Goal: Task Accomplishment & Management: Use online tool/utility

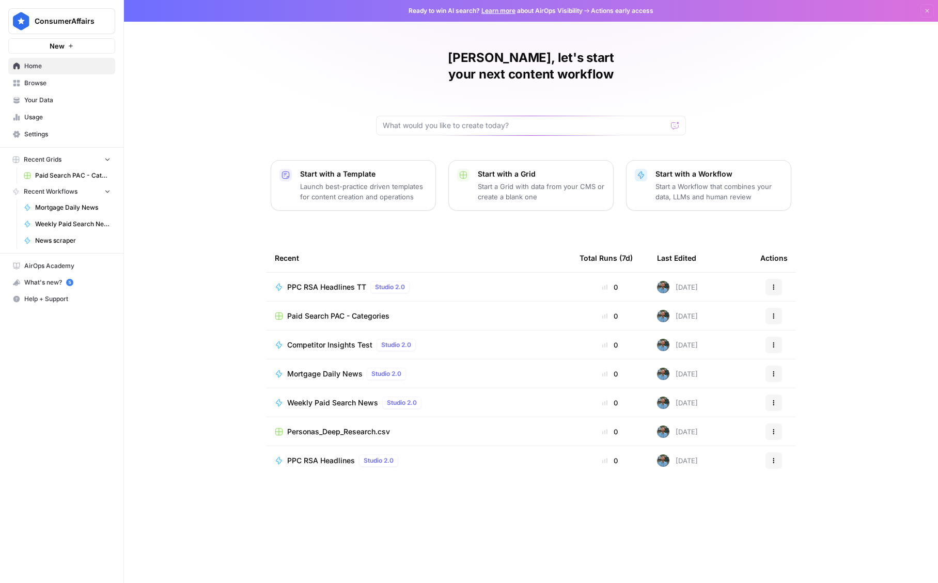
click at [339, 369] on span "Mortgage Daily News" at bounding box center [324, 374] width 75 height 10
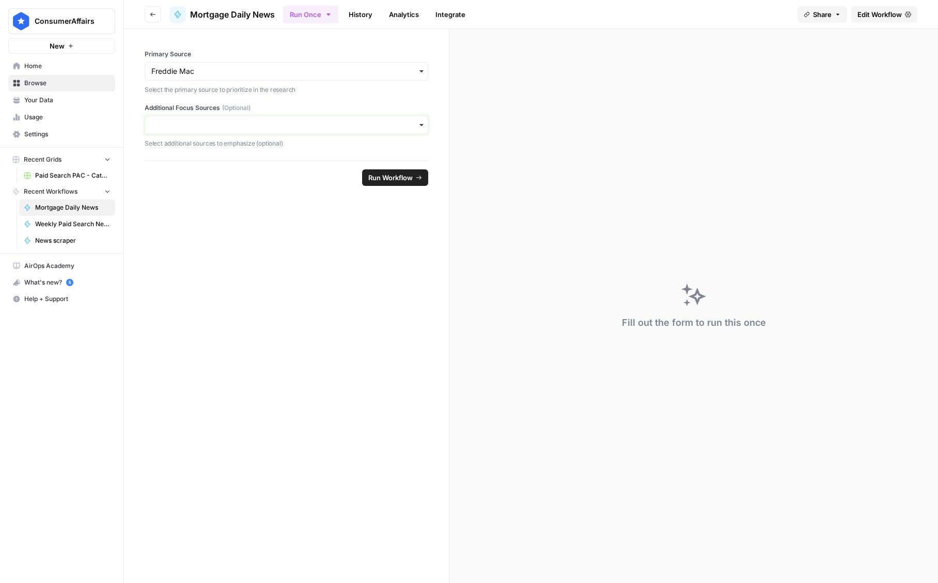
click at [239, 125] on input "Additional Focus Sources (Optional)" at bounding box center [286, 125] width 270 height 10
click at [220, 187] on div "Redfin.com" at bounding box center [286, 192] width 282 height 20
click at [246, 131] on div "Redfin.com" at bounding box center [286, 131] width 283 height 30
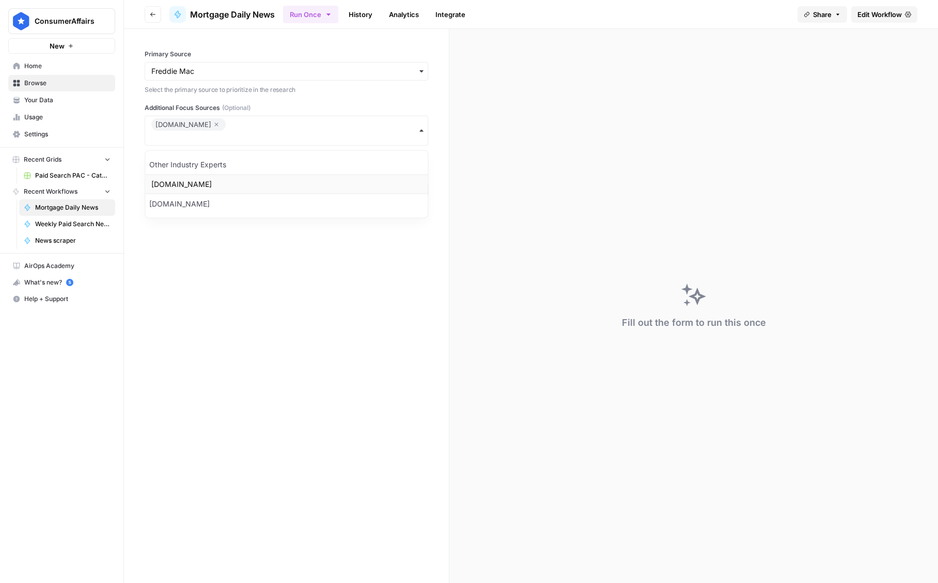
click at [227, 189] on div "LinkedIn.com" at bounding box center [286, 185] width 282 height 20
click at [886, 12] on span "Edit Workflow" at bounding box center [879, 14] width 44 height 10
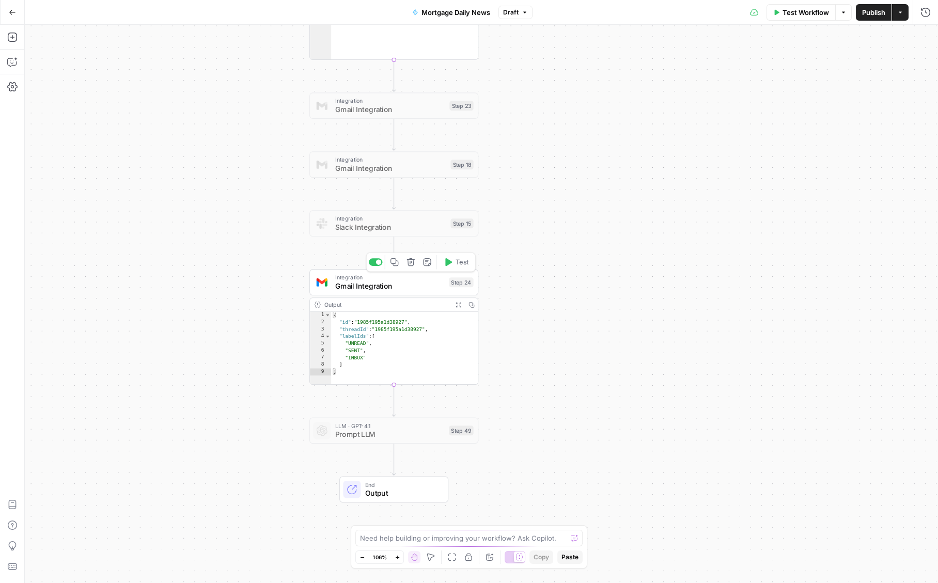
click at [370, 288] on span "Gmail Integration" at bounding box center [389, 286] width 109 height 11
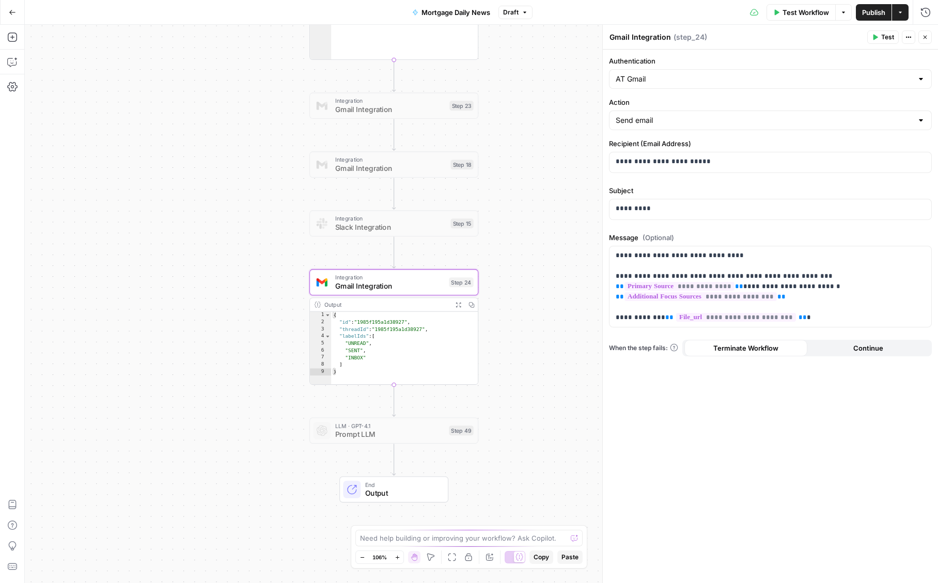
click at [800, 13] on span "Test Workflow" at bounding box center [805, 12] width 46 height 10
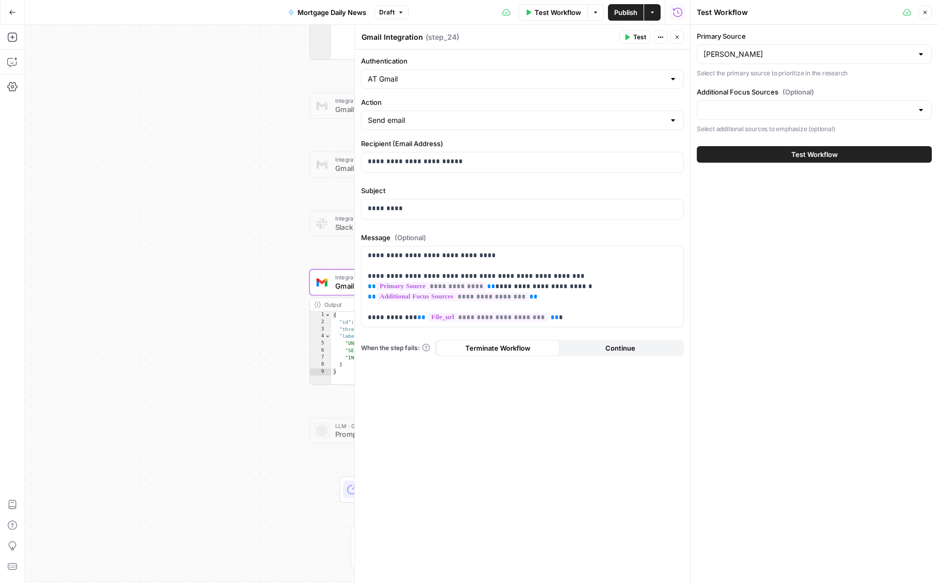
click at [763, 116] on div at bounding box center [813, 110] width 235 height 20
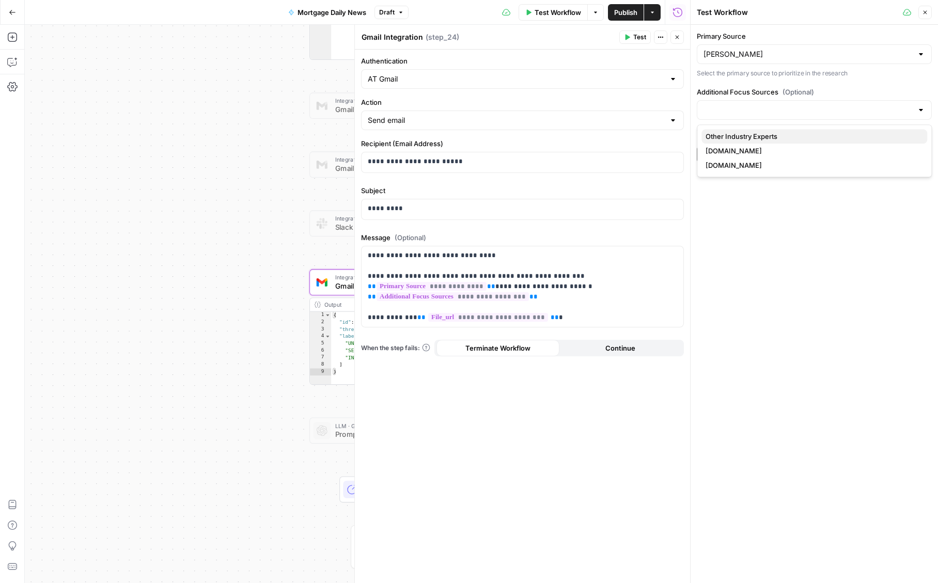
click at [740, 137] on span "Other Industry Experts" at bounding box center [811, 136] width 213 height 10
click at [817, 105] on input "Additional Focus Sources (Optional)" at bounding box center [846, 110] width 134 height 10
click at [737, 155] on span "LinkedIn.com" at bounding box center [811, 151] width 213 height 10
click at [862, 119] on div "Other Industry Experts LinkedIn.com" at bounding box center [813, 117] width 235 height 34
click at [749, 187] on button "Redfin.com" at bounding box center [814, 179] width 226 height 14
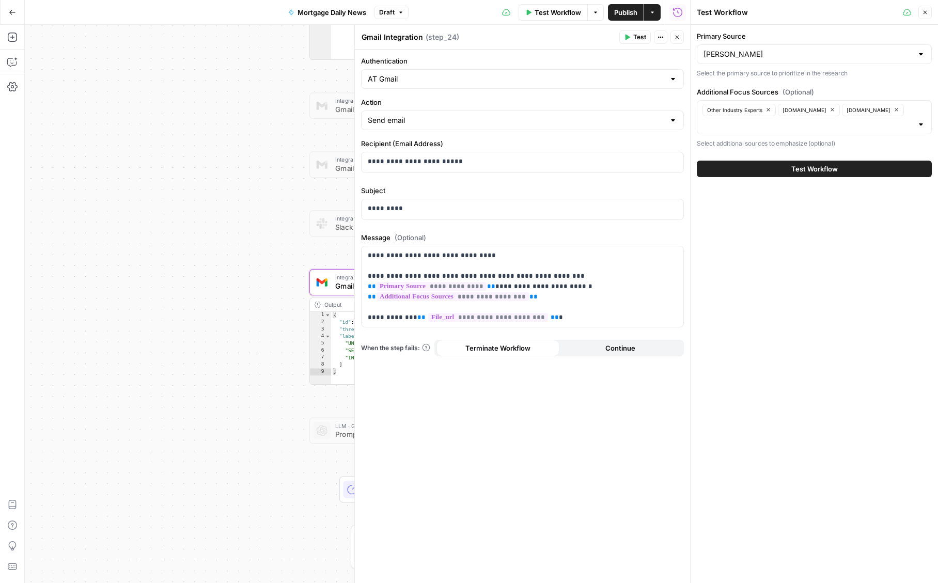
click at [724, 356] on div "Primary Source Freddie Mac Select the primary source to prioritize in the resea…" at bounding box center [813, 304] width 247 height 558
click at [554, 16] on span "Test Workflow" at bounding box center [557, 12] width 46 height 10
click at [765, 174] on button "Test Workflow" at bounding box center [813, 169] width 235 height 17
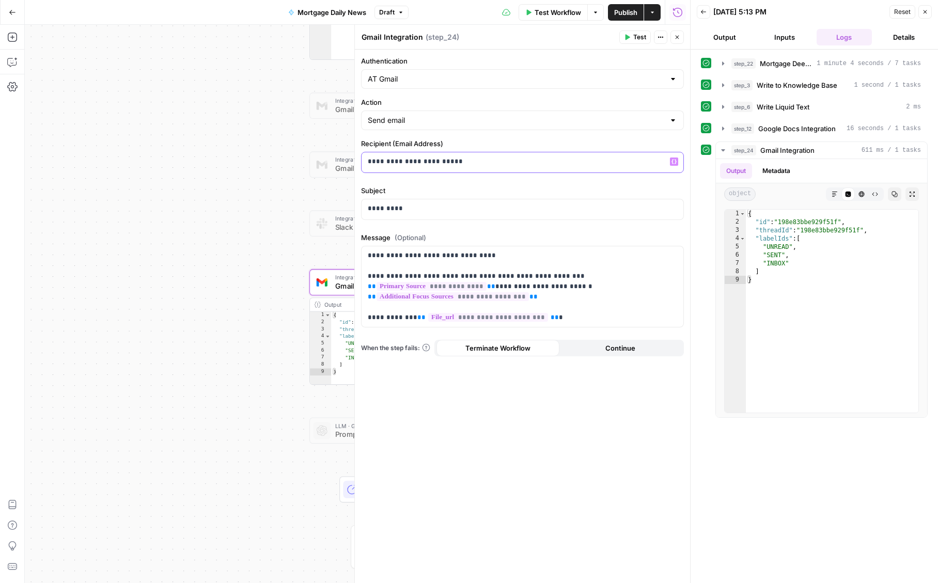
click at [493, 166] on p "**********" at bounding box center [522, 161] width 309 height 10
click at [554, 193] on label "Subject" at bounding box center [522, 190] width 323 height 10
click at [568, 166] on p "**********" at bounding box center [522, 161] width 309 height 10
click at [562, 14] on span "Test Workflow" at bounding box center [557, 12] width 46 height 10
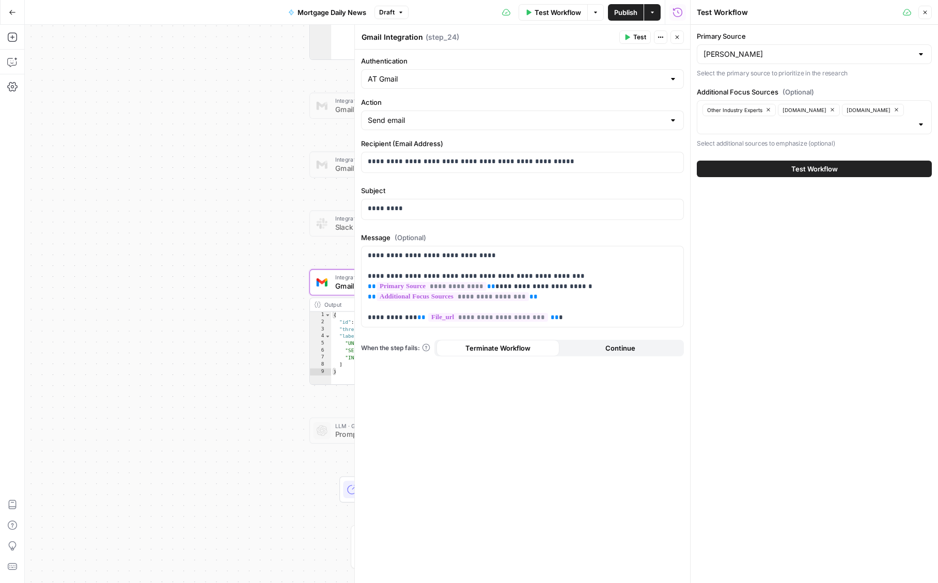
click at [755, 167] on button "Test Workflow" at bounding box center [813, 169] width 235 height 17
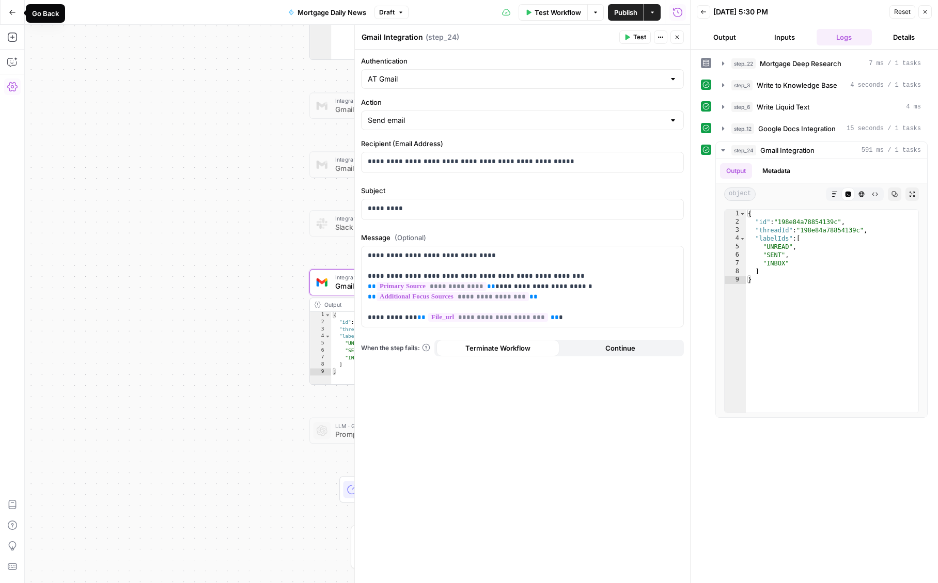
click at [15, 13] on button "Go Back" at bounding box center [12, 12] width 19 height 19
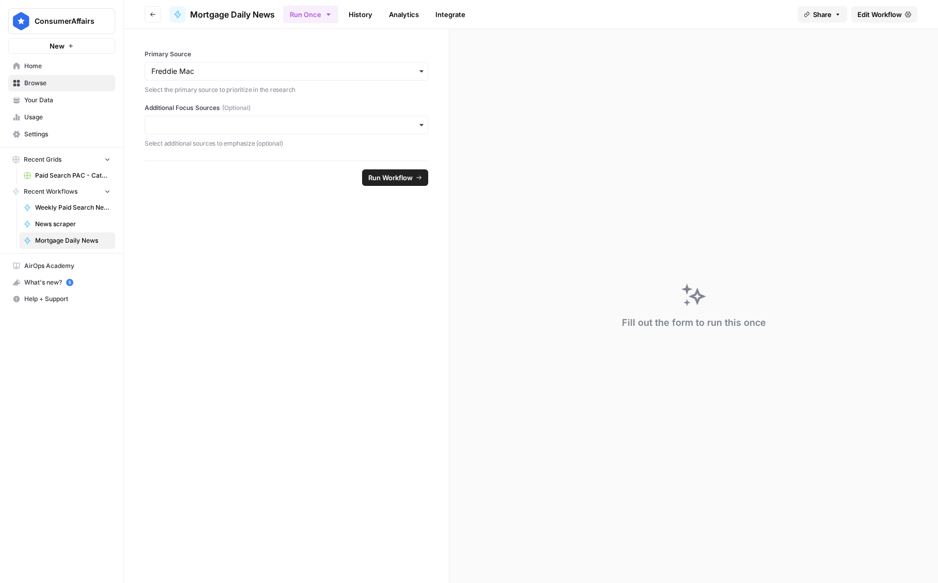
click at [73, 63] on span "Home" at bounding box center [67, 65] width 86 height 9
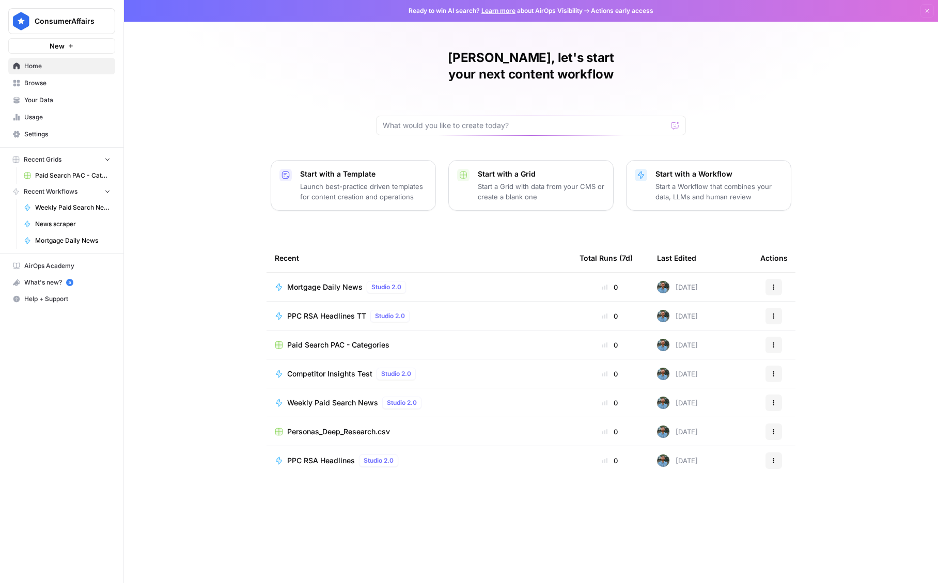
click at [336, 398] on span "Weekly Paid Search News" at bounding box center [332, 403] width 91 height 10
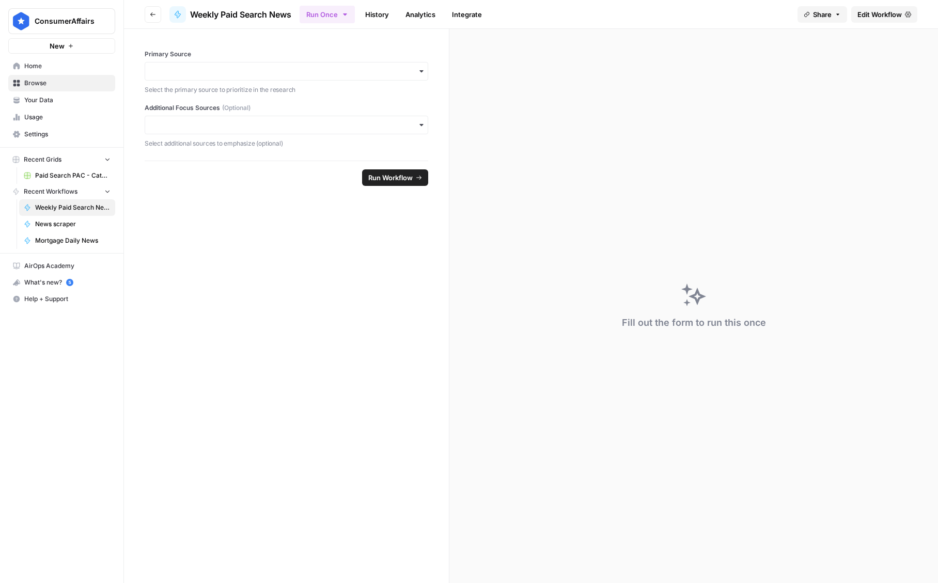
click at [878, 18] on span "Edit Workflow" at bounding box center [879, 14] width 44 height 10
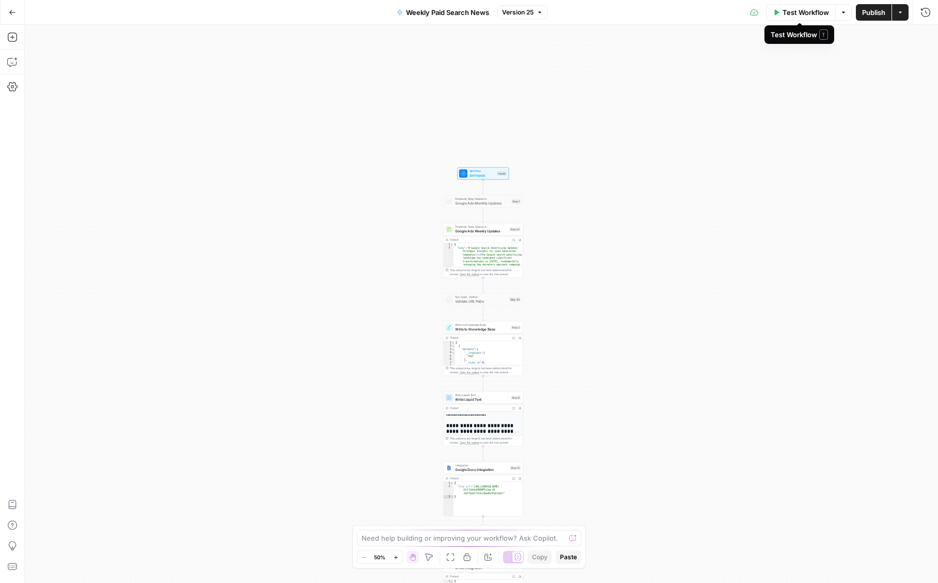
click at [805, 13] on span "Test Workflow" at bounding box center [805, 12] width 46 height 10
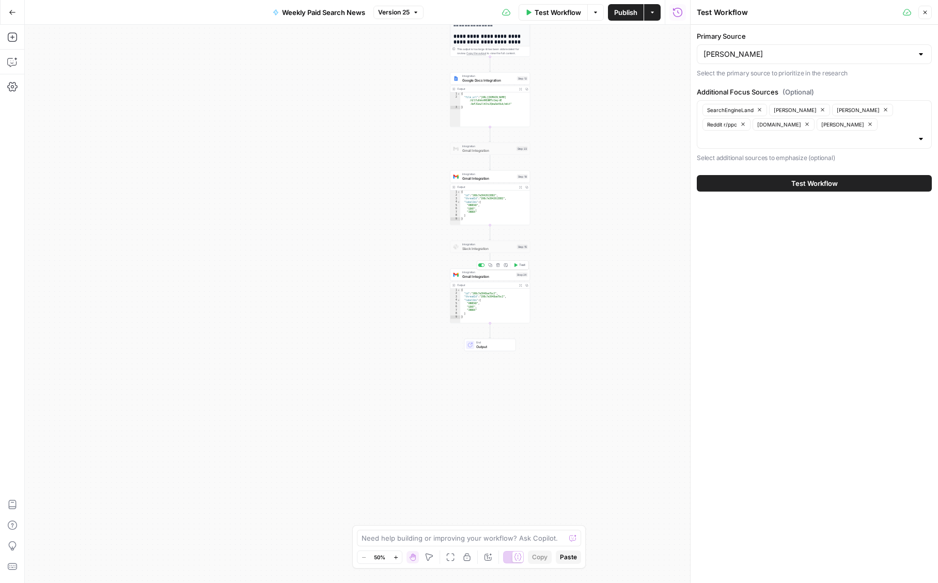
click at [486, 278] on span "Gmail Integration" at bounding box center [488, 276] width 52 height 5
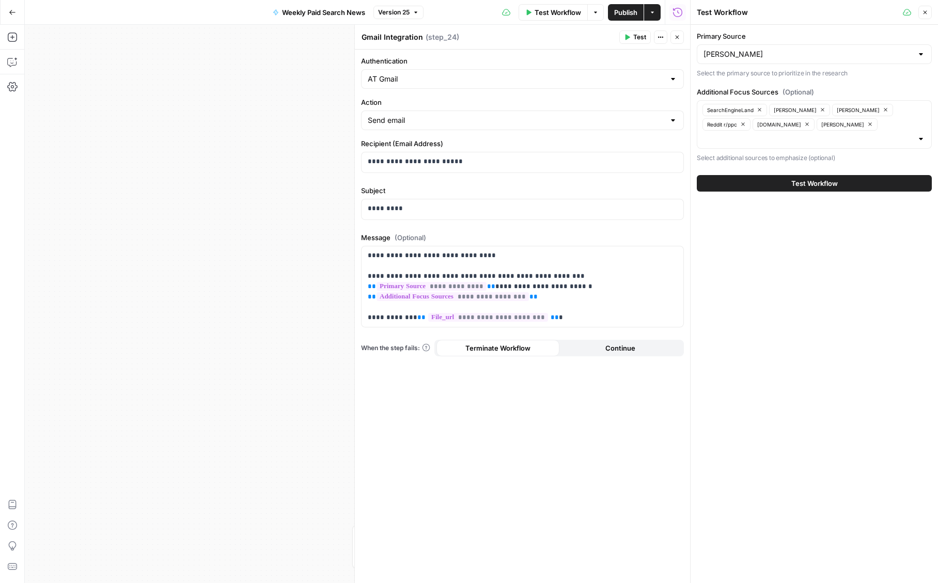
click at [679, 38] on icon "button" at bounding box center [677, 37] width 6 height 6
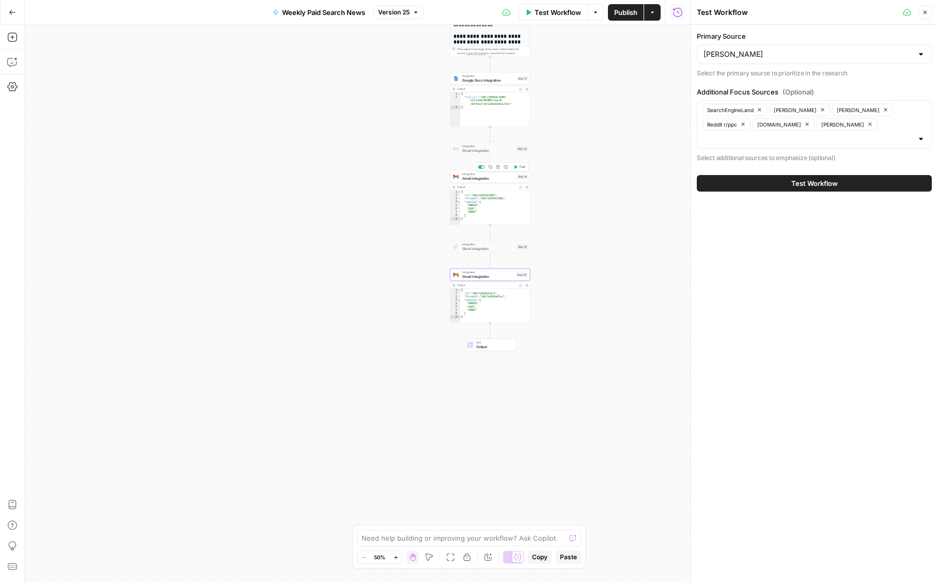
click at [489, 179] on span "Gmail Integration" at bounding box center [488, 178] width 53 height 5
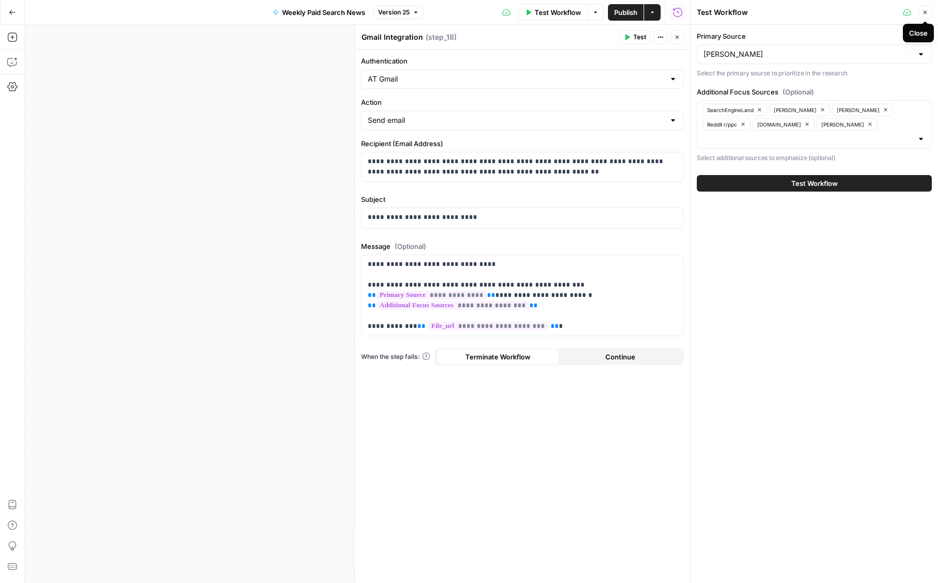
click at [924, 14] on icon "button" at bounding box center [925, 12] width 6 height 6
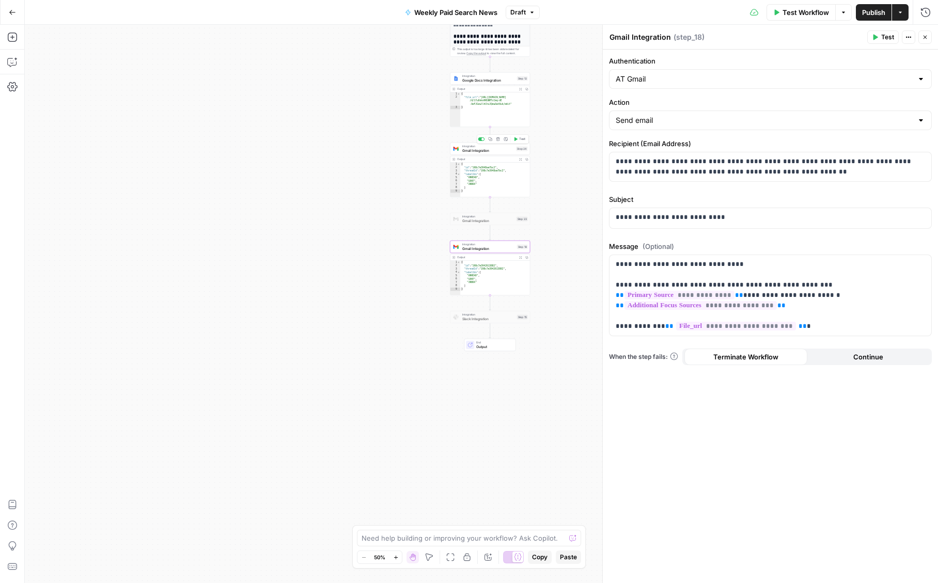
click at [478, 152] on span "Gmail Integration" at bounding box center [488, 150] width 52 height 5
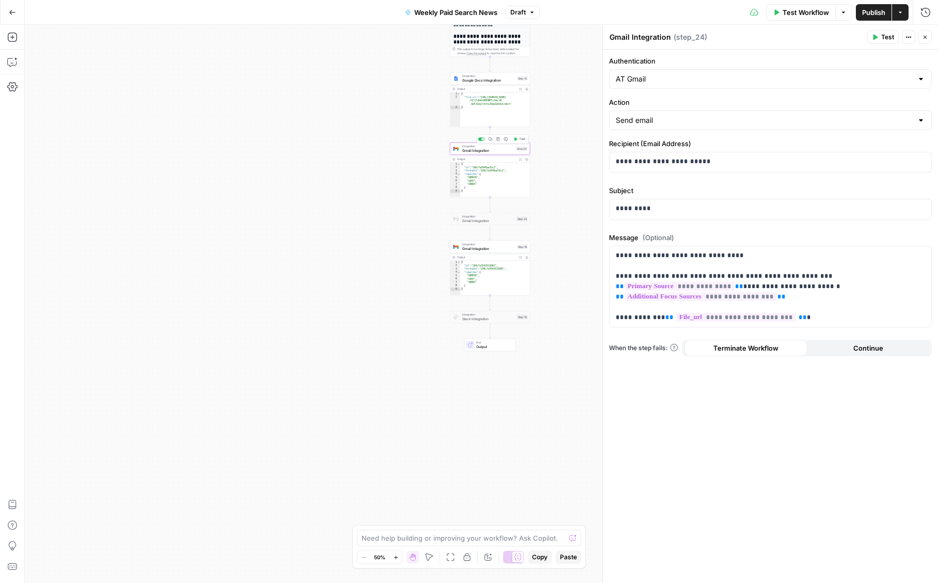
click at [523, 139] on span "Test" at bounding box center [522, 139] width 6 height 5
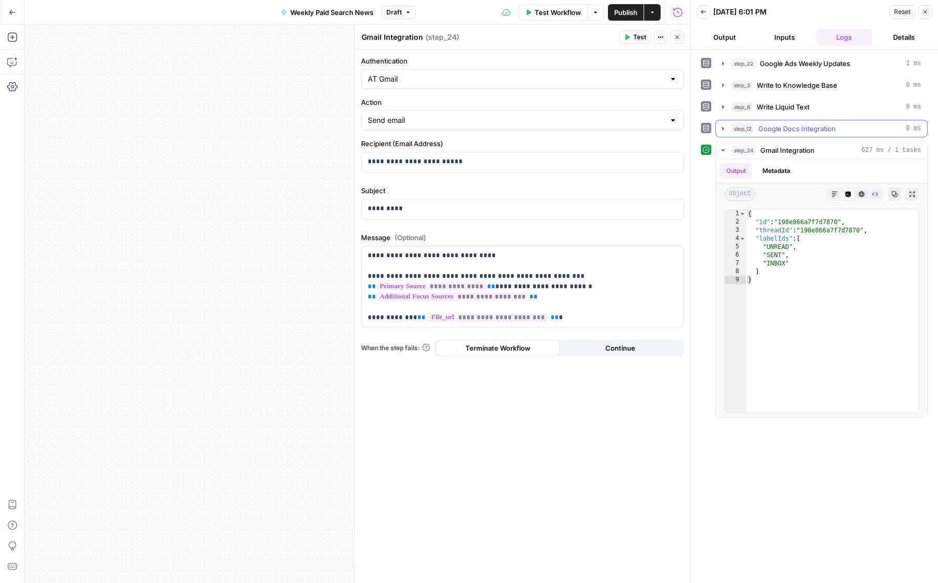
click at [792, 132] on span "Google Docs Integration" at bounding box center [796, 128] width 77 height 10
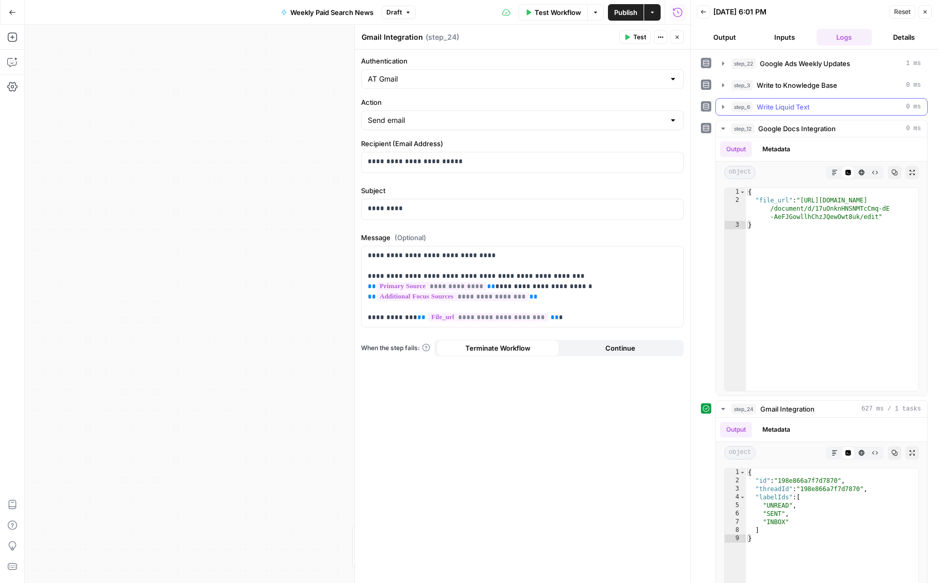
click at [791, 110] on span "Write Liquid Text" at bounding box center [782, 107] width 53 height 10
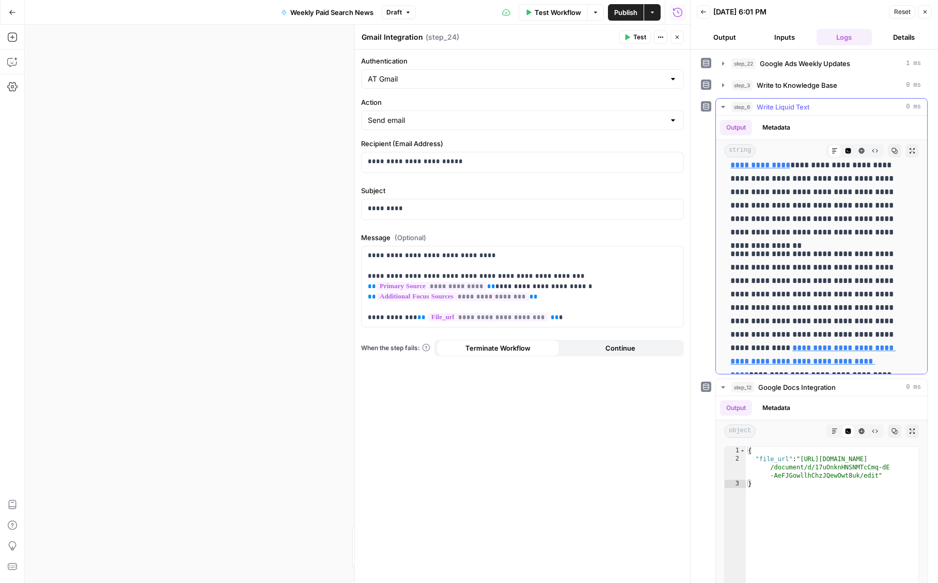
scroll to position [554, 0]
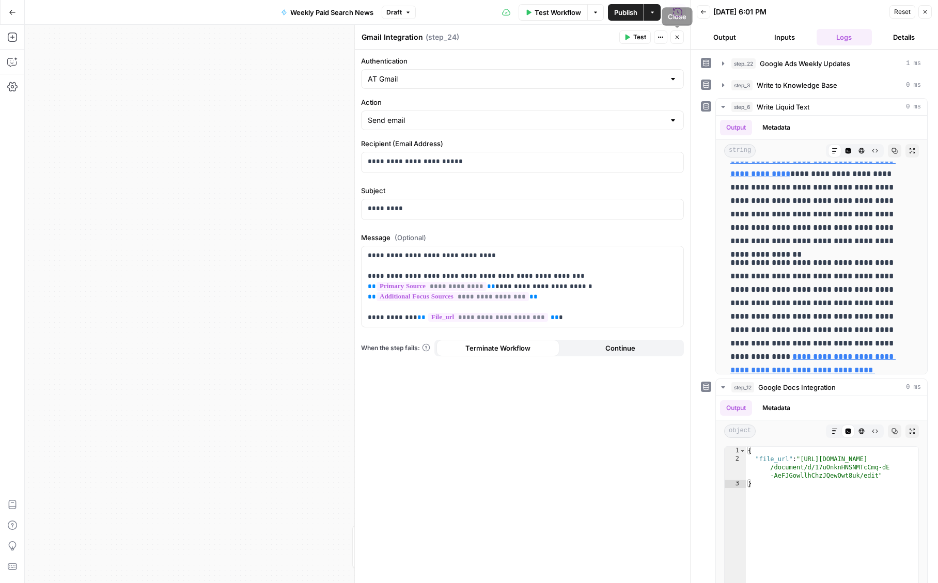
click at [678, 36] on icon "button" at bounding box center [677, 37] width 6 height 6
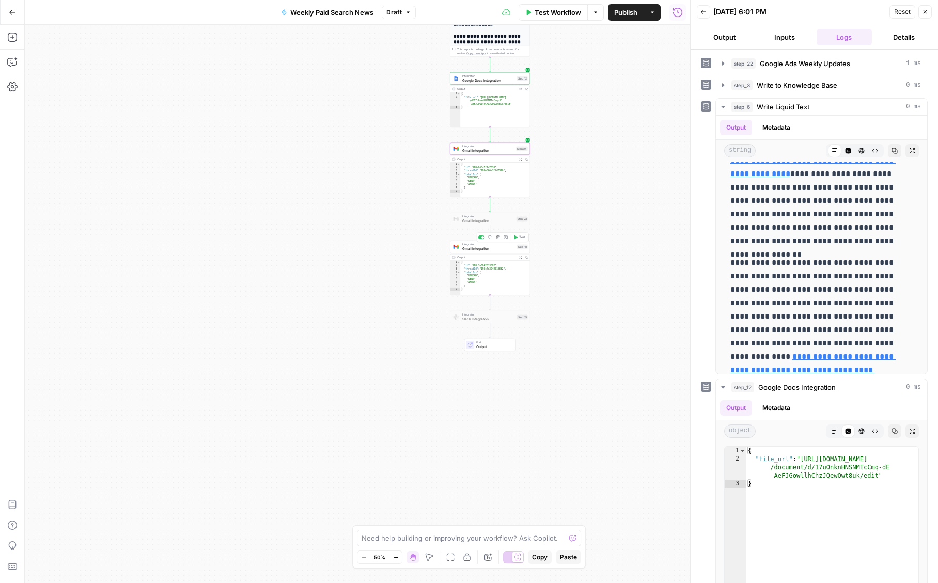
click at [490, 249] on span "Gmail Integration" at bounding box center [488, 248] width 53 height 5
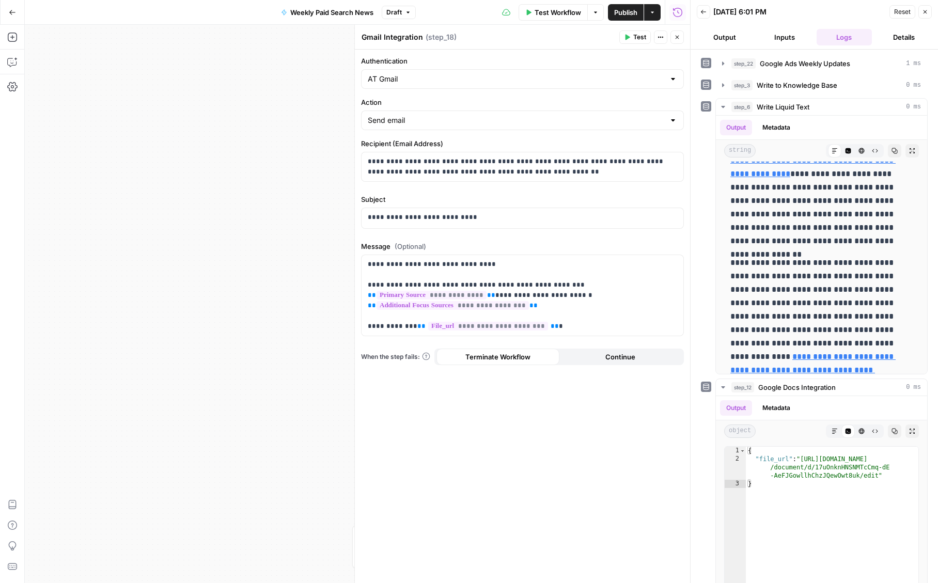
click at [677, 35] on icon "button" at bounding box center [677, 37] width 6 height 6
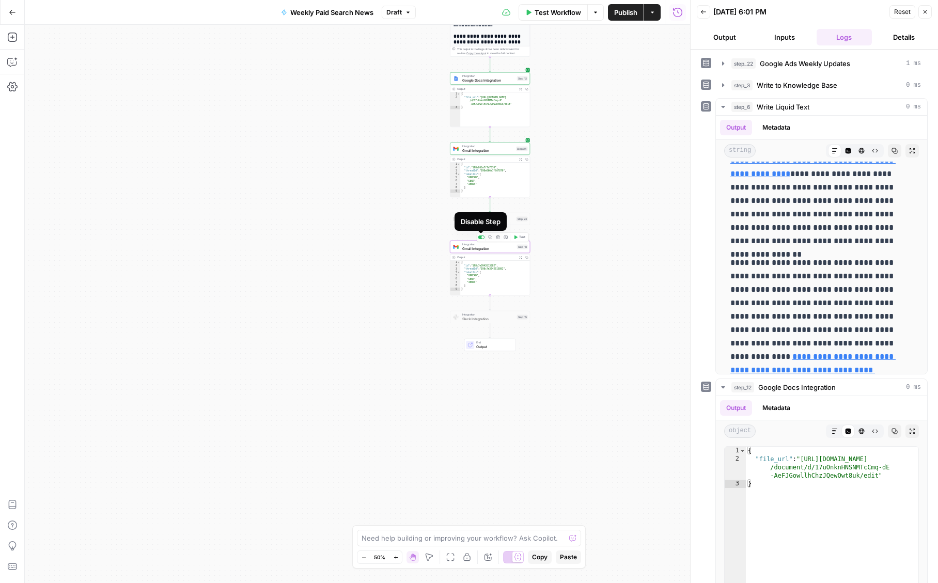
click at [482, 236] on div at bounding box center [482, 237] width 3 height 3
click at [469, 248] on span "Gmail Integration" at bounding box center [488, 248] width 52 height 5
click at [481, 238] on div at bounding box center [481, 237] width 7 height 4
click at [477, 244] on span "Integration" at bounding box center [488, 244] width 52 height 4
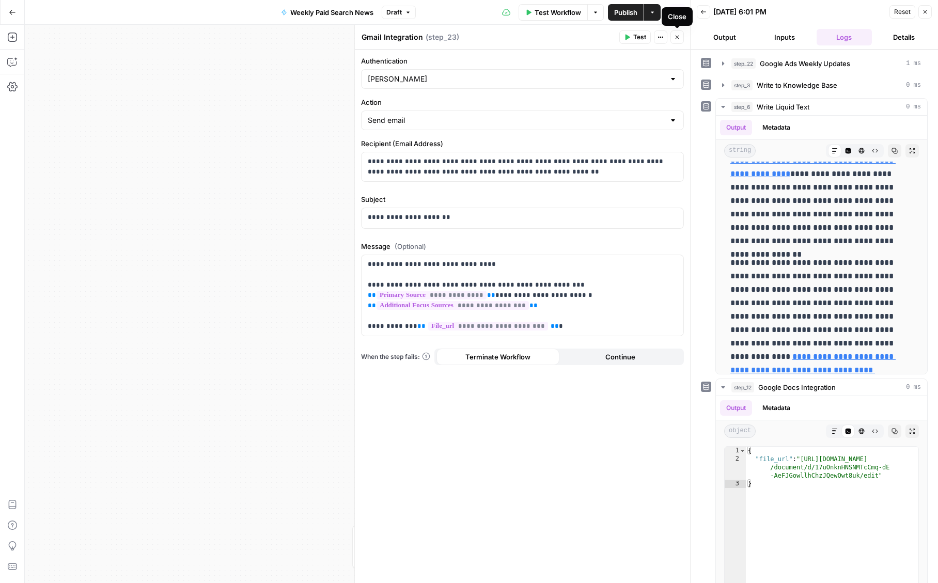
click at [676, 34] on icon "button" at bounding box center [677, 37] width 6 height 6
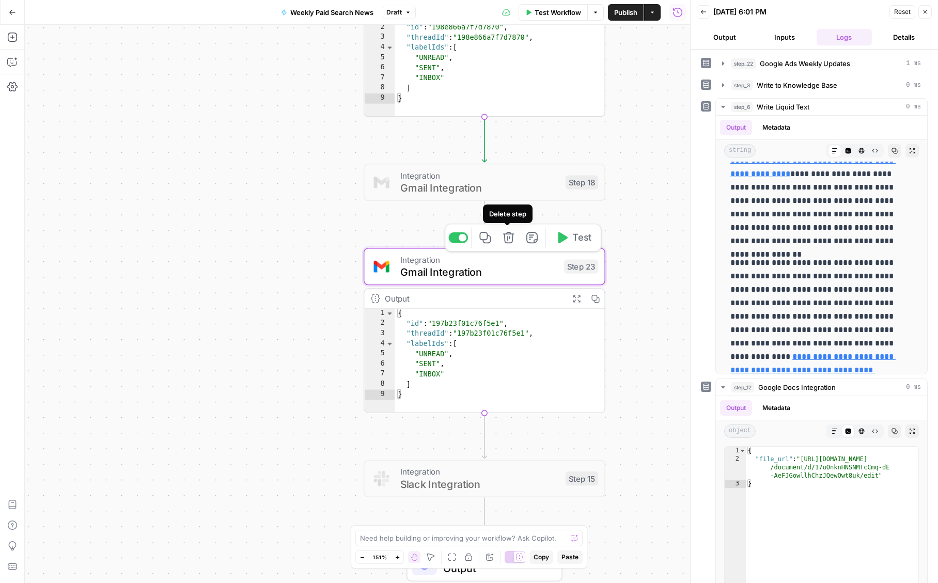
click at [512, 236] on icon "button" at bounding box center [508, 237] width 12 height 12
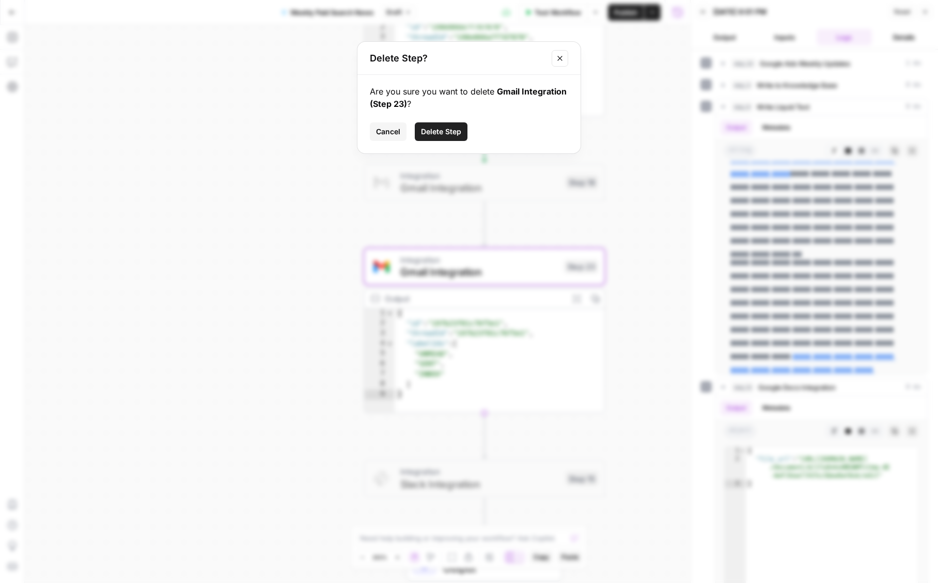
click at [436, 137] on span "Delete Step" at bounding box center [441, 131] width 40 height 10
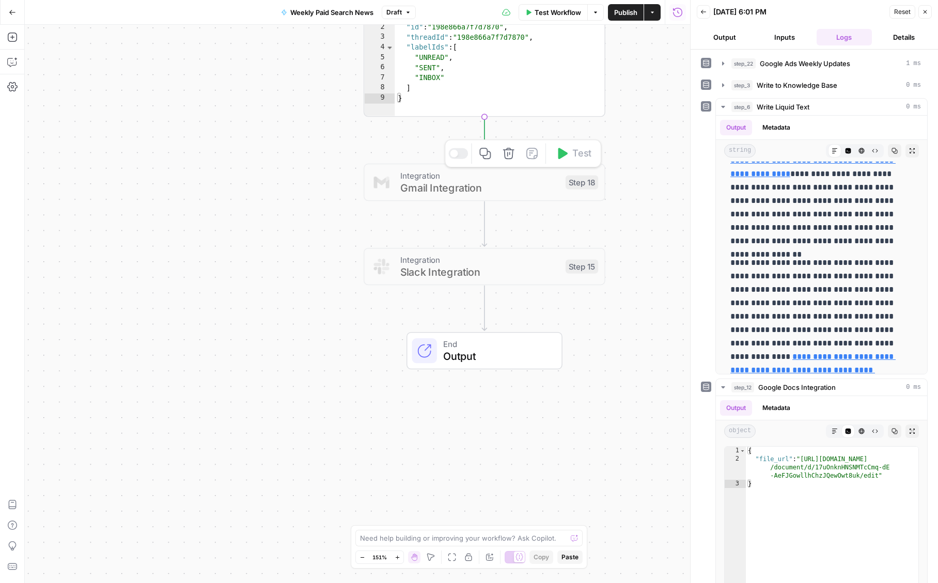
click at [442, 191] on span "Gmail Integration" at bounding box center [479, 187] width 159 height 15
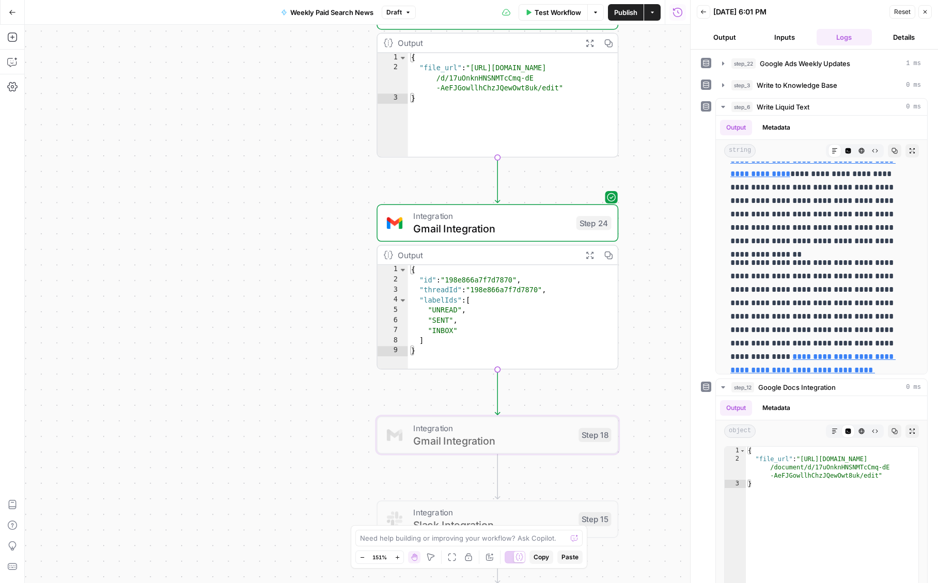
click at [414, 231] on span "Gmail Integration" at bounding box center [491, 227] width 156 height 15
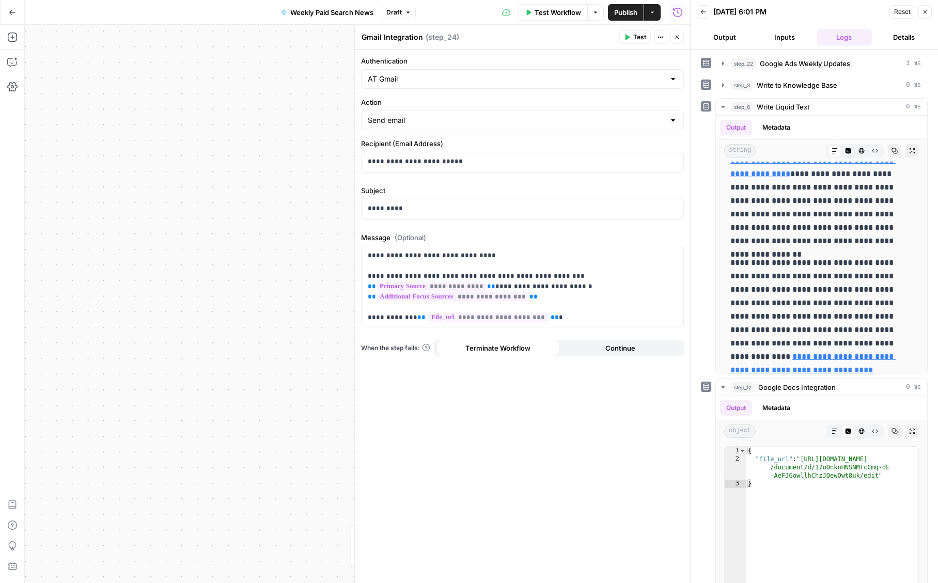
click at [559, 8] on span "Test Workflow" at bounding box center [557, 12] width 46 height 10
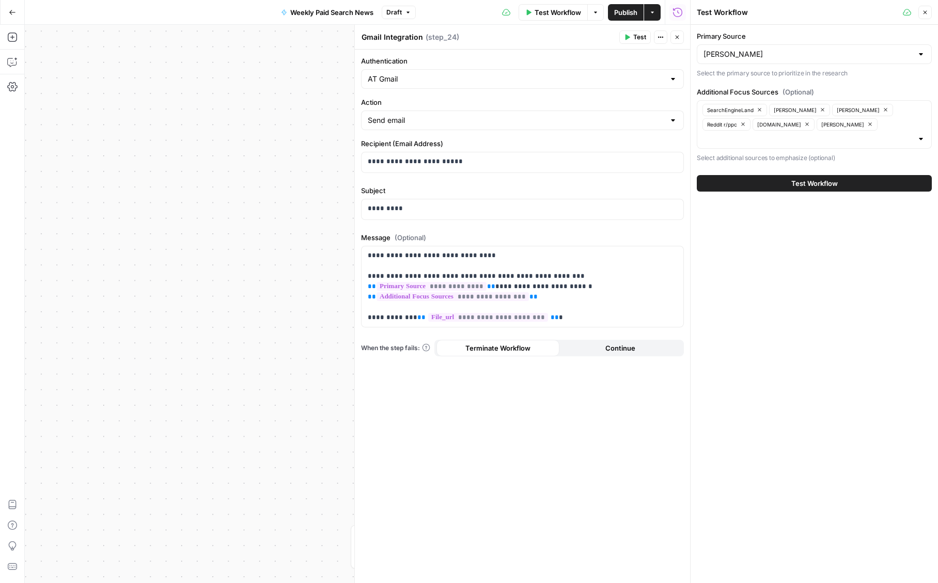
click at [793, 183] on span "Test Workflow" at bounding box center [814, 183] width 46 height 10
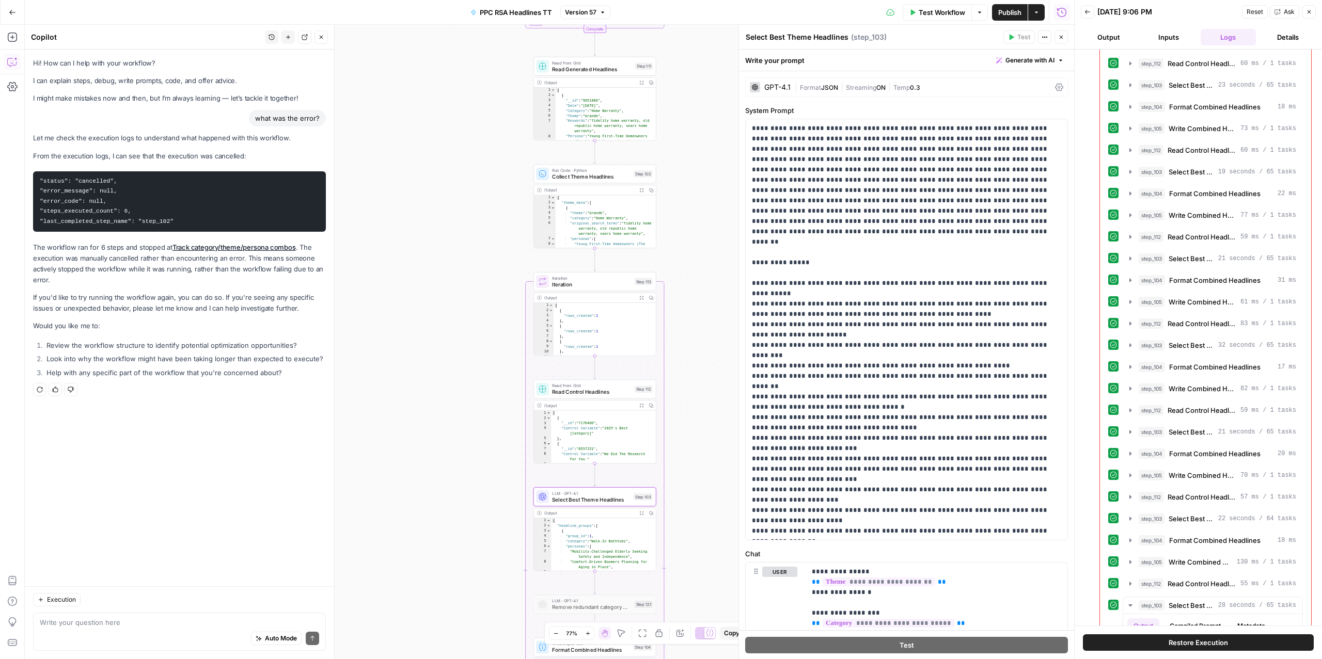
scroll to position [2406, 0]
click at [1183, 435] on span "Select Best Theme Headlines" at bounding box center [1190, 430] width 45 height 10
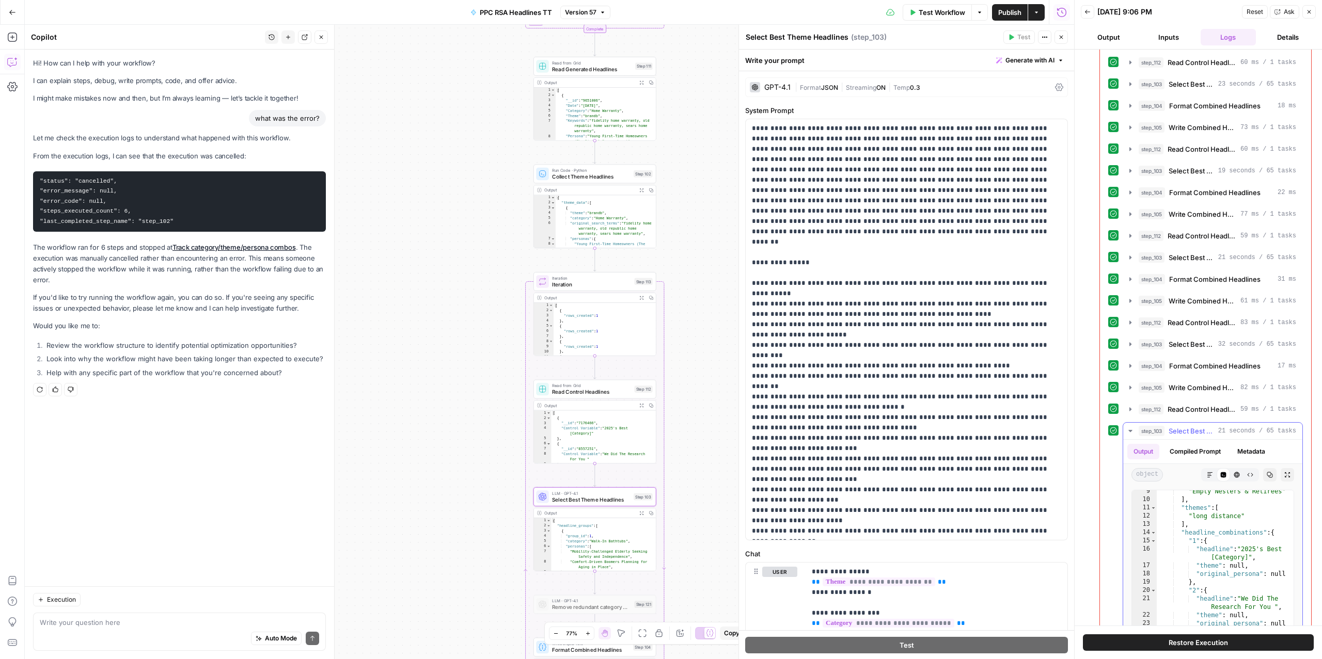
scroll to position [77, 0]
click at [1190, 353] on button "step_103 Select Best Theme Headlines 32 seconds / 65 tasks" at bounding box center [1212, 344] width 179 height 17
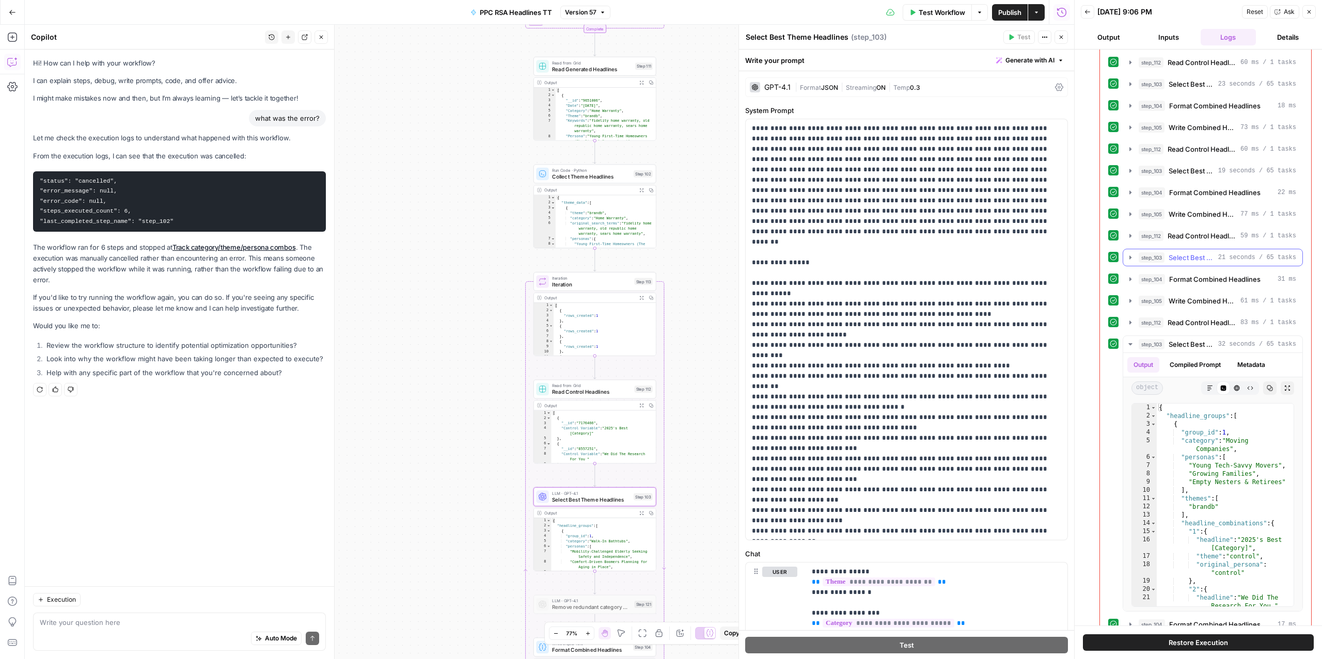
click at [1186, 263] on span "Select Best Theme Headlines" at bounding box center [1190, 257] width 45 height 10
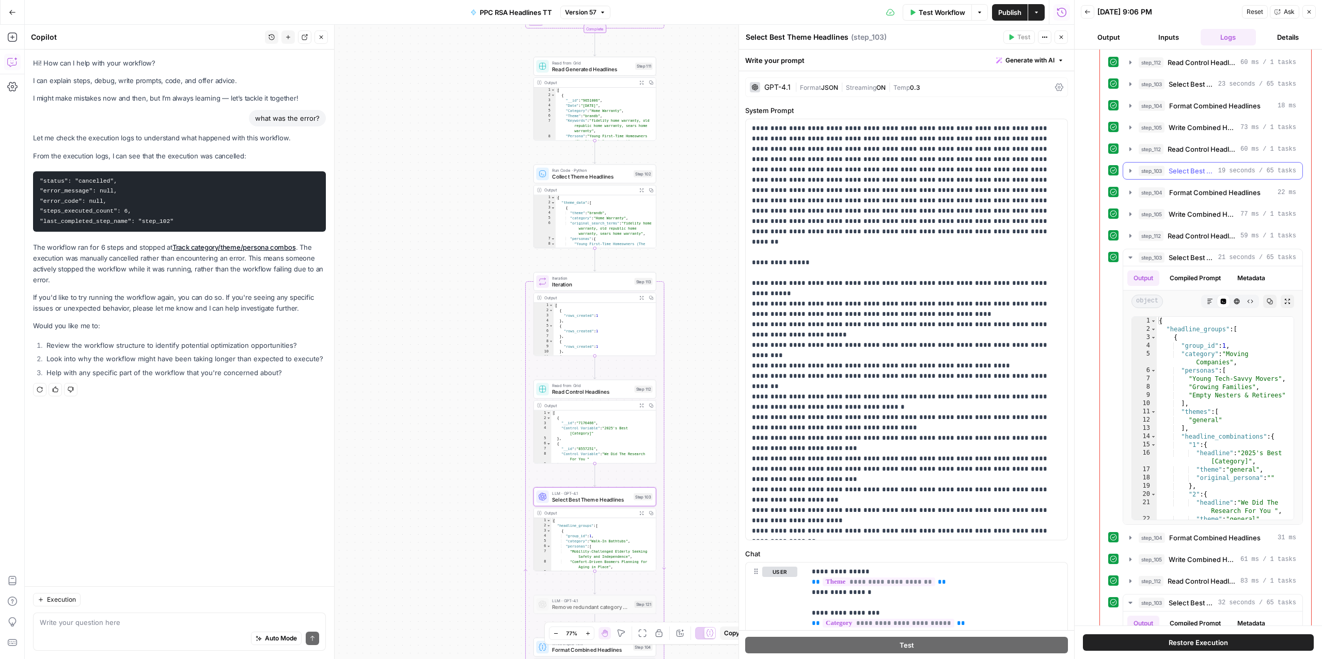
click at [1187, 176] on span "Select Best Theme Headlines" at bounding box center [1190, 171] width 45 height 10
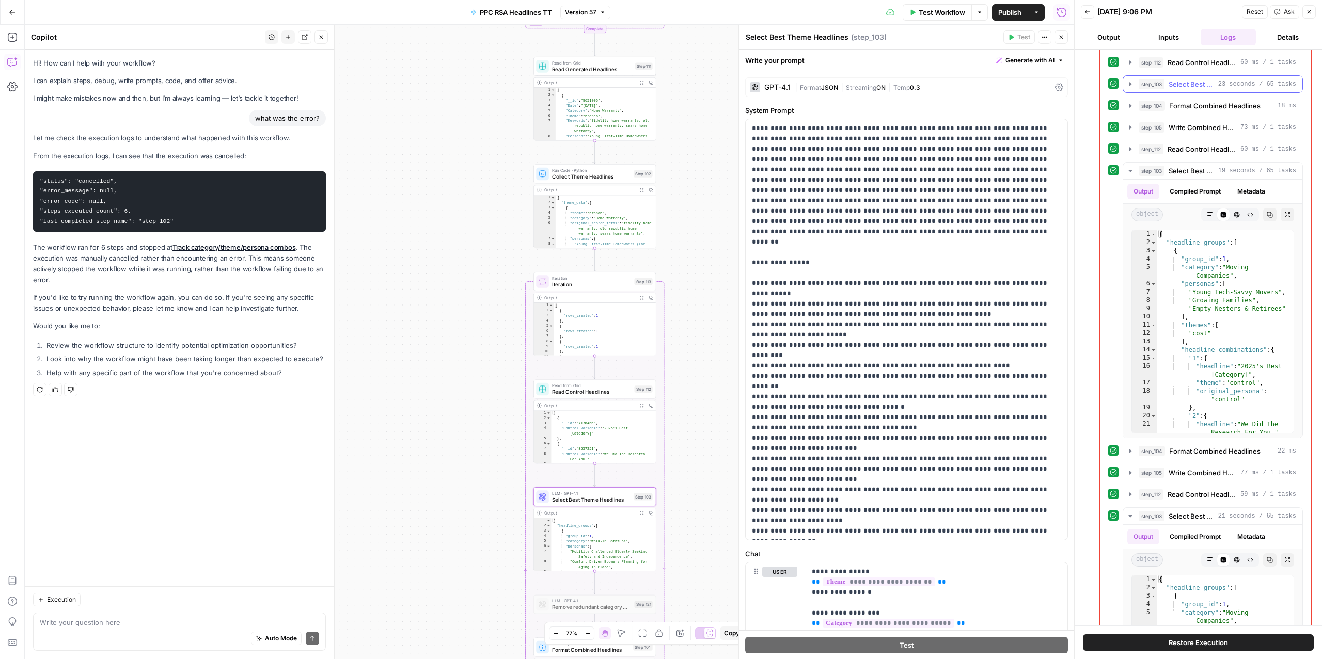
click at [1178, 89] on span "Select Best Theme Headlines" at bounding box center [1190, 84] width 45 height 10
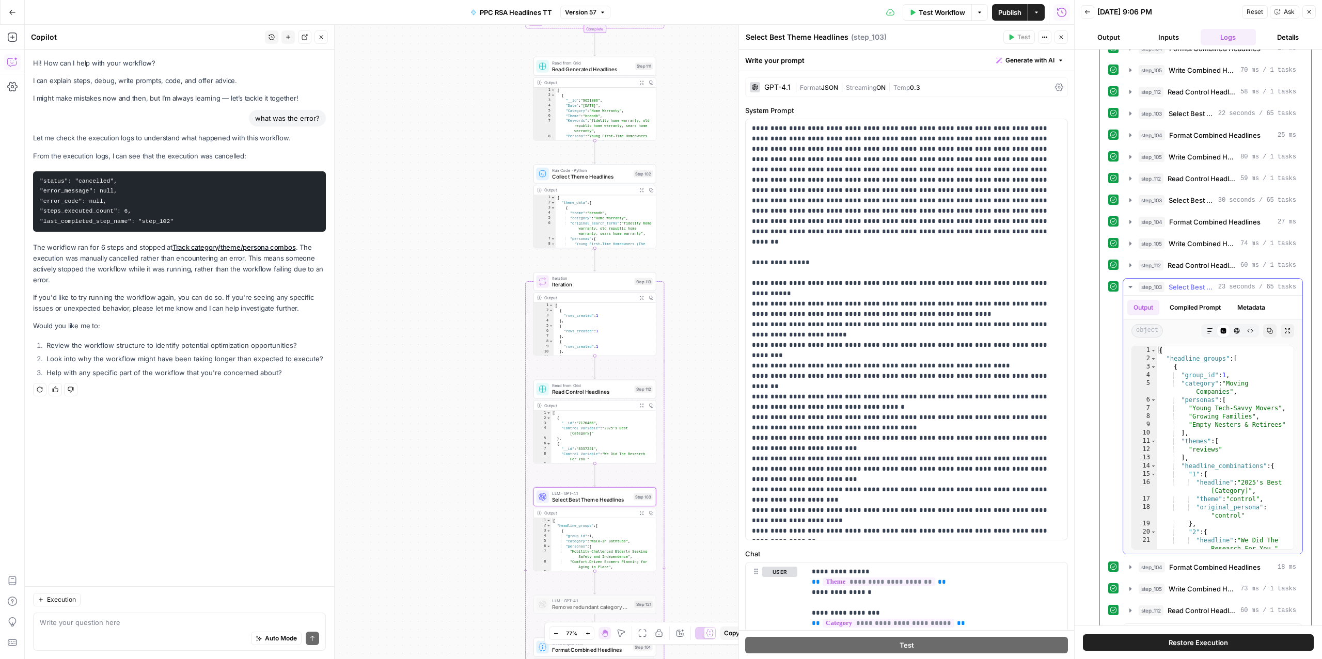
scroll to position [2165, 0]
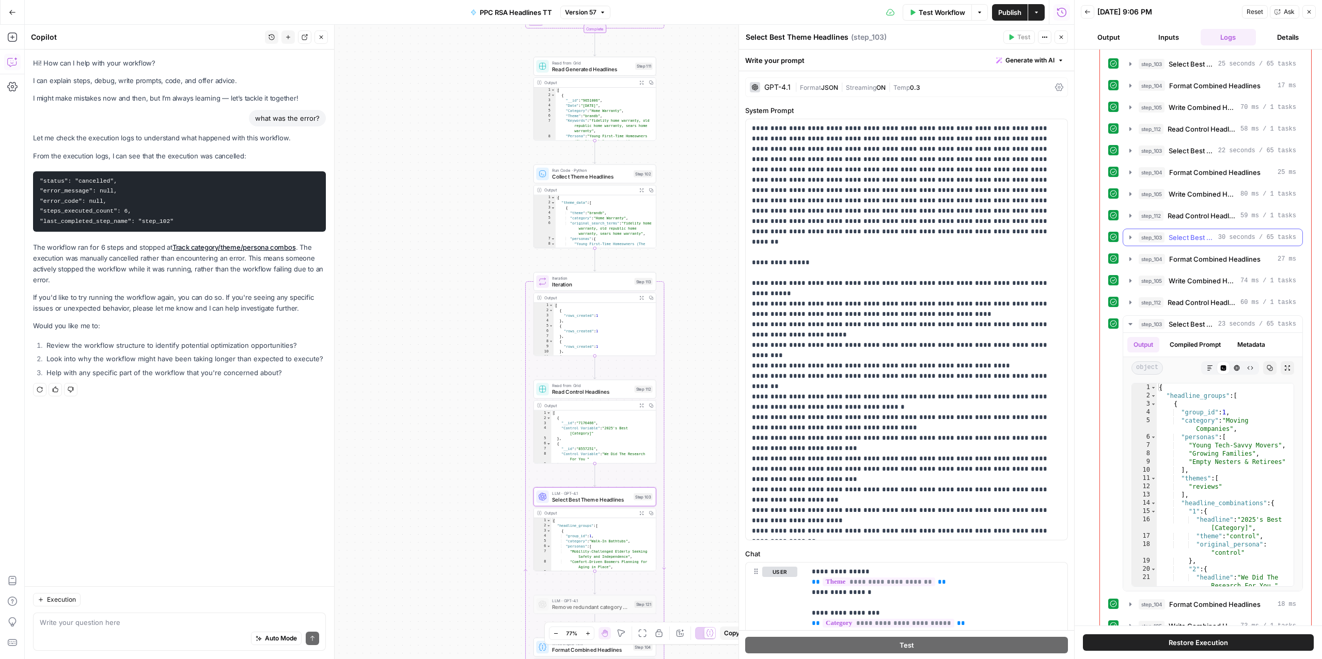
click at [1192, 243] on span "Select Best Theme Headlines" at bounding box center [1190, 237] width 45 height 10
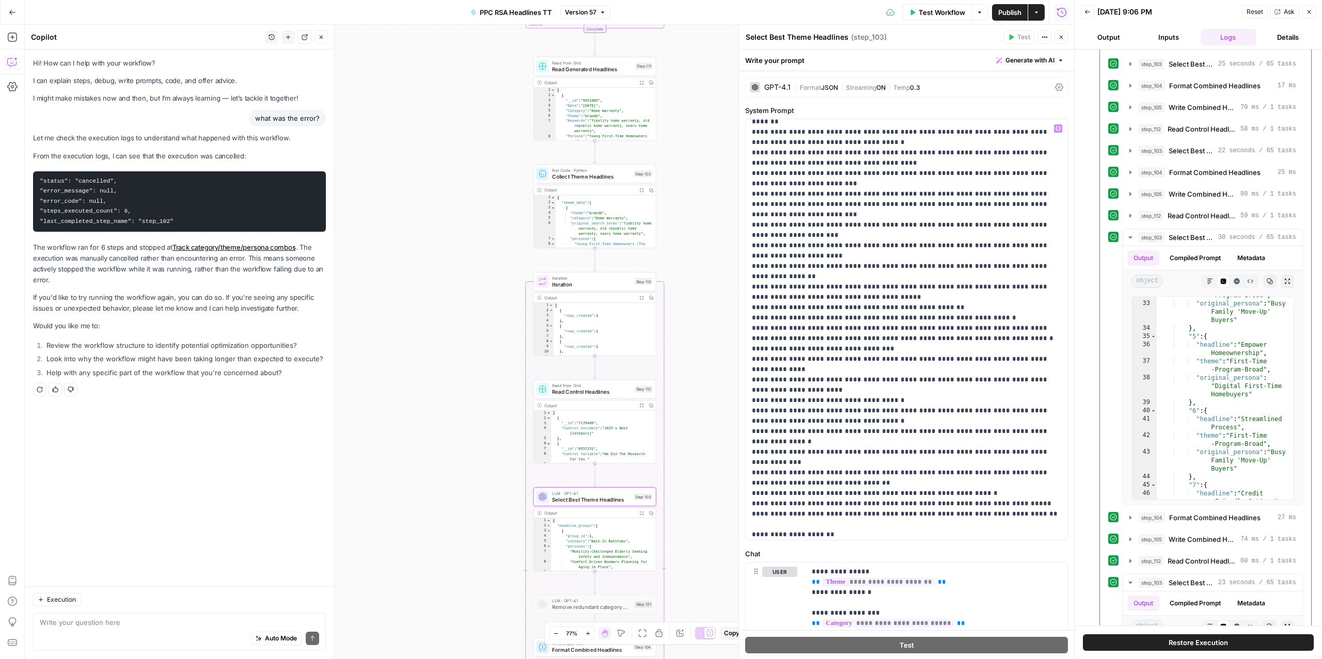
scroll to position [310, 0]
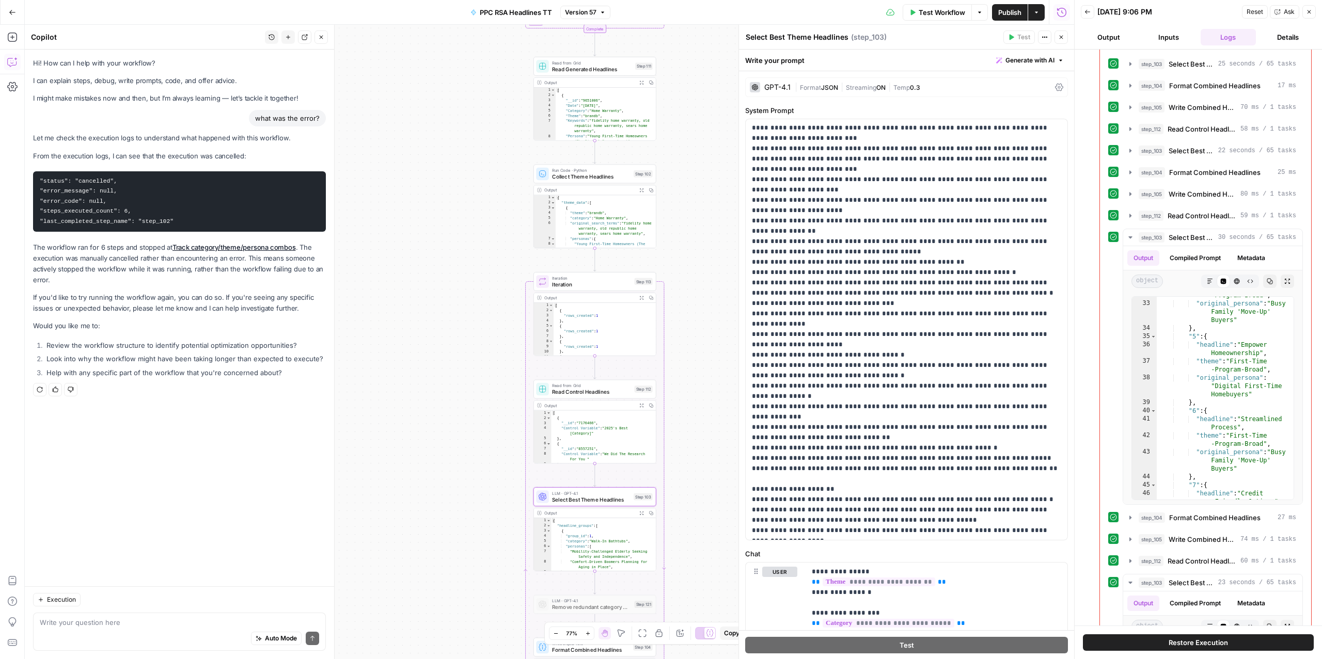
click at [946, 18] on button "Test Workflow" at bounding box center [936, 12] width 69 height 17
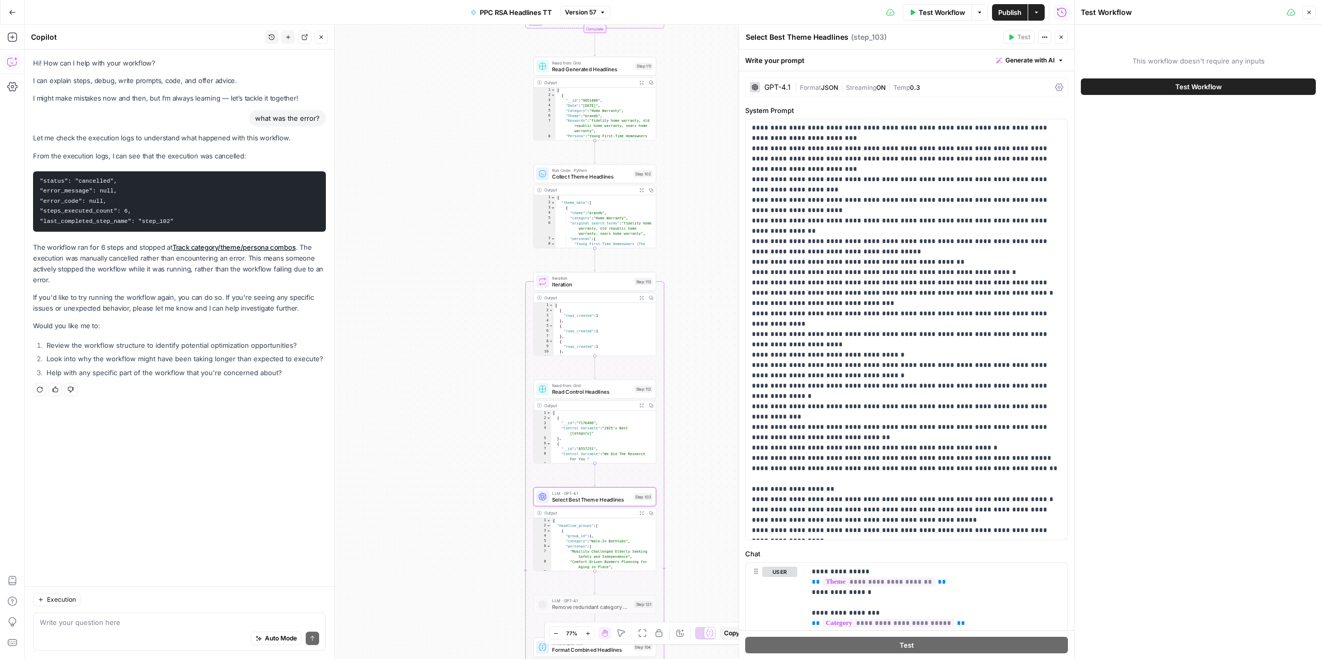
click at [1146, 89] on button "Test Workflow" at bounding box center [1198, 86] width 235 height 17
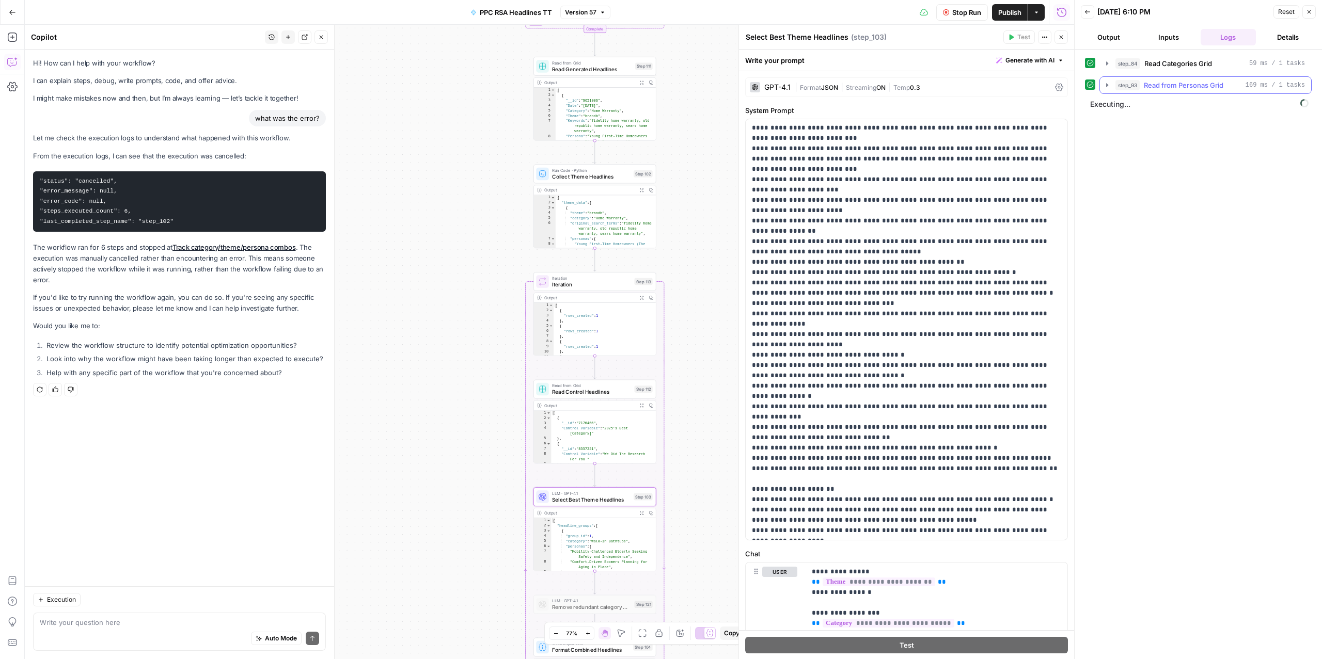
click at [1146, 89] on span "Read from Personas Grid" at bounding box center [1184, 85] width 80 height 10
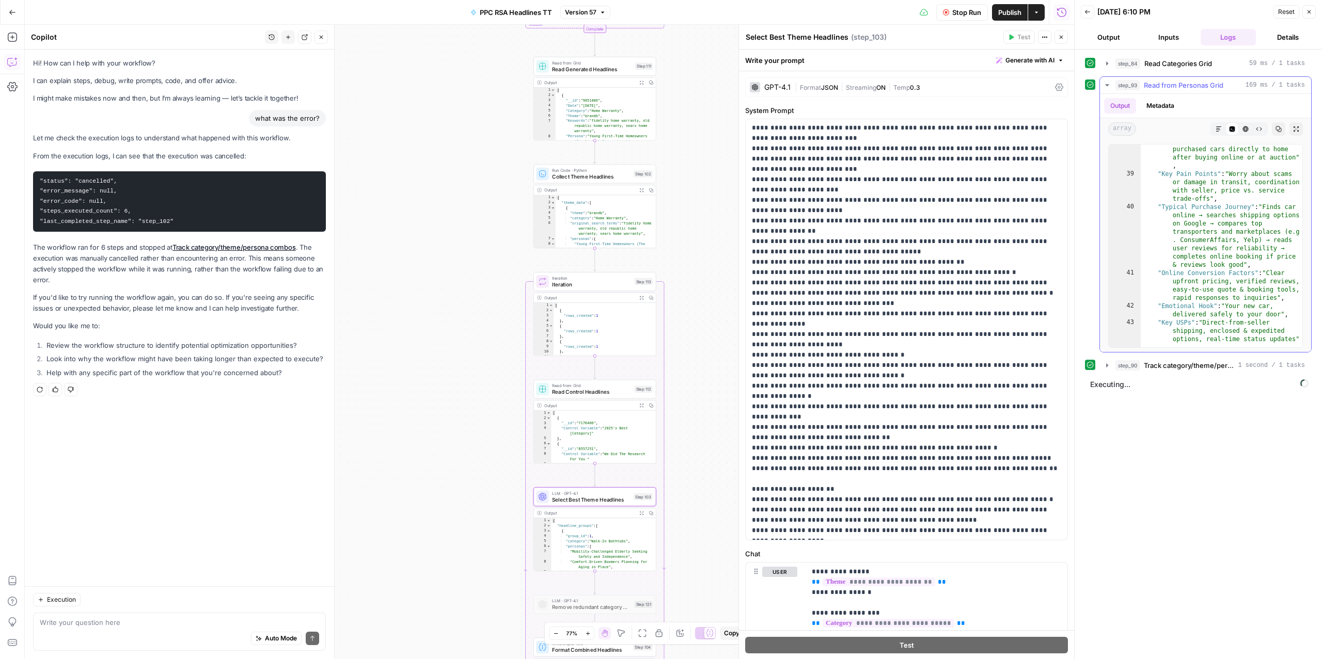
scroll to position [490, 0]
click at [1108, 89] on icon "button" at bounding box center [1107, 85] width 8 height 8
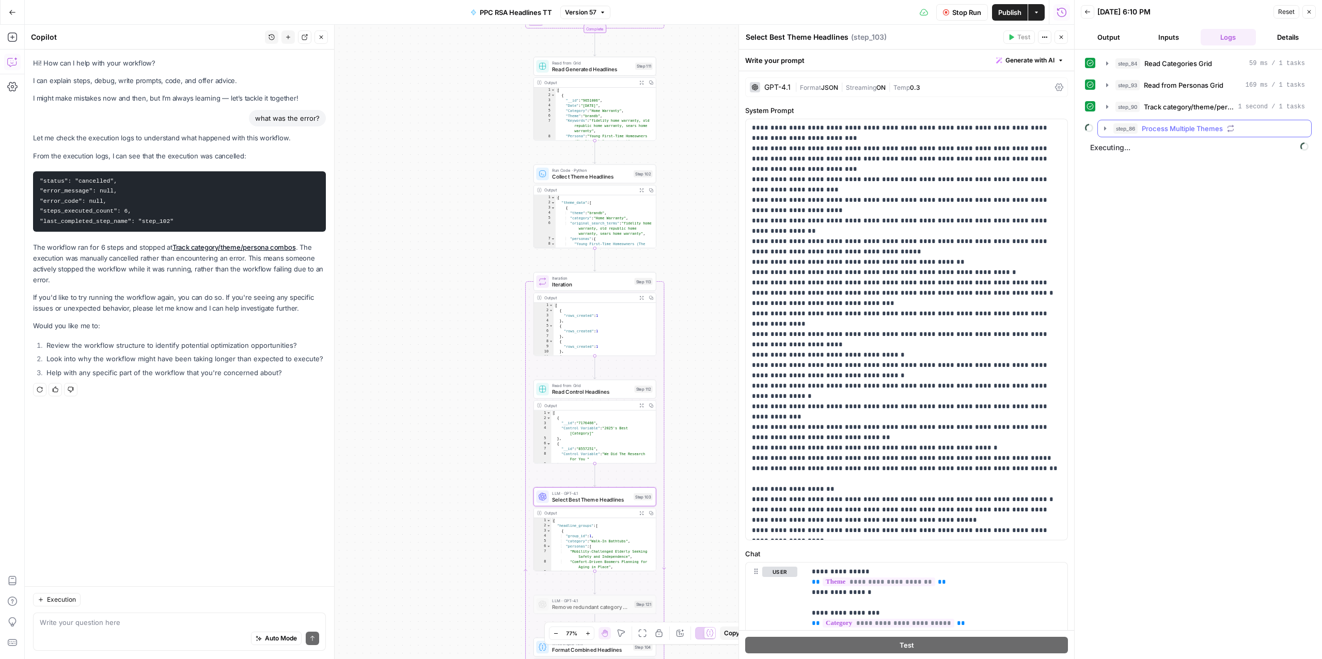
click at [1181, 135] on button "step_86 Process Multiple Themes" at bounding box center [1204, 128] width 213 height 17
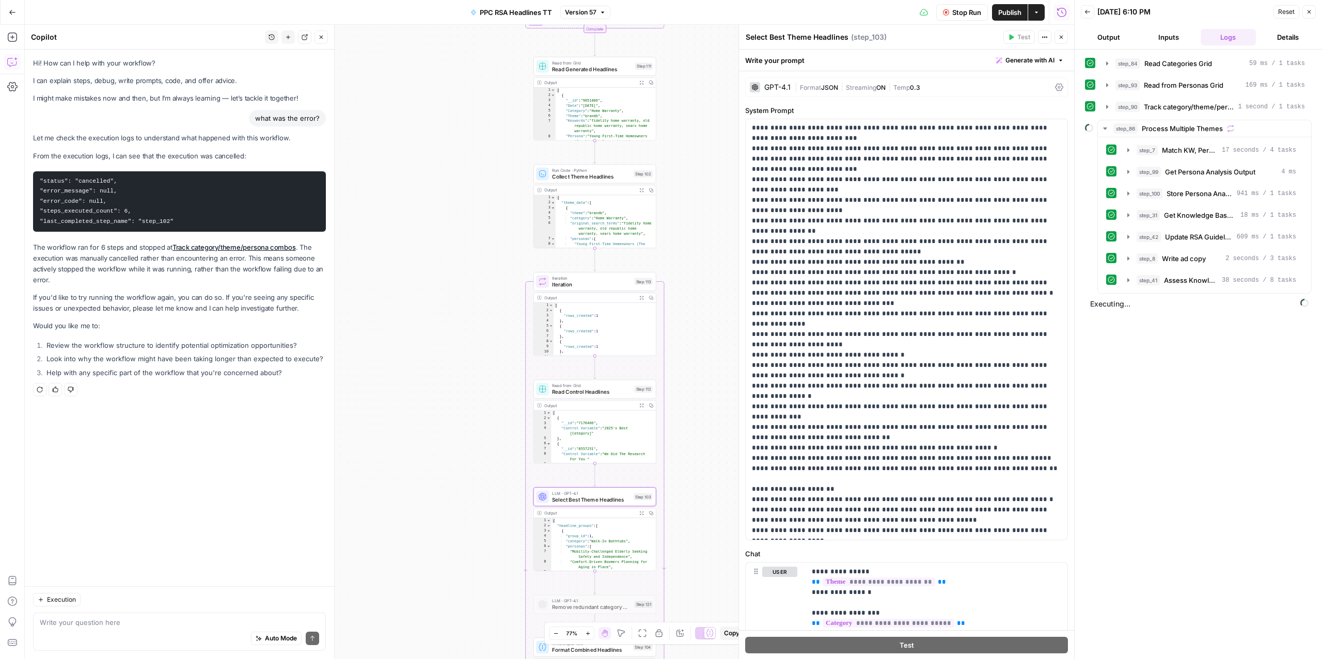
click at [961, 11] on span "Stop Run" at bounding box center [966, 12] width 29 height 10
click at [1165, 286] on span "Assess Knowledge Base Impact" at bounding box center [1191, 280] width 54 height 10
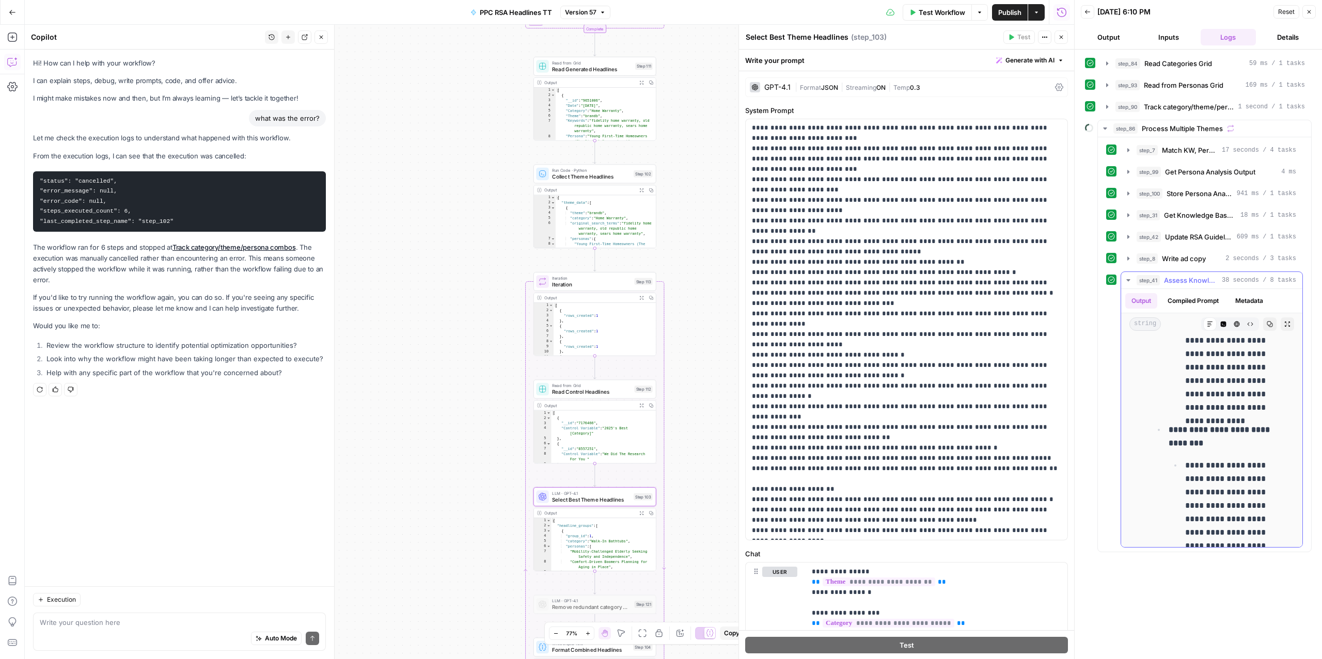
scroll to position [5861, 0]
click at [929, 14] on span "Test Workflow" at bounding box center [941, 12] width 46 height 10
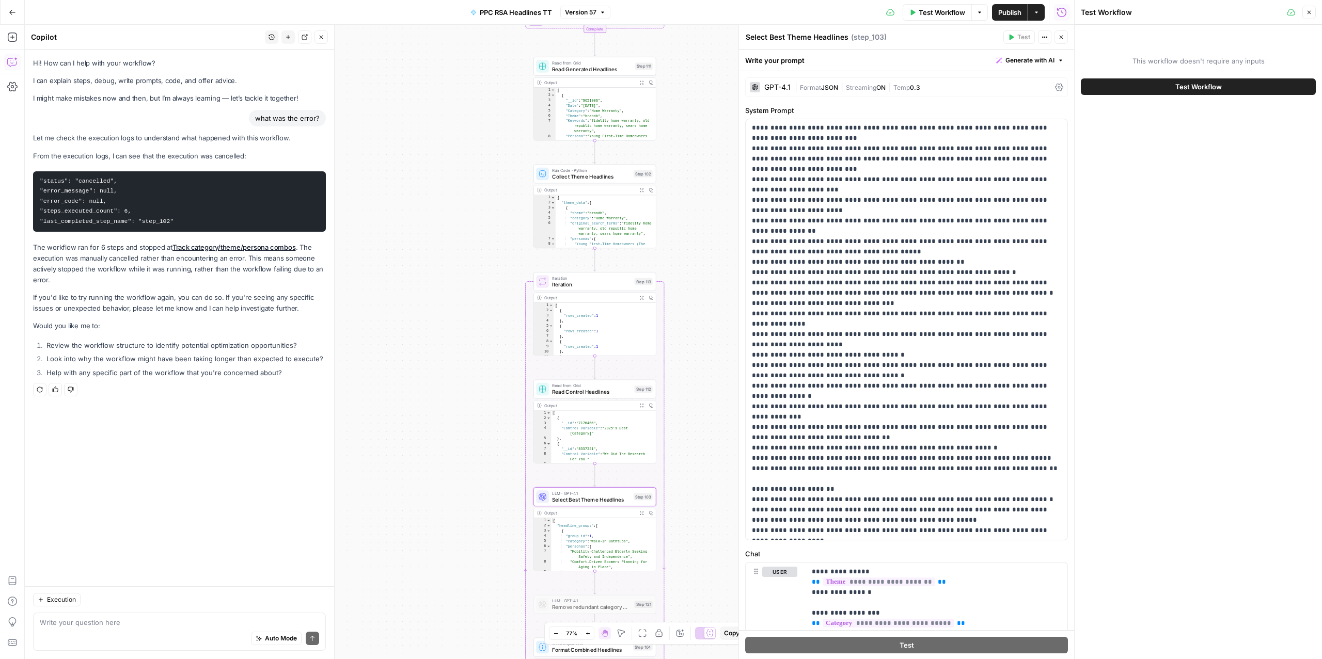
click at [1195, 87] on span "Test Workflow" at bounding box center [1198, 87] width 46 height 10
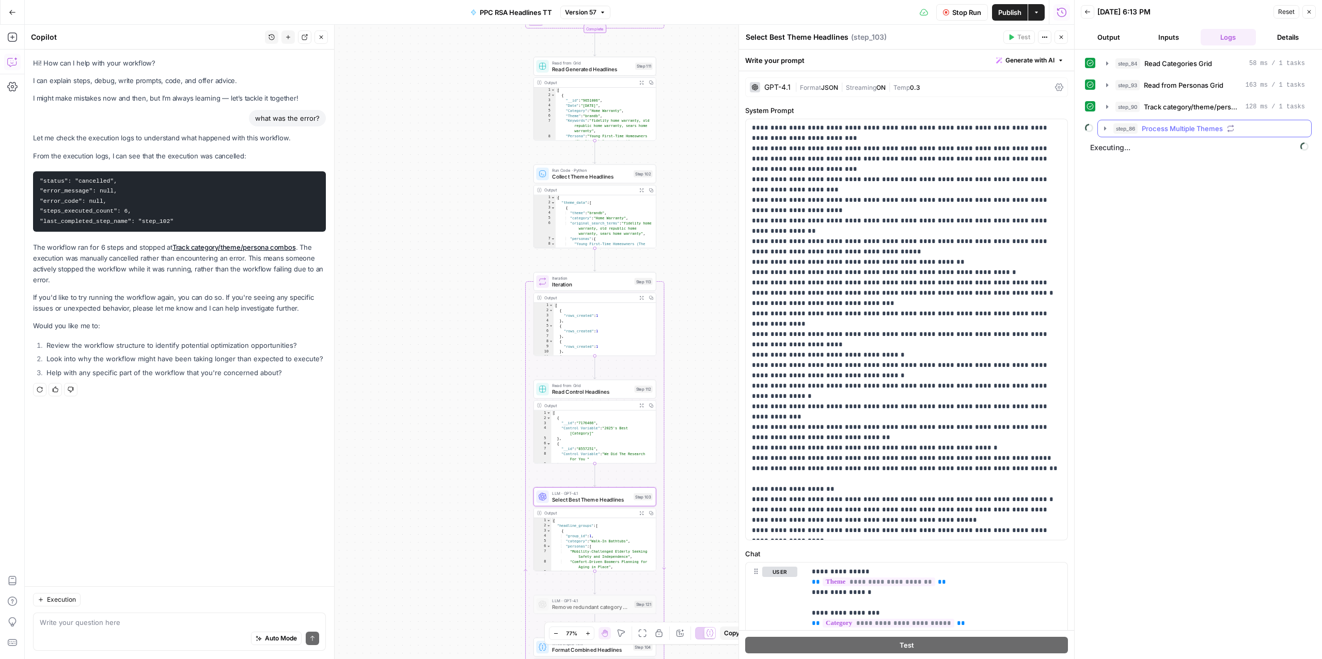
click at [1213, 127] on span "Process Multiple Themes" at bounding box center [1181, 128] width 81 height 10
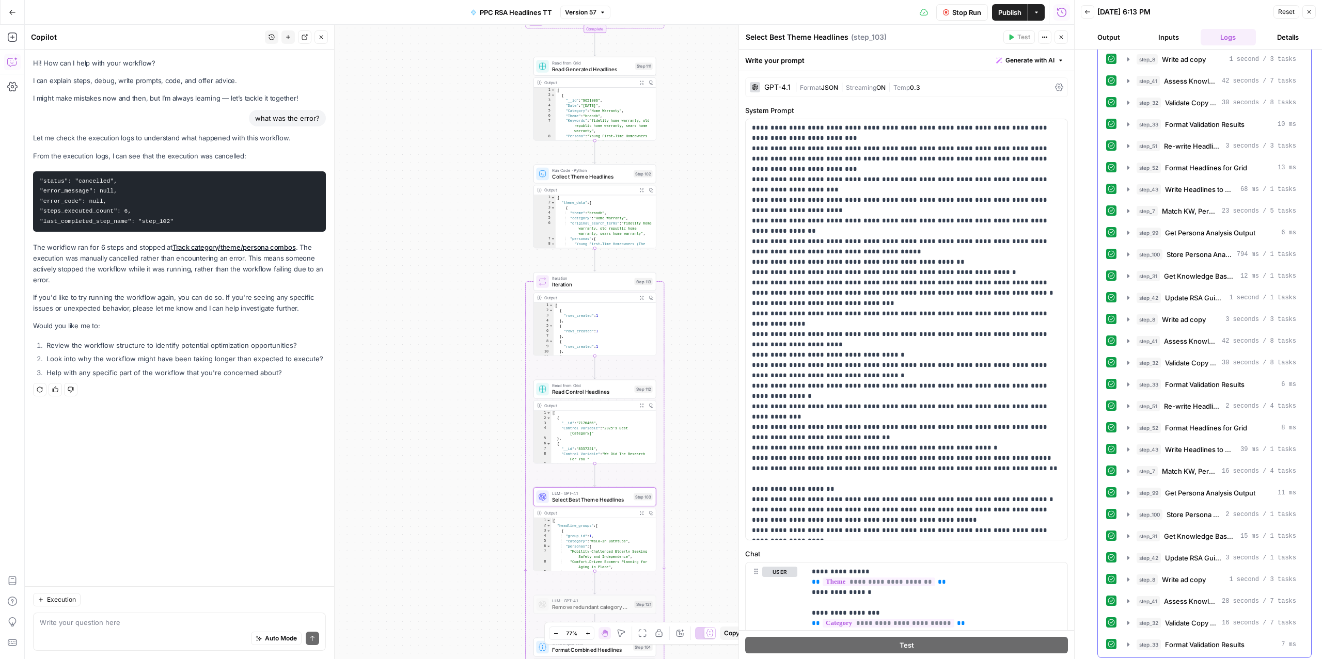
scroll to position [764, 0]
click at [1190, 621] on span "Format Validation Results" at bounding box center [1205, 622] width 80 height 10
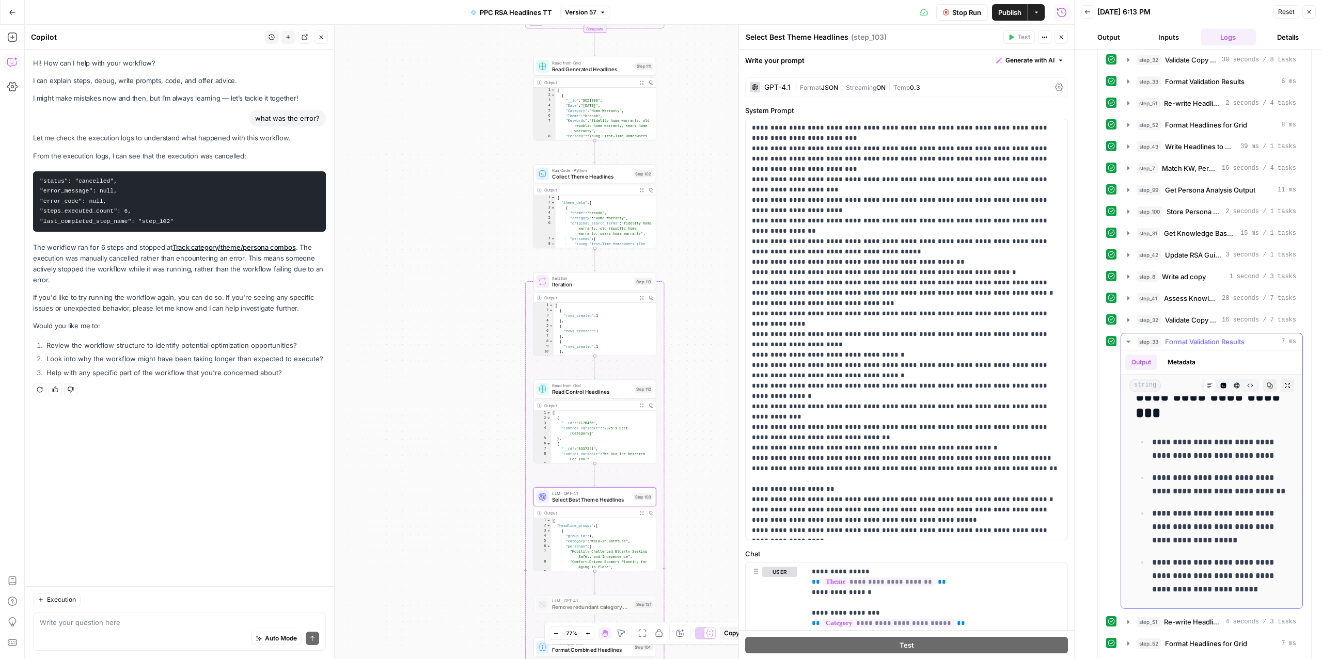
scroll to position [1089, 0]
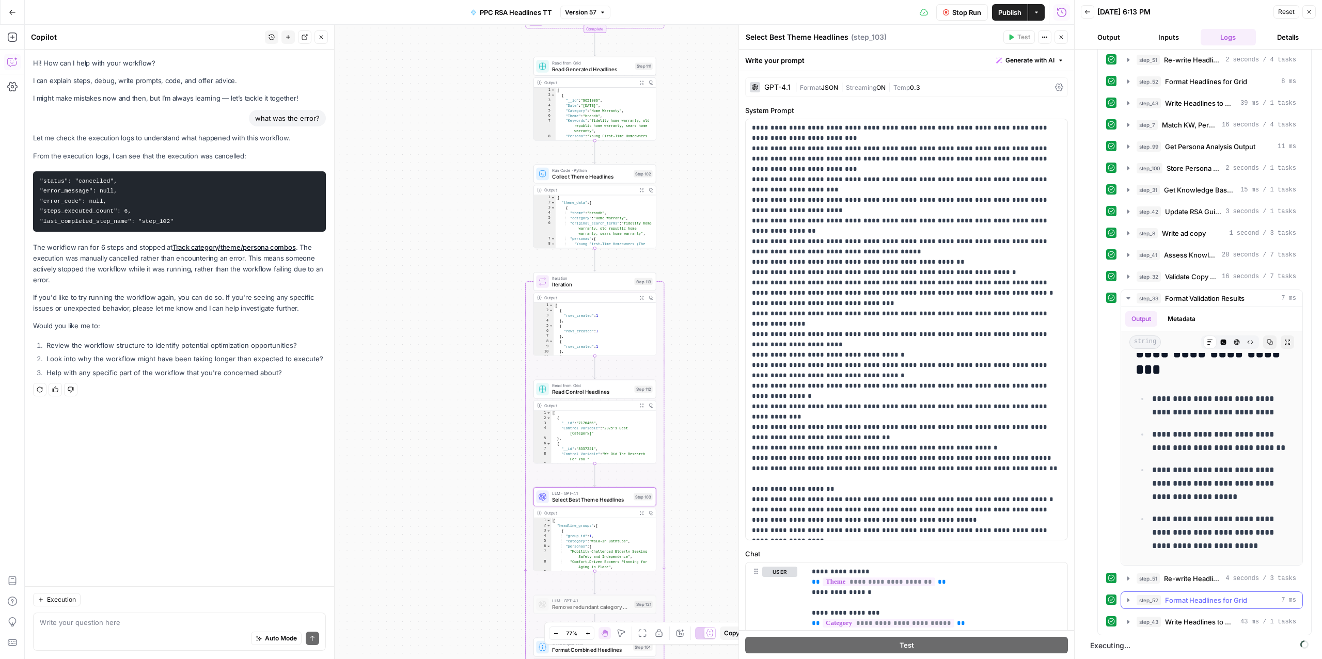
click at [1191, 602] on span "Format Headlines for Grid" at bounding box center [1206, 600] width 82 height 10
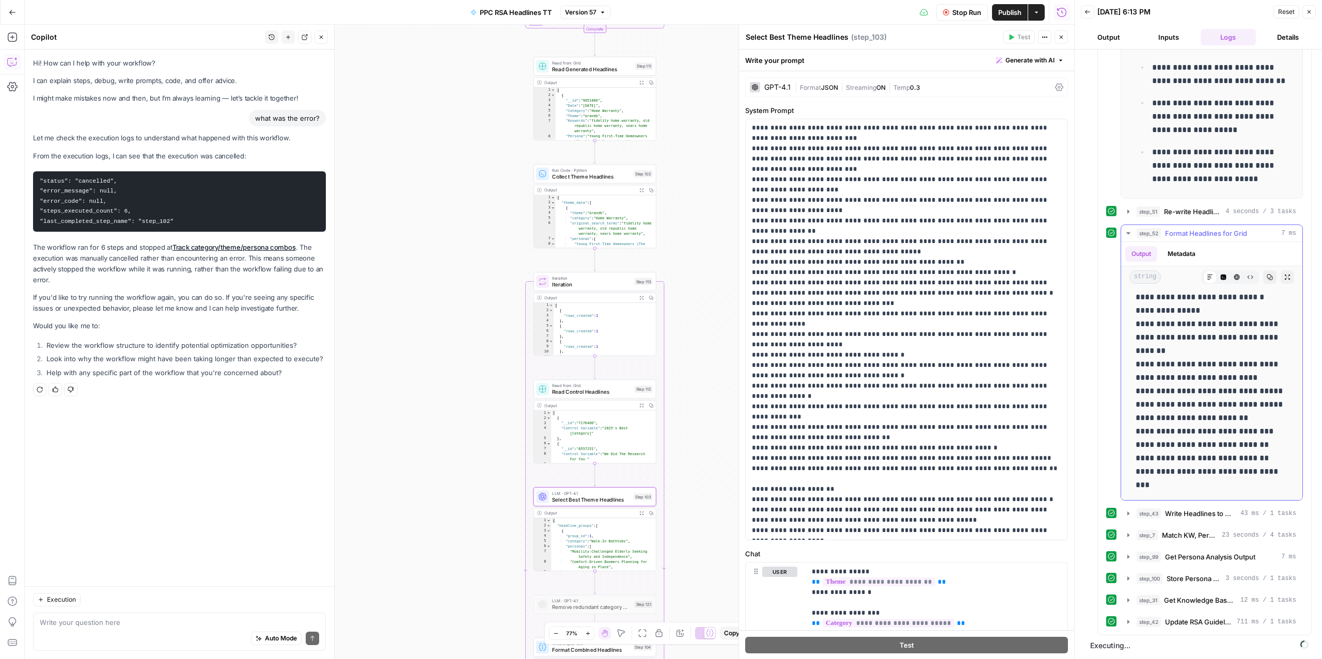
scroll to position [1458, 0]
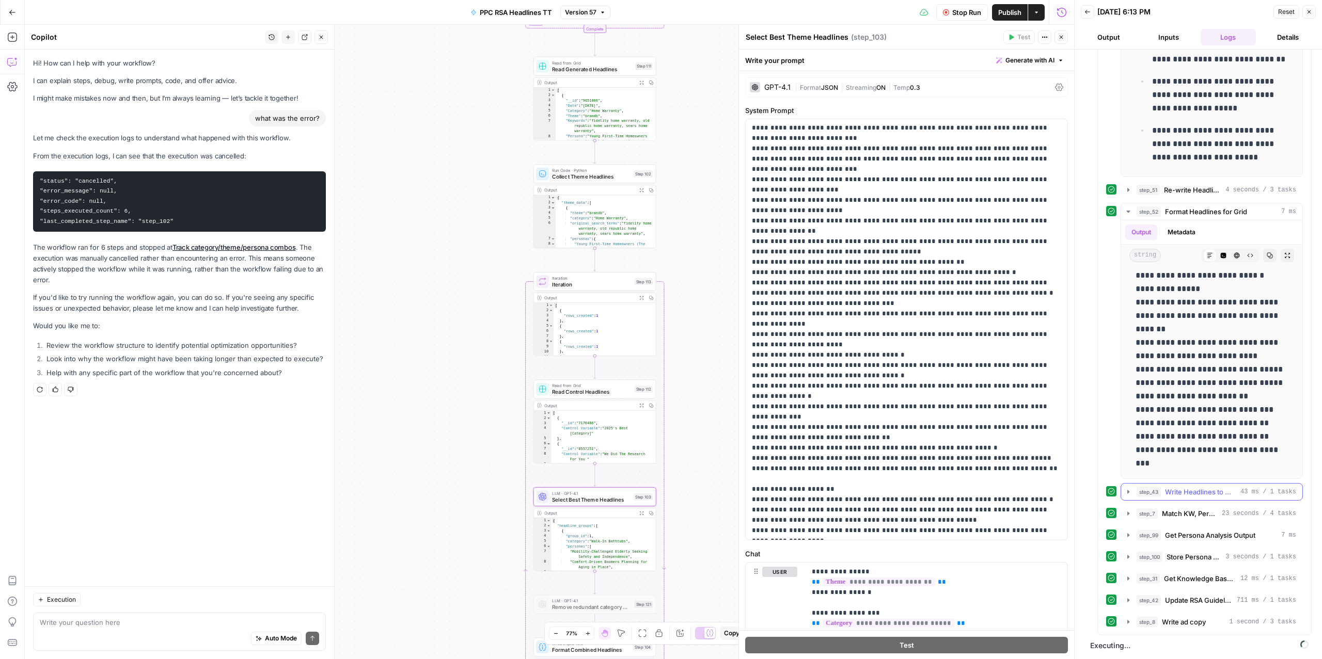
click at [1191, 497] on span "Write Headlines to Grid" at bounding box center [1200, 492] width 71 height 10
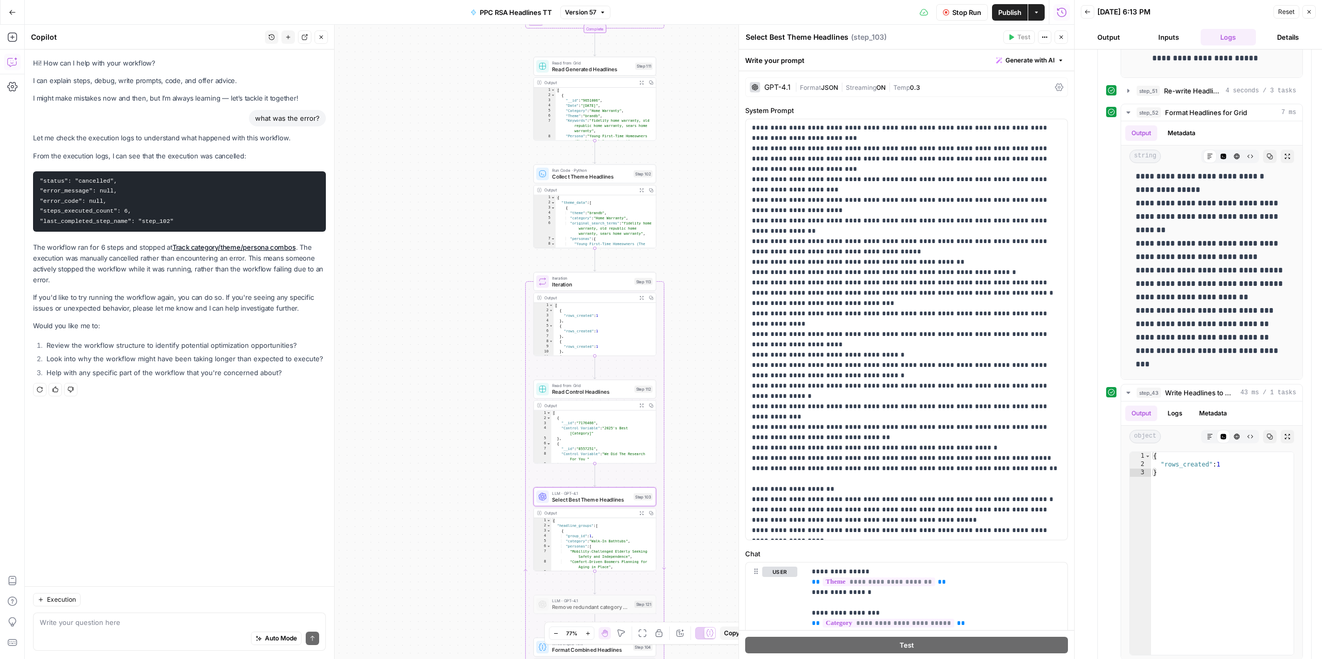
scroll to position [1739, 0]
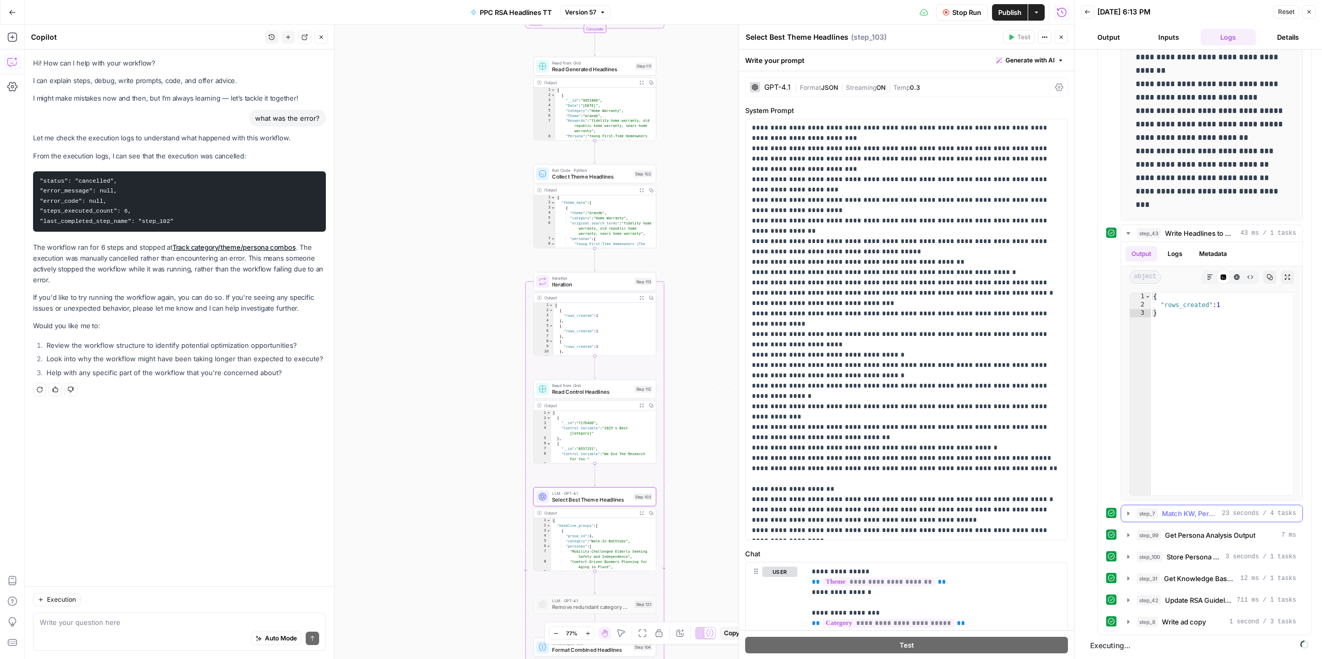
click at [1191, 515] on span "Match KW, Persona, Pain points" at bounding box center [1190, 514] width 56 height 10
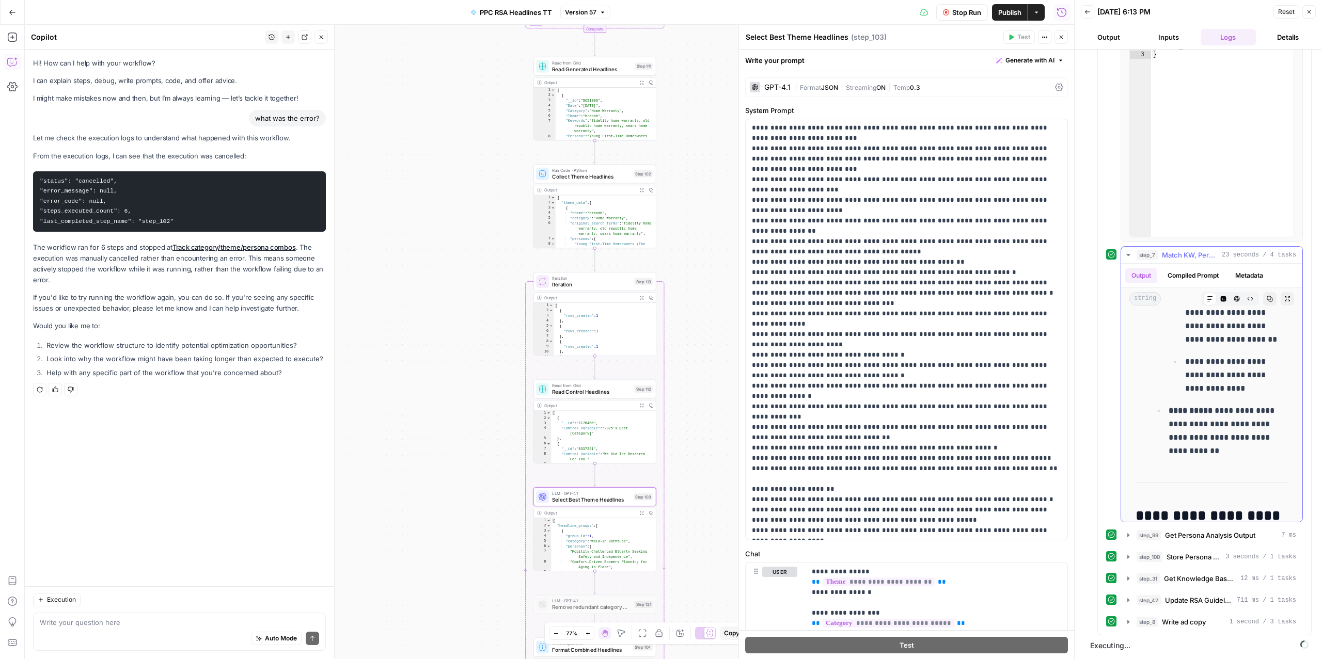
scroll to position [1277, 0]
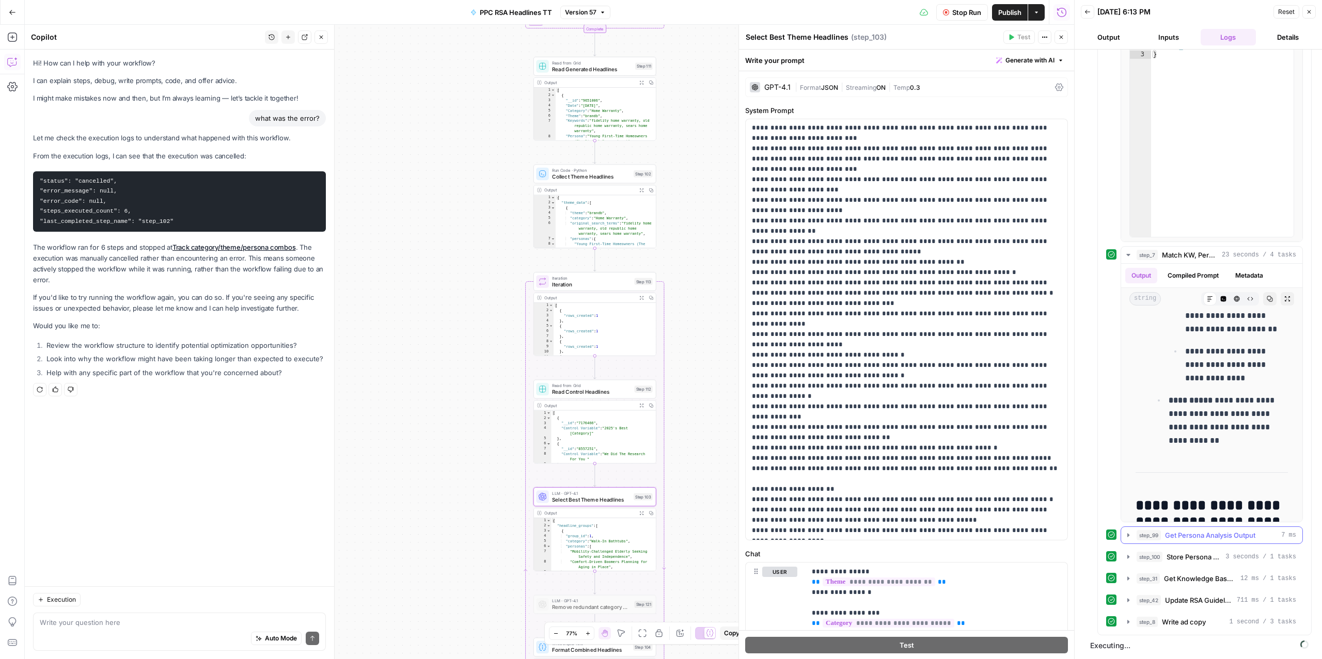
click at [1201, 538] on span "Get Persona Analysis Output" at bounding box center [1210, 535] width 90 height 10
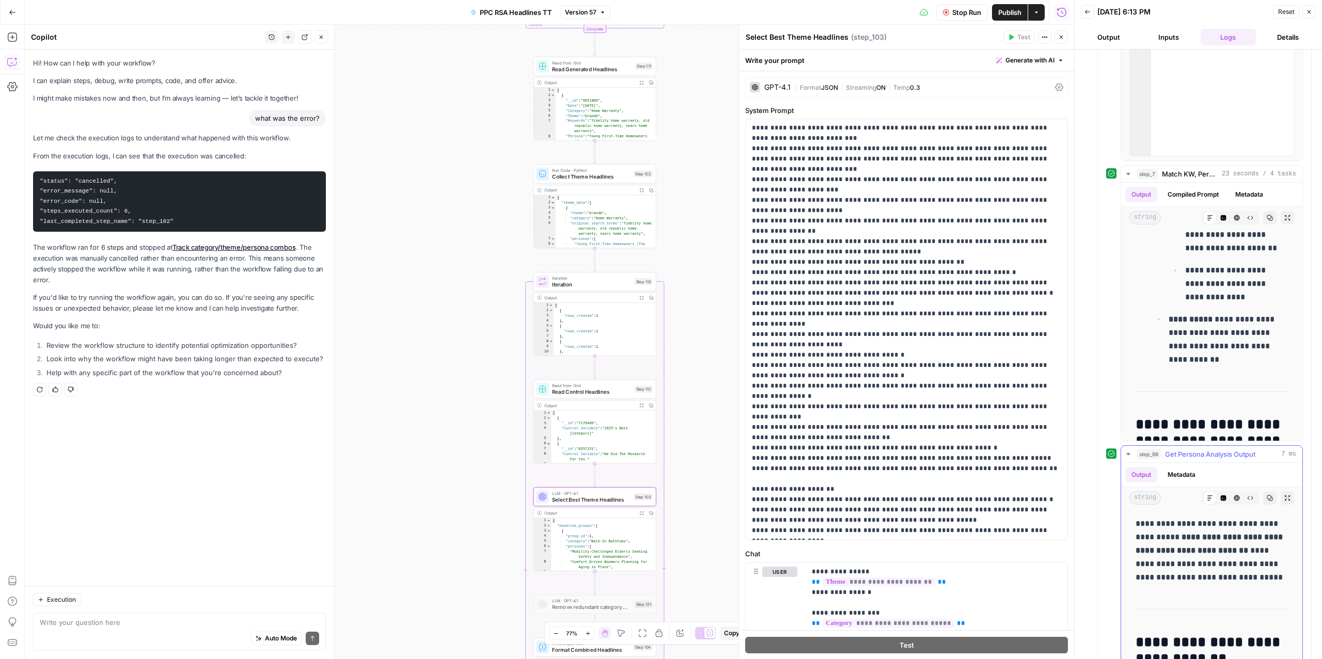
scroll to position [2256, 0]
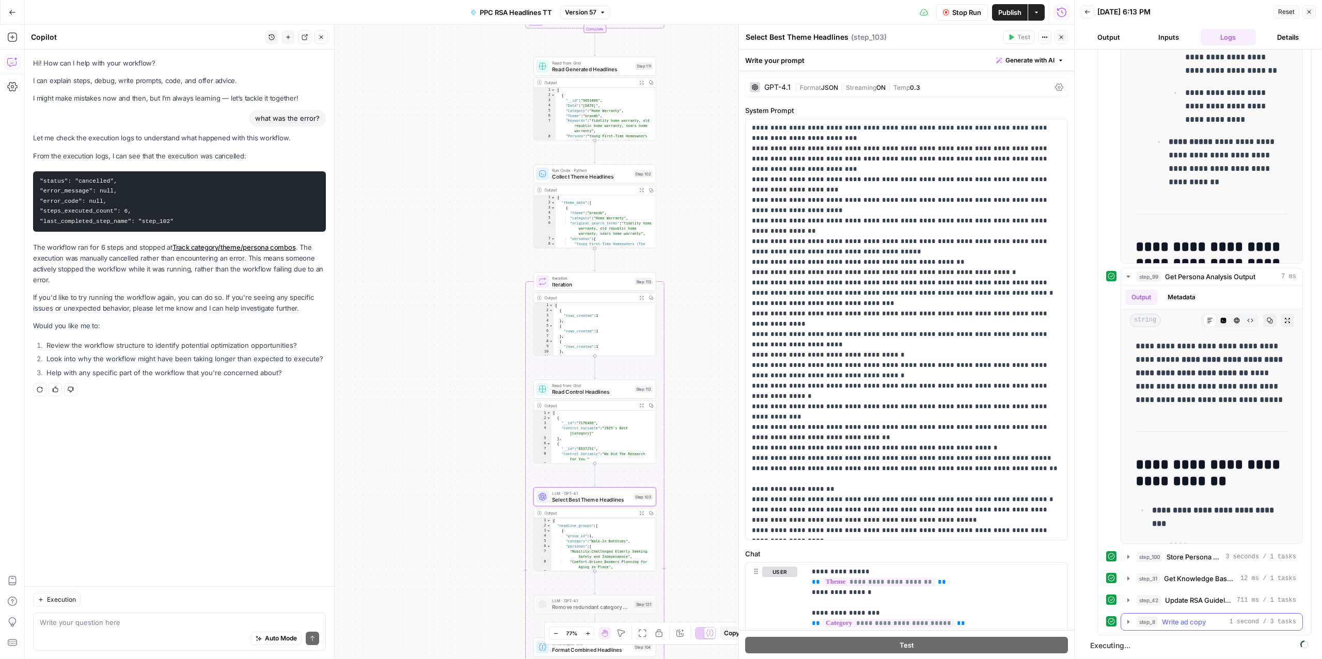
click at [1186, 621] on span "Write ad copy" at bounding box center [1184, 622] width 44 height 10
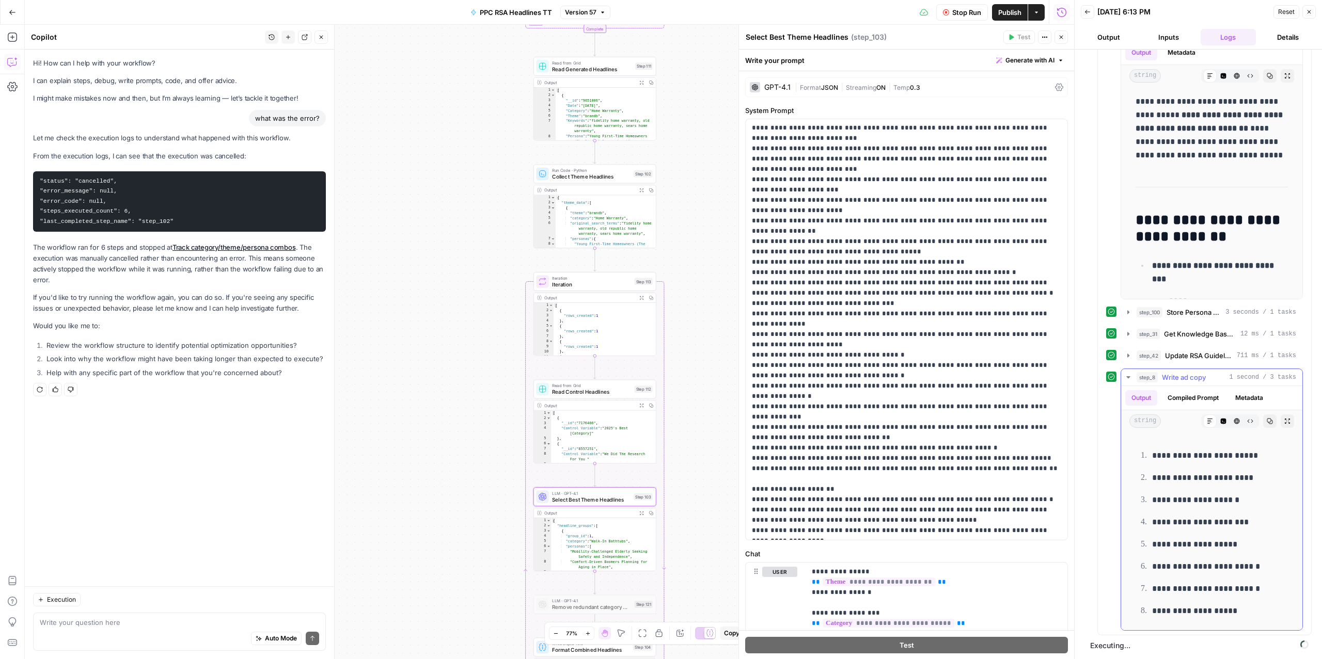
scroll to position [2503, 0]
click at [1188, 374] on span "Write ad copy" at bounding box center [1184, 377] width 44 height 10
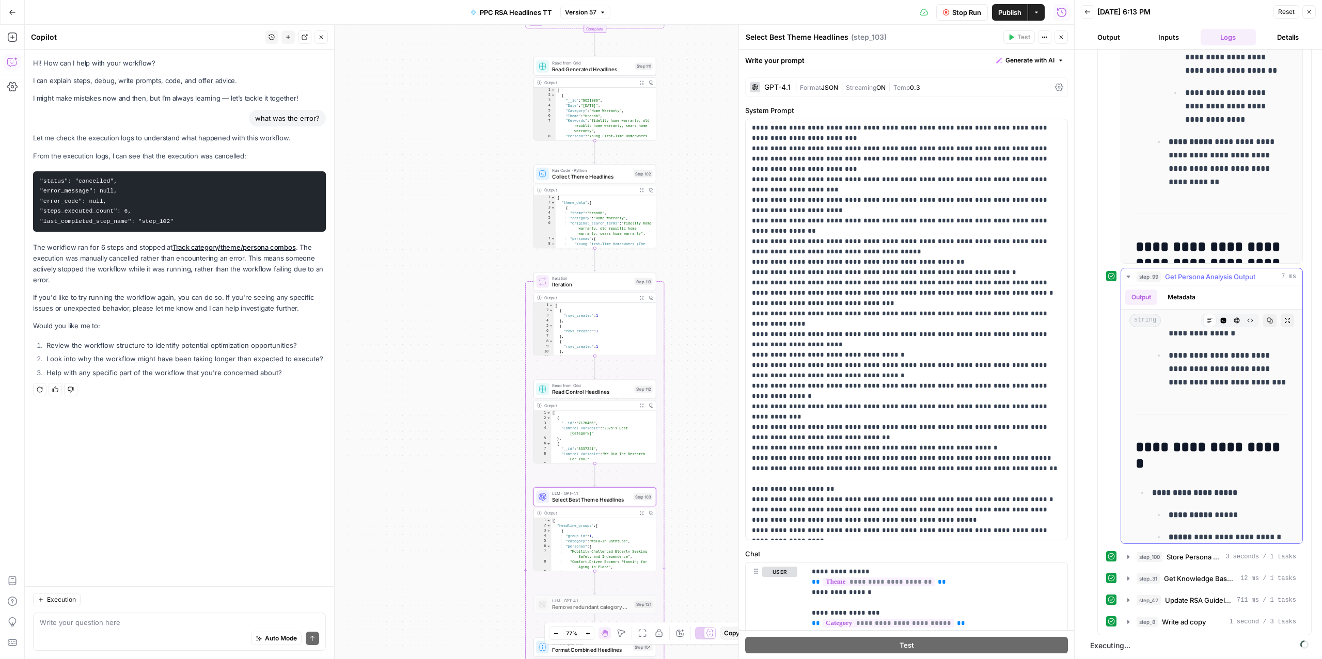
scroll to position [785, 0]
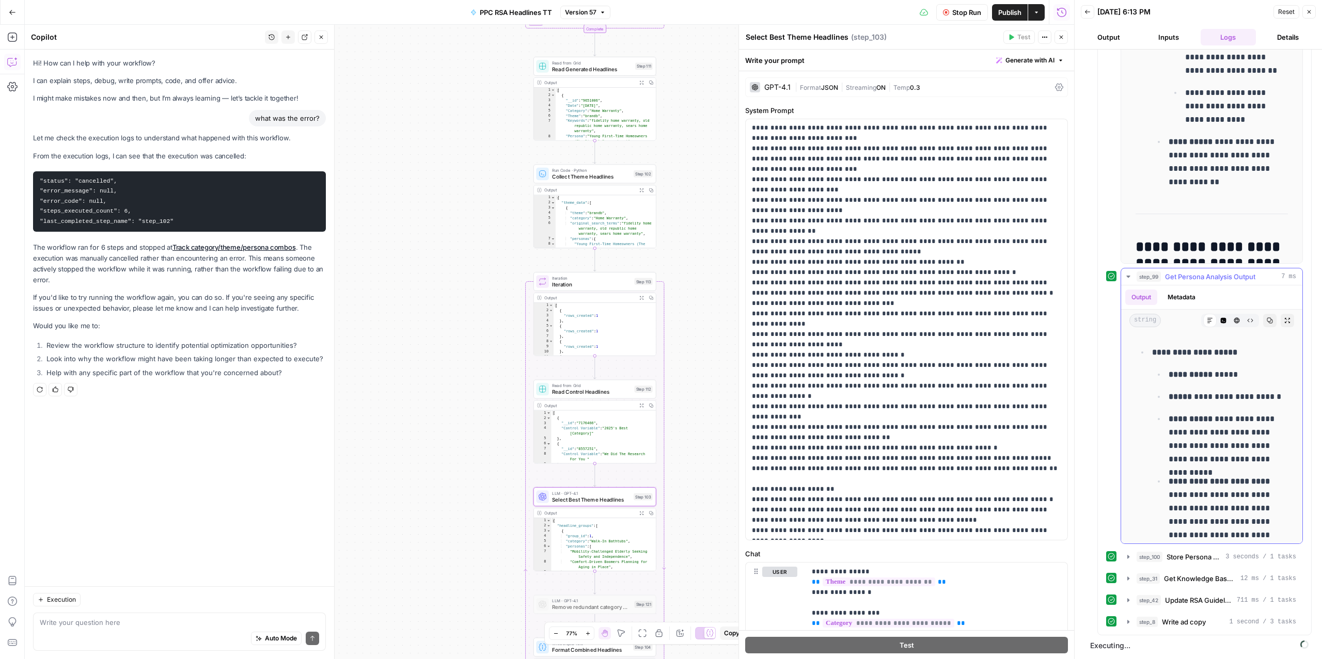
click at [1194, 275] on span "Get Persona Analysis Output" at bounding box center [1210, 277] width 90 height 10
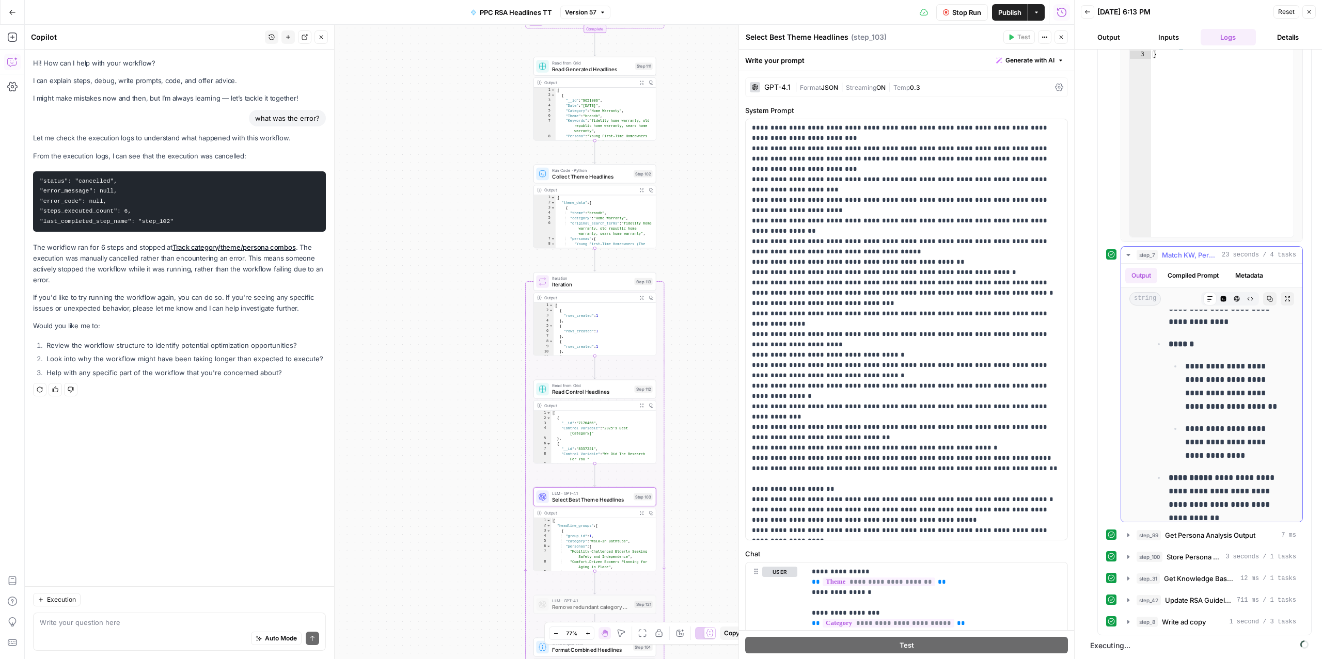
scroll to position [1200, 0]
click at [1191, 251] on span "Match KW, Persona, Pain points" at bounding box center [1190, 255] width 56 height 10
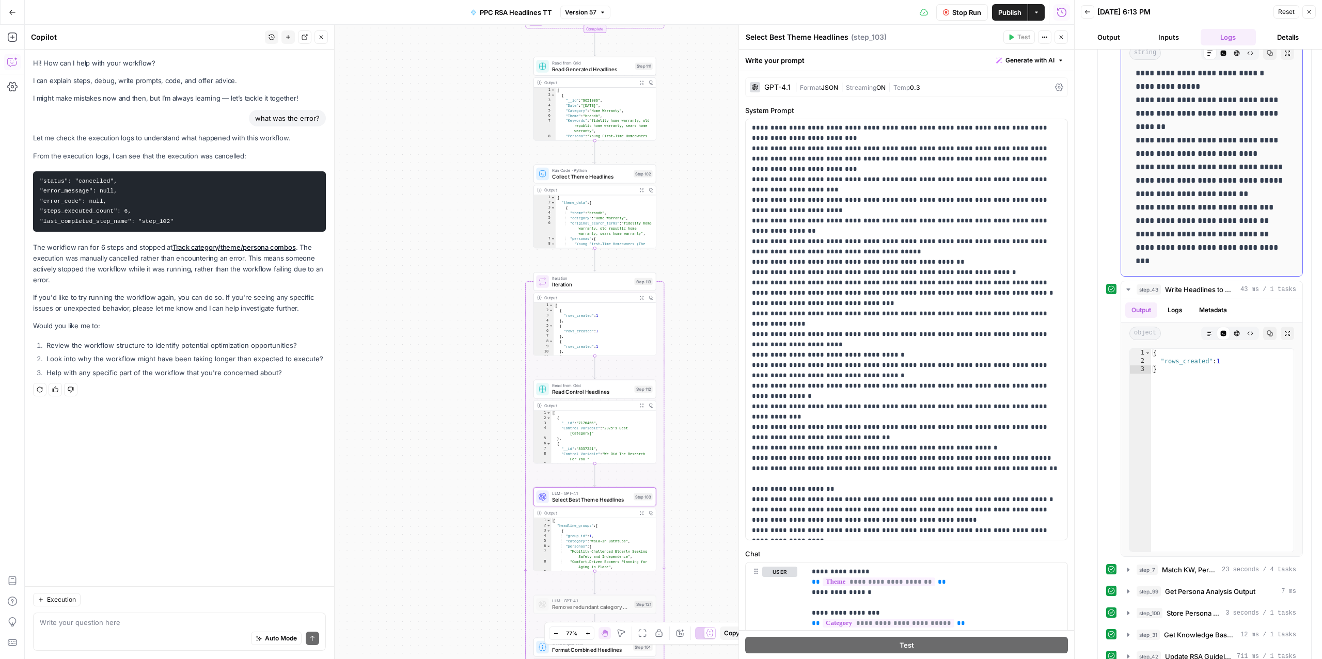
scroll to position [1651, 0]
click at [1174, 301] on span "Write Headlines to Grid" at bounding box center [1200, 296] width 71 height 10
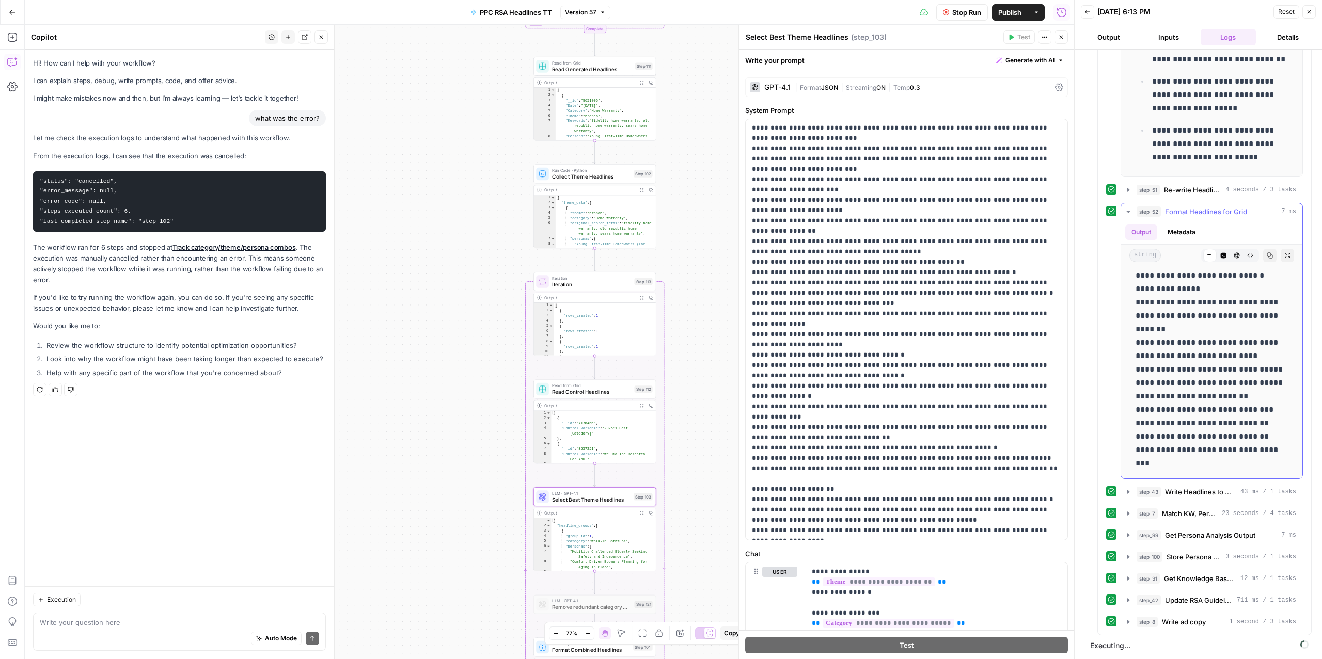
scroll to position [0, 0]
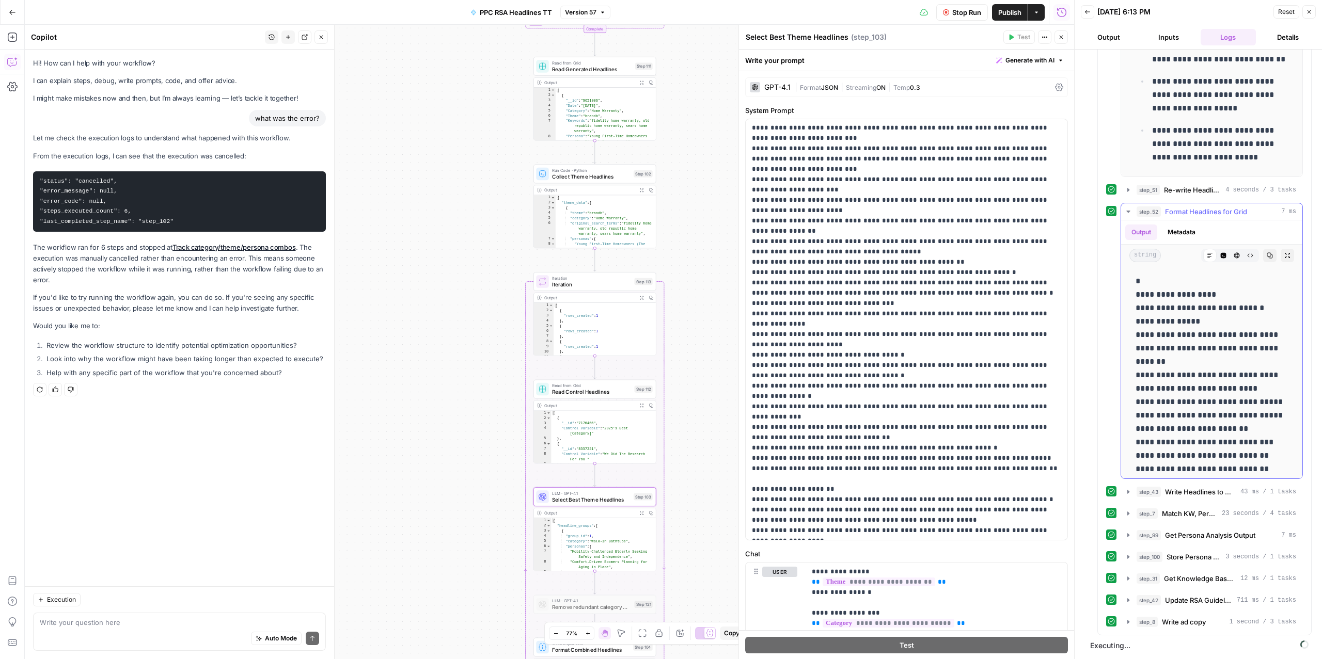
click at [1179, 207] on span "Format Headlines for Grid" at bounding box center [1206, 212] width 82 height 10
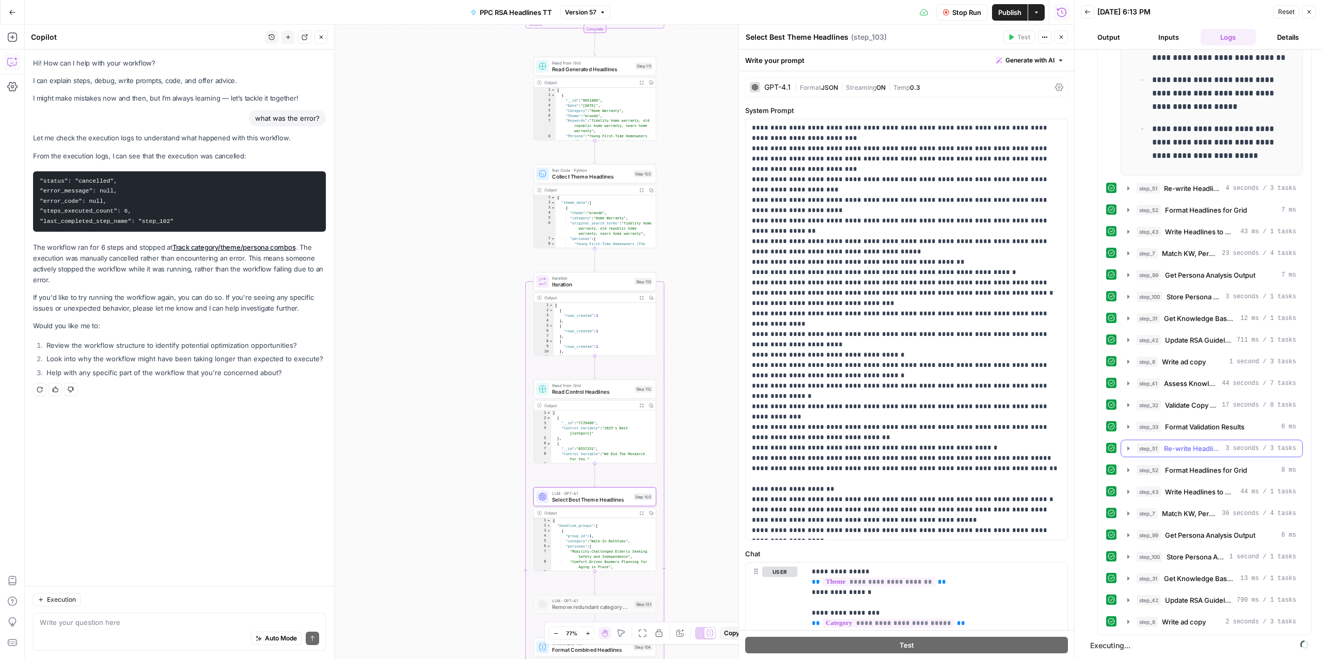
scroll to position [1485, 0]
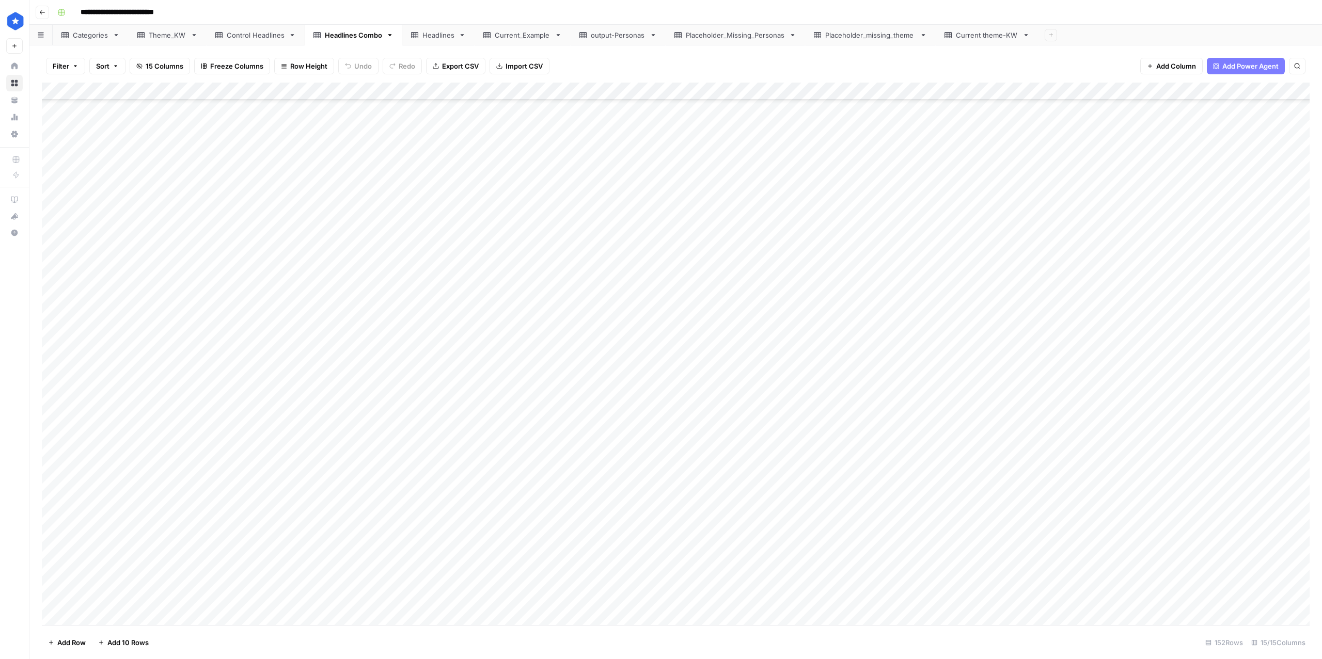
scroll to position [2159, 0]
click at [167, 38] on div "Theme_KW" at bounding box center [168, 35] width 38 height 10
click at [340, 25] on link "Headlines Combo" at bounding box center [354, 35] width 98 height 21
click at [117, 158] on div "Add Column" at bounding box center [675, 354] width 1267 height 543
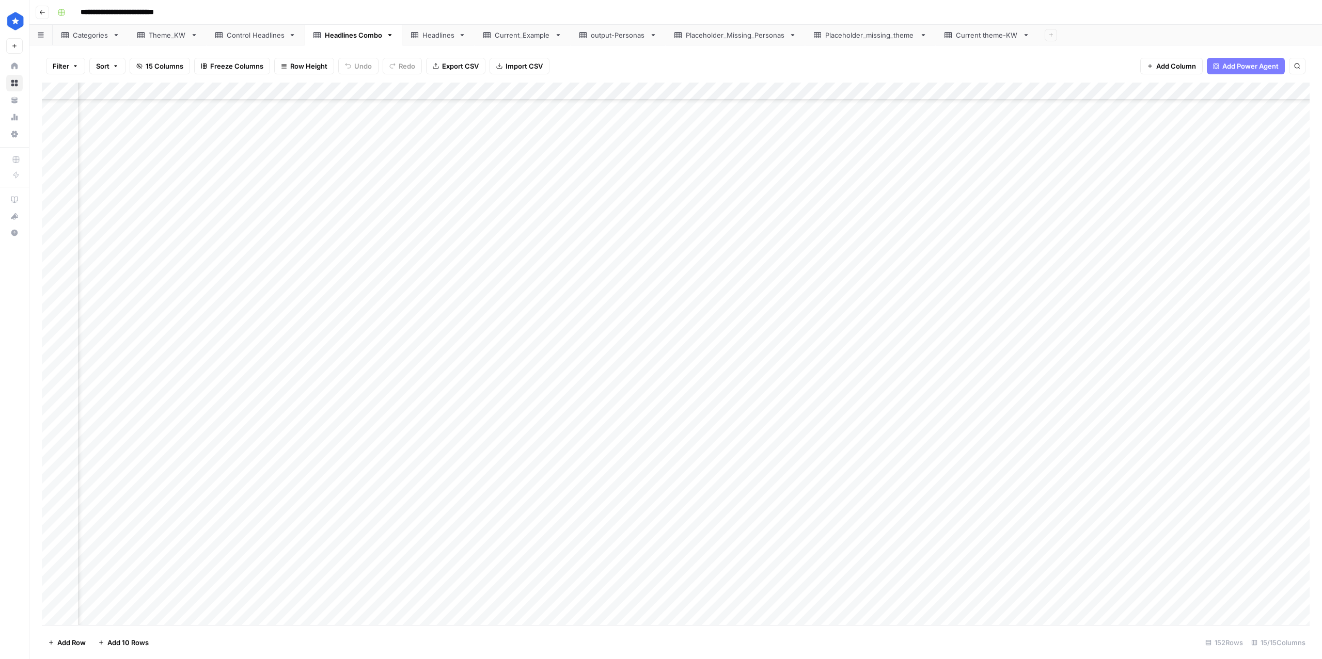
scroll to position [2154, 0]
click at [143, 166] on div "Add Column" at bounding box center [675, 354] width 1267 height 543
click at [251, 367] on div "Add Column" at bounding box center [675, 354] width 1267 height 543
click at [93, 327] on div "Add Column" at bounding box center [675, 354] width 1267 height 543
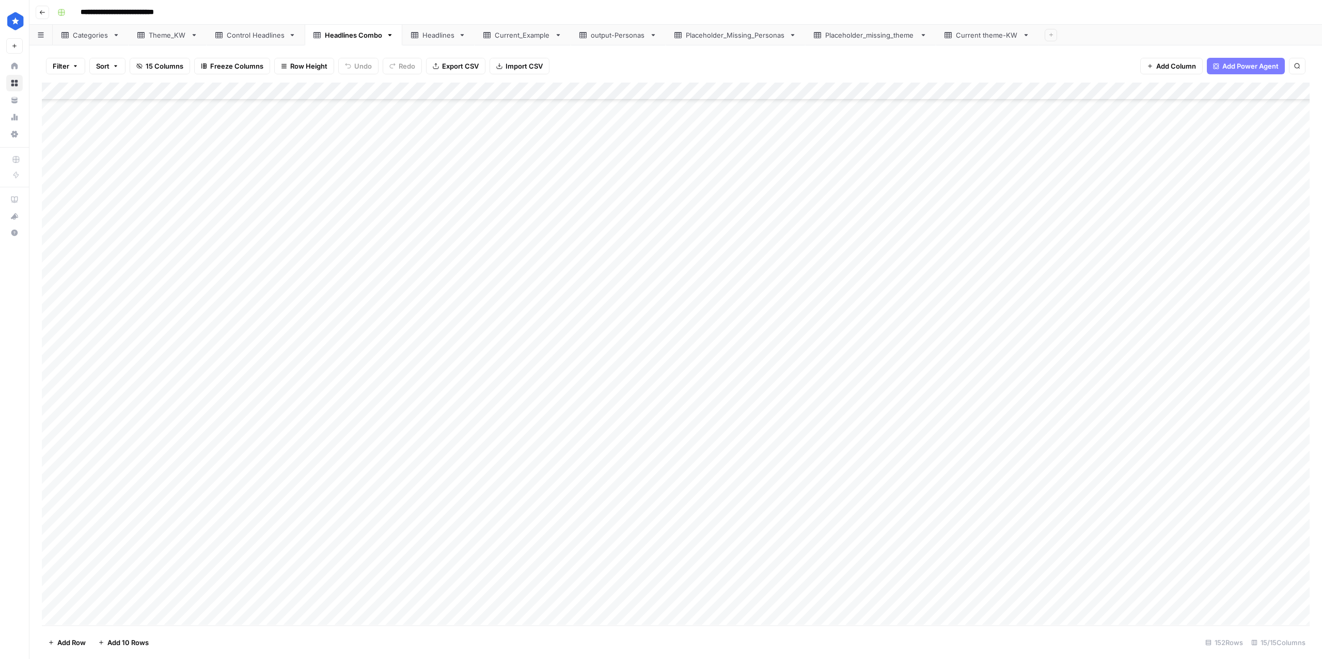
drag, startPoint x: 119, startPoint y: 221, endPoint x: 115, endPoint y: 291, distance: 69.8
click at [115, 291] on div "Add Column" at bounding box center [675, 354] width 1267 height 543
drag, startPoint x: 119, startPoint y: 313, endPoint x: 127, endPoint y: 546, distance: 233.5
click at [127, 546] on div "Add Column" at bounding box center [675, 354] width 1267 height 543
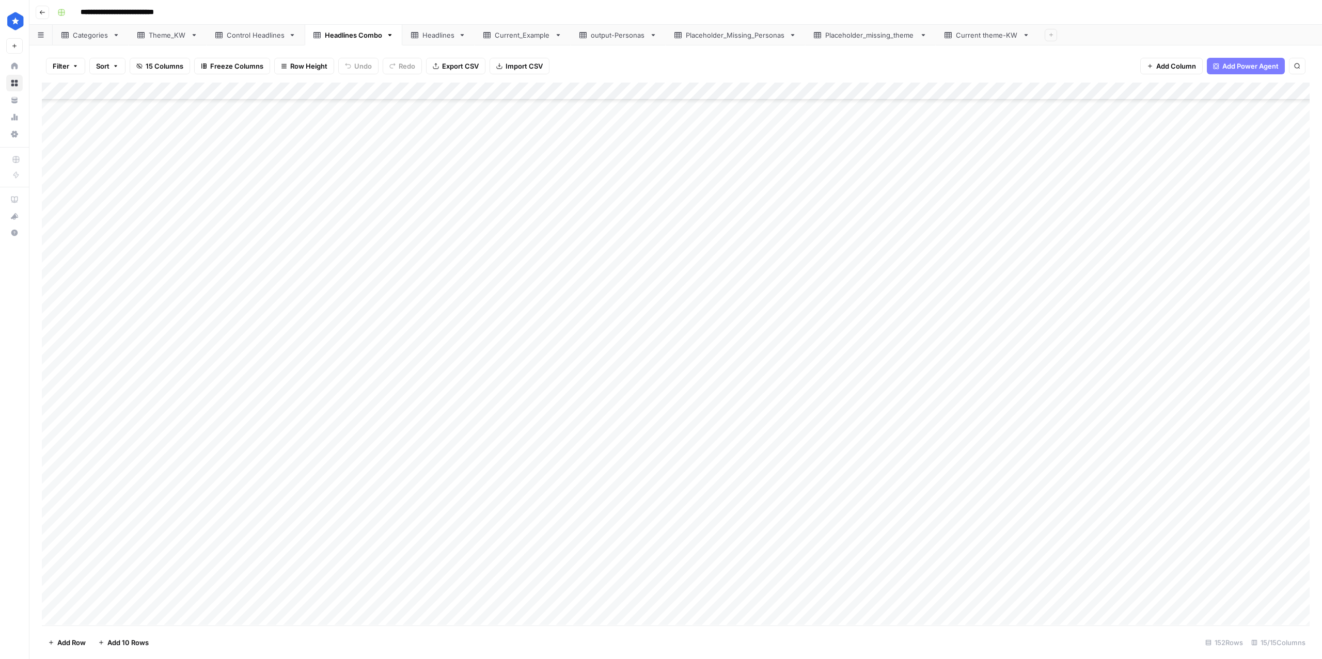
click at [302, 304] on div "Add Column" at bounding box center [675, 354] width 1267 height 543
drag, startPoint x: 132, startPoint y: 245, endPoint x: 158, endPoint y: 471, distance: 227.2
click at [158, 471] on div "Add Column" at bounding box center [675, 354] width 1267 height 543
click at [69, 494] on div "Add Column" at bounding box center [675, 354] width 1267 height 543
click at [62, 493] on div "Add Column" at bounding box center [675, 354] width 1267 height 543
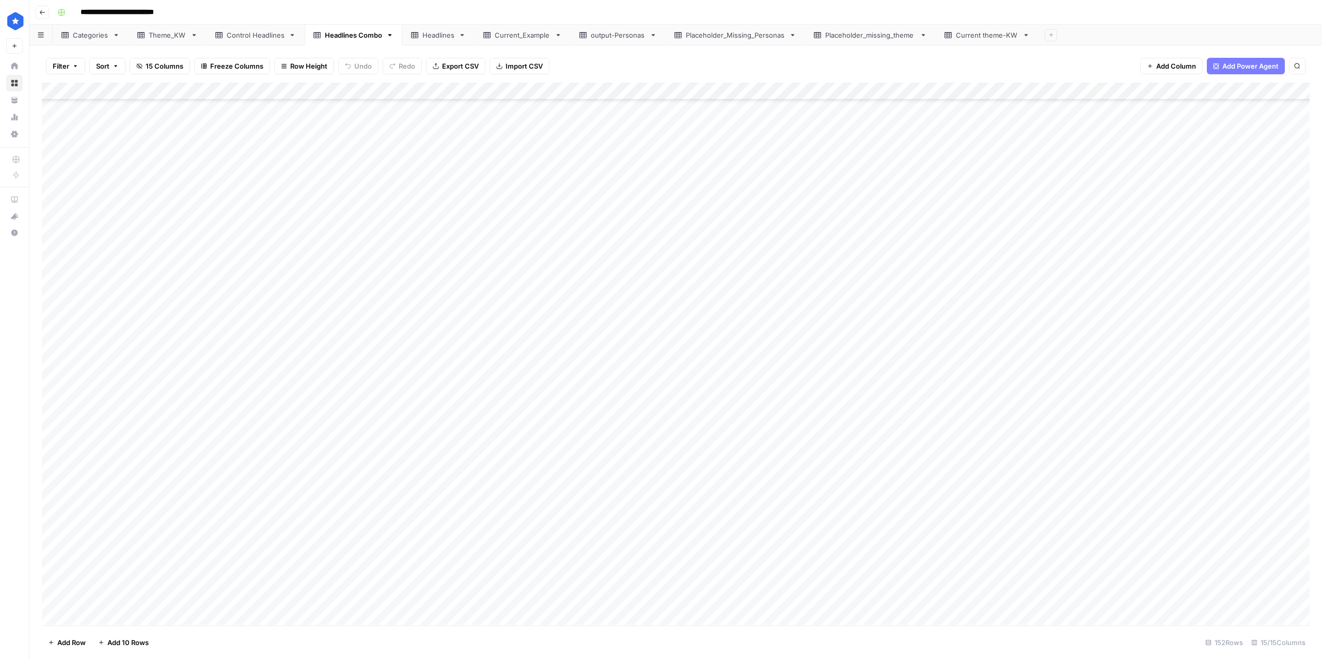
drag, startPoint x: 114, startPoint y: 512, endPoint x: 115, endPoint y: 600, distance: 88.3
click at [115, 601] on div "Add Column" at bounding box center [675, 354] width 1267 height 543
click at [445, 40] on link "Headlines" at bounding box center [438, 35] width 72 height 21
click at [371, 35] on div "Headlines Combo" at bounding box center [353, 35] width 57 height 10
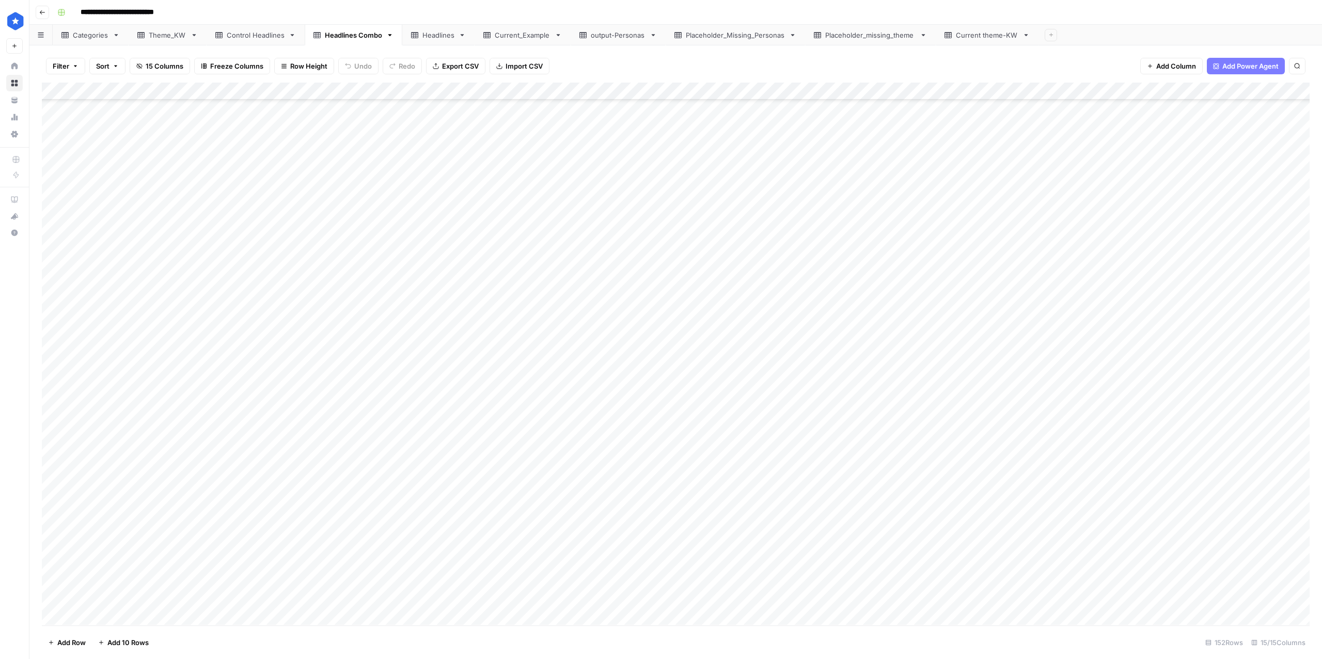
scroll to position [2159, 0]
click at [160, 37] on div "Theme_KW" at bounding box center [168, 35] width 38 height 10
click at [978, 36] on div "Current theme-KW" at bounding box center [987, 35] width 62 height 10
click at [62, 91] on div "Add Column" at bounding box center [675, 354] width 1267 height 543
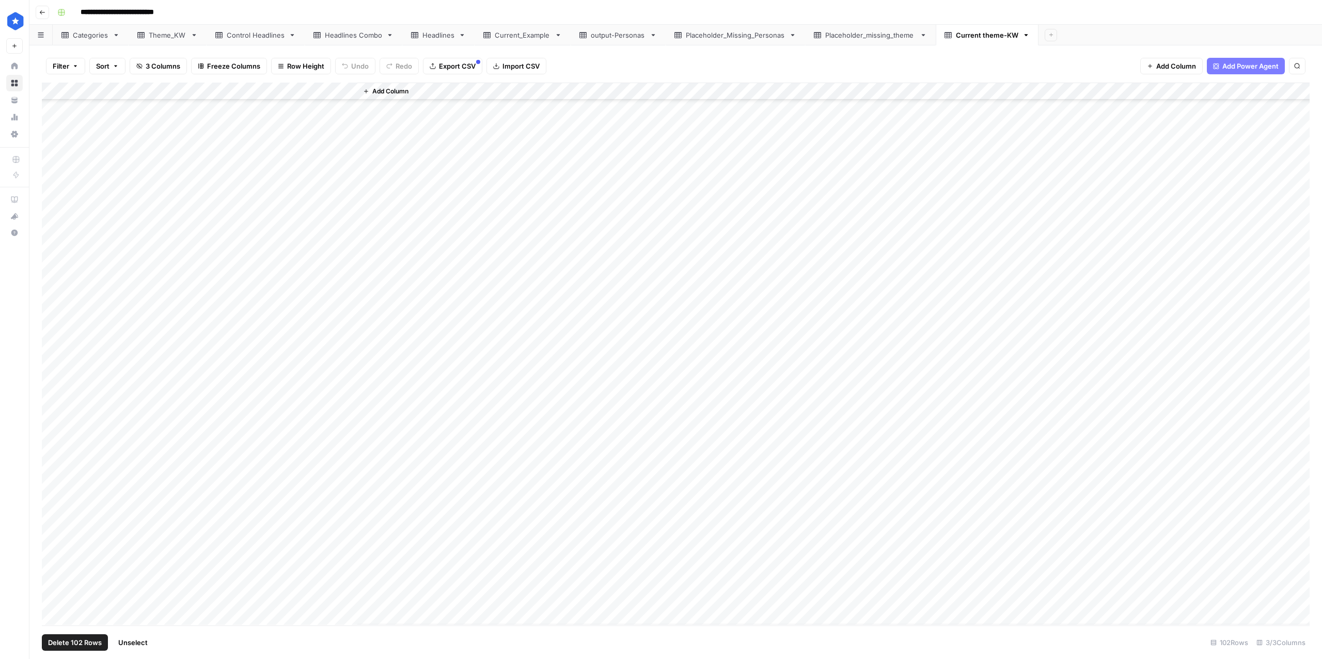
scroll to position [1281, 0]
click at [161, 34] on div "Theme_KW" at bounding box center [168, 35] width 38 height 10
drag, startPoint x: 124, startPoint y: 579, endPoint x: 409, endPoint y: 576, distance: 284.5
click at [409, 576] on div "Add Column" at bounding box center [675, 354] width 1267 height 543
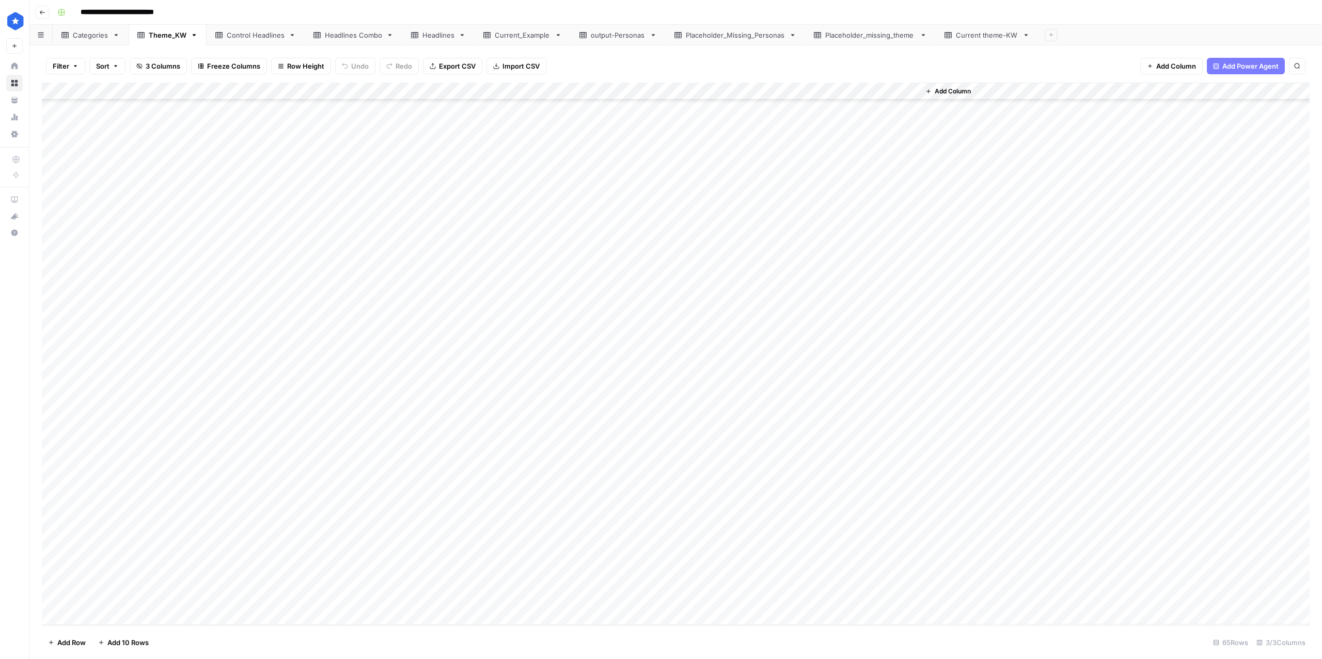
drag, startPoint x: 132, startPoint y: 475, endPoint x: 369, endPoint y: 471, distance: 236.5
click at [369, 471] on div "Add Column" at bounding box center [675, 354] width 1267 height 543
click at [623, 328] on div "Add Column" at bounding box center [675, 354] width 1267 height 543
click at [65, 88] on div "Add Column" at bounding box center [675, 354] width 1267 height 543
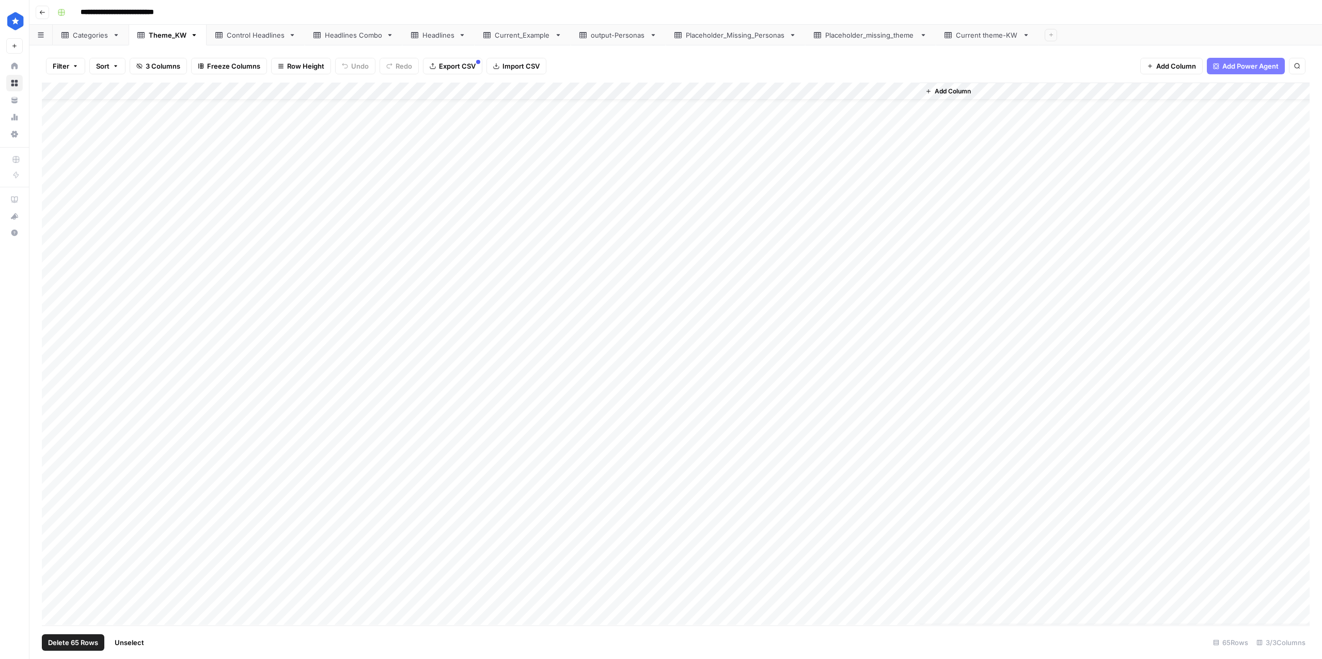
scroll to position [632, 0]
click at [61, 490] on div "Add Column" at bounding box center [675, 354] width 1267 height 543
click at [60, 510] on div "Add Column" at bounding box center [675, 354] width 1267 height 543
click at [61, 525] on div "Add Column" at bounding box center [675, 354] width 1267 height 543
click at [61, 548] on div "Add Column" at bounding box center [675, 354] width 1267 height 543
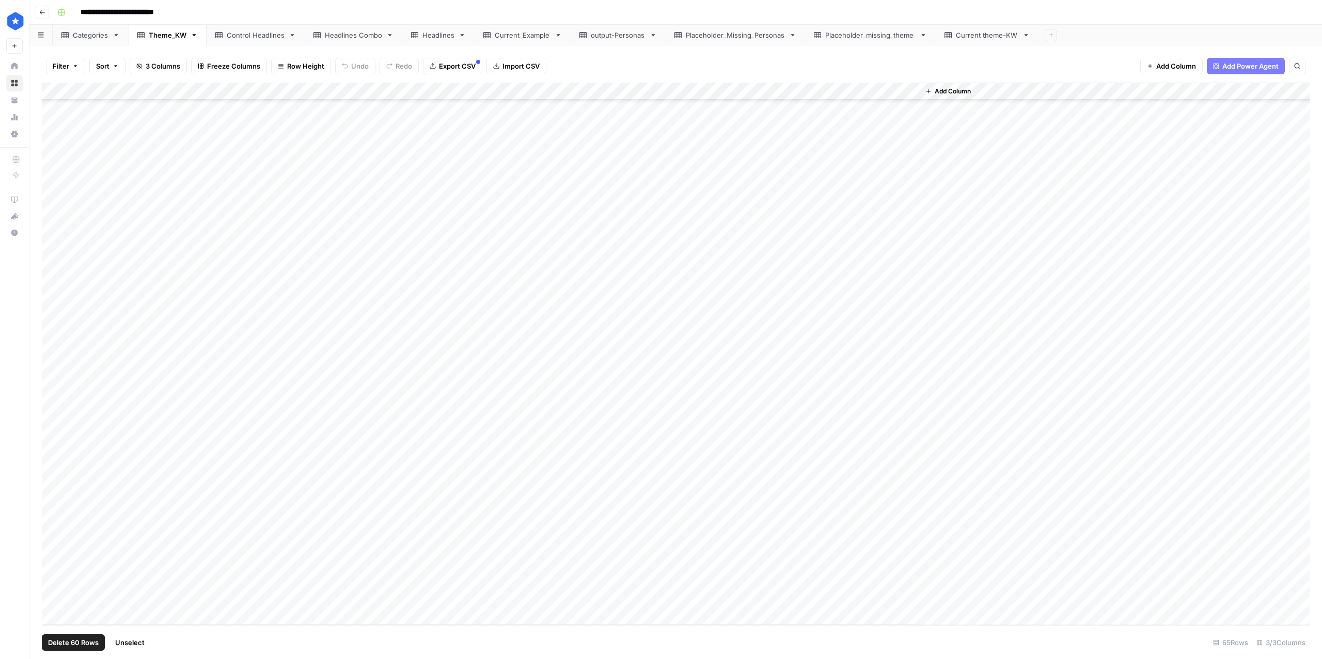
click at [62, 561] on div "Add Column" at bounding box center [675, 354] width 1267 height 543
click at [60, 583] on div "Add Column" at bounding box center [675, 354] width 1267 height 543
click at [59, 602] on div "Add Column" at bounding box center [675, 354] width 1267 height 543
click at [87, 649] on button "Delete 58 Rows" at bounding box center [73, 643] width 62 height 17
click at [629, 124] on button "Delete" at bounding box center [624, 119] width 35 height 19
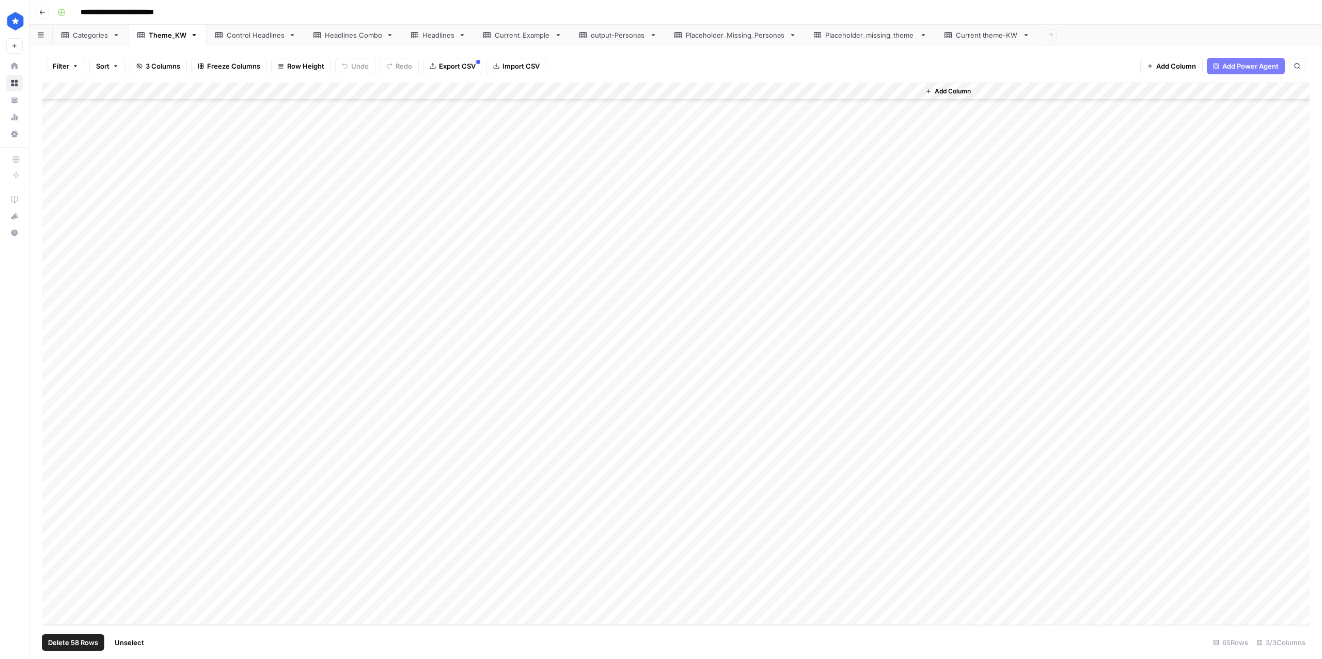
scroll to position [0, 0]
click at [514, 359] on div "Add Column" at bounding box center [675, 354] width 1267 height 543
click at [428, 35] on div "Headlines" at bounding box center [438, 35] width 32 height 10
click at [355, 39] on div "Headlines Combo" at bounding box center [353, 35] width 57 height 10
click at [256, 38] on div "Control Headlines" at bounding box center [256, 35] width 58 height 10
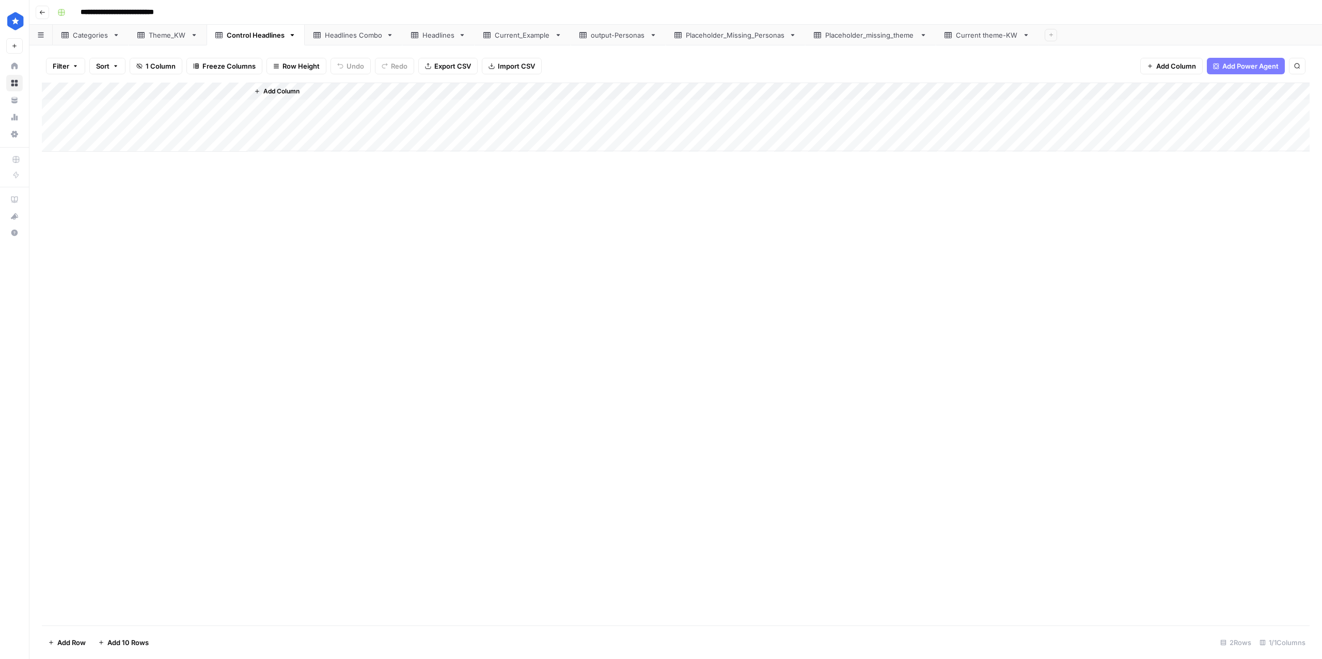
click at [161, 40] on link "Theme_KW" at bounding box center [168, 35] width 78 height 21
click at [343, 380] on div "Add Column" at bounding box center [675, 354] width 1267 height 543
click at [54, 90] on div "Add Column" at bounding box center [675, 161] width 1267 height 157
click at [74, 642] on span "Delete 7 Rows" at bounding box center [70, 643] width 45 height 10
click at [628, 129] on div "Are you sure you want to delete 7 rows? Cancel Delete" at bounding box center [660, 108] width 223 height 66
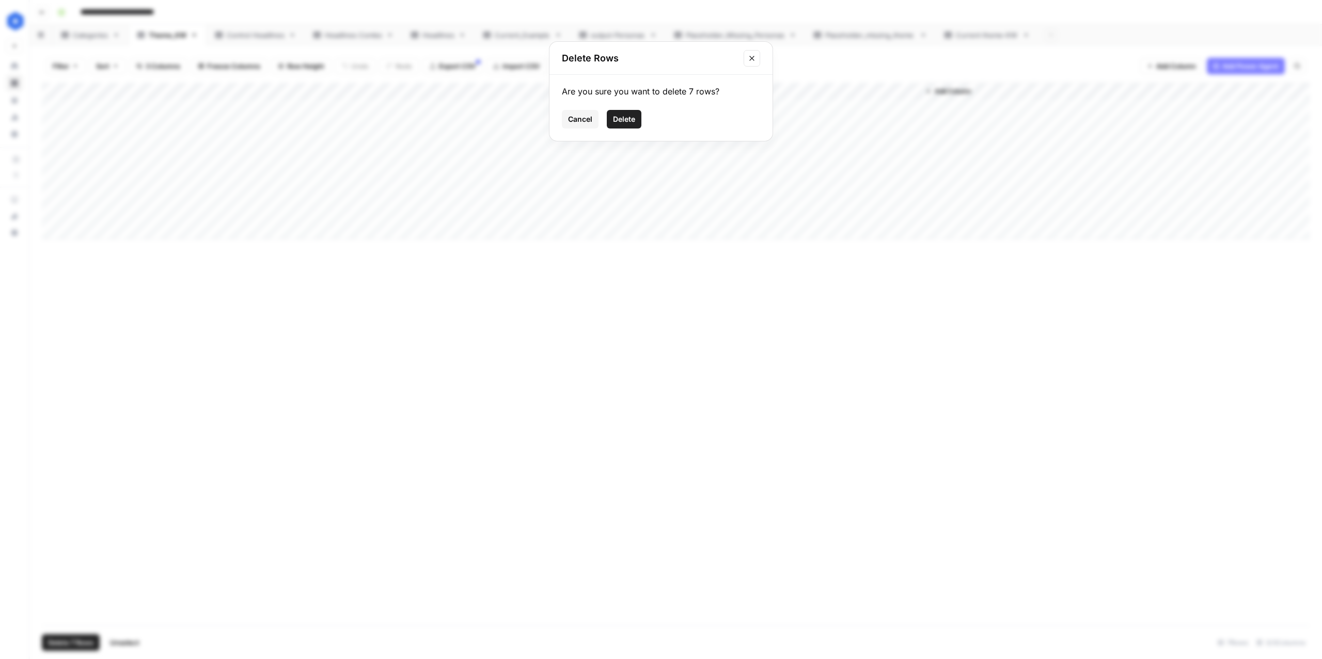
click at [629, 123] on span "Delete" at bounding box center [624, 119] width 22 height 10
click at [989, 33] on div "Current theme-KW" at bounding box center [987, 35] width 62 height 10
click at [64, 304] on div "Add Column" at bounding box center [675, 354] width 1267 height 543
click at [65, 321] on div "Add Column" at bounding box center [675, 354] width 1267 height 543
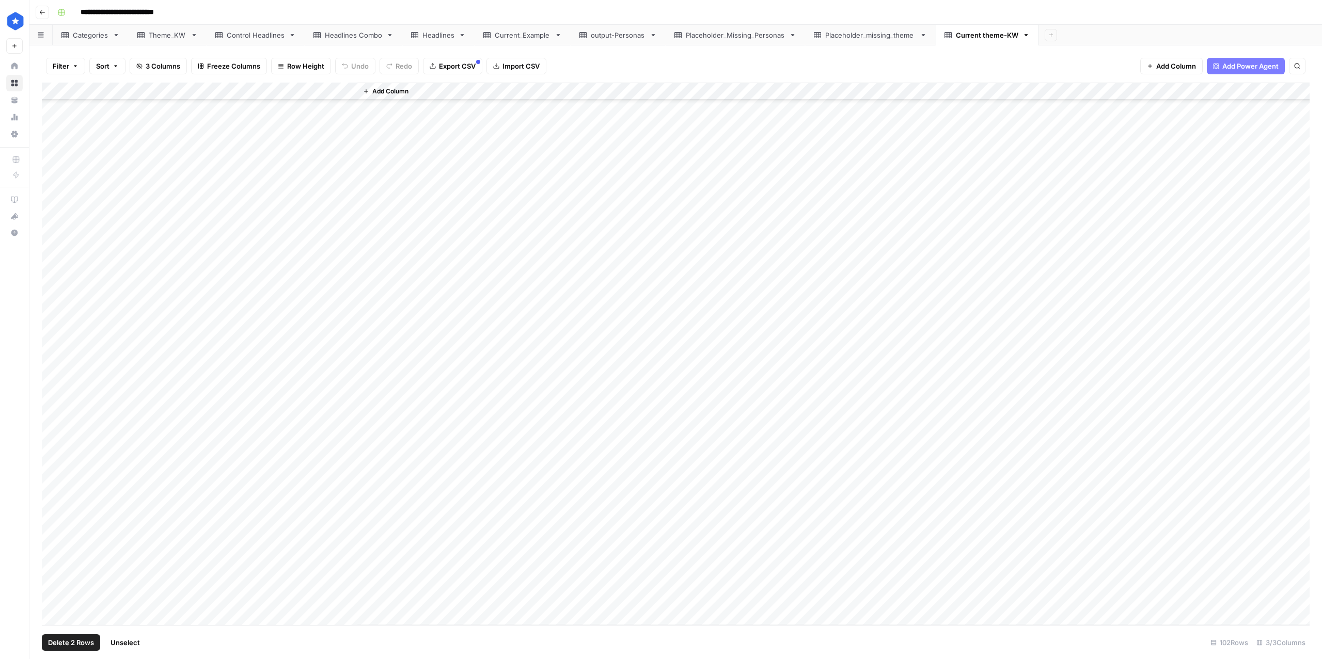
click at [61, 340] on div "Add Column" at bounding box center [675, 354] width 1267 height 543
click at [61, 355] on div "Add Column" at bounding box center [675, 354] width 1267 height 543
click at [61, 375] on div "Add Column" at bounding box center [675, 354] width 1267 height 543
click at [168, 36] on div "Theme_KW" at bounding box center [168, 35] width 38 height 10
click at [63, 91] on div "Add Column" at bounding box center [675, 100] width 1267 height 34
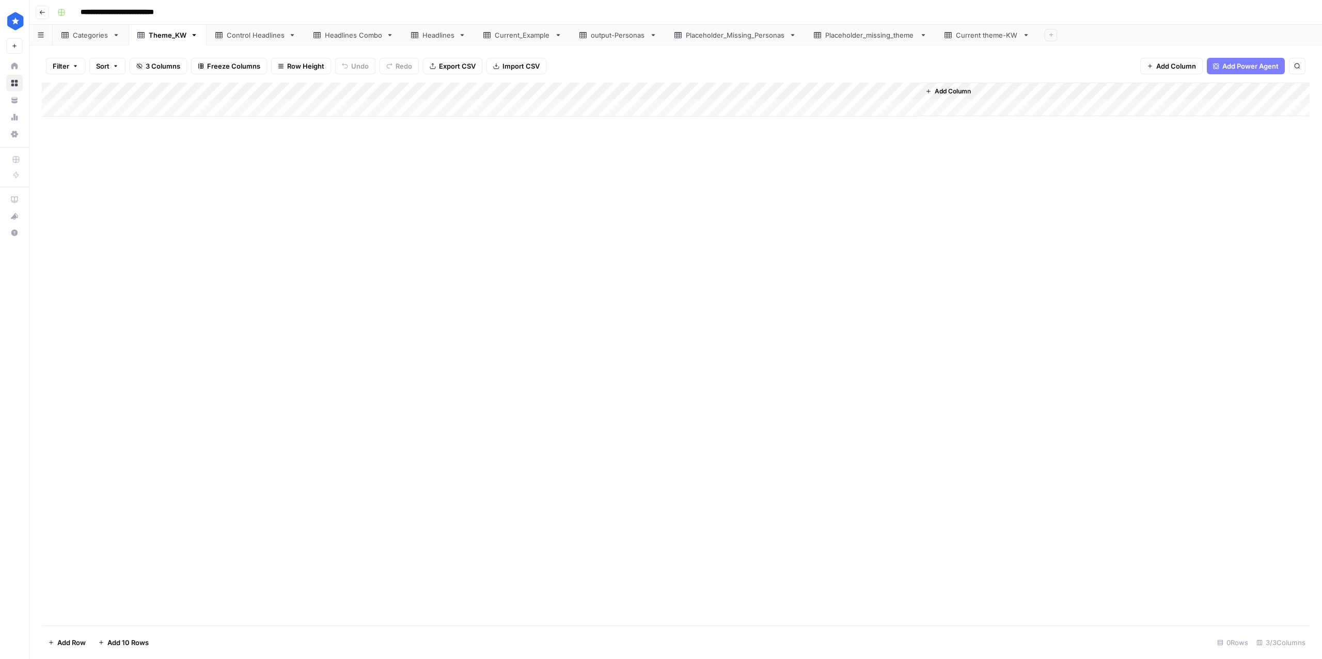
click at [57, 90] on div "Add Column" at bounding box center [675, 100] width 1267 height 34
click at [127, 102] on div "Add Column" at bounding box center [675, 100] width 1267 height 34
type textarea "**********"
click at [364, 175] on div "Add Column" at bounding box center [675, 354] width 1267 height 543
click at [200, 151] on div "Add Column" at bounding box center [675, 354] width 1267 height 543
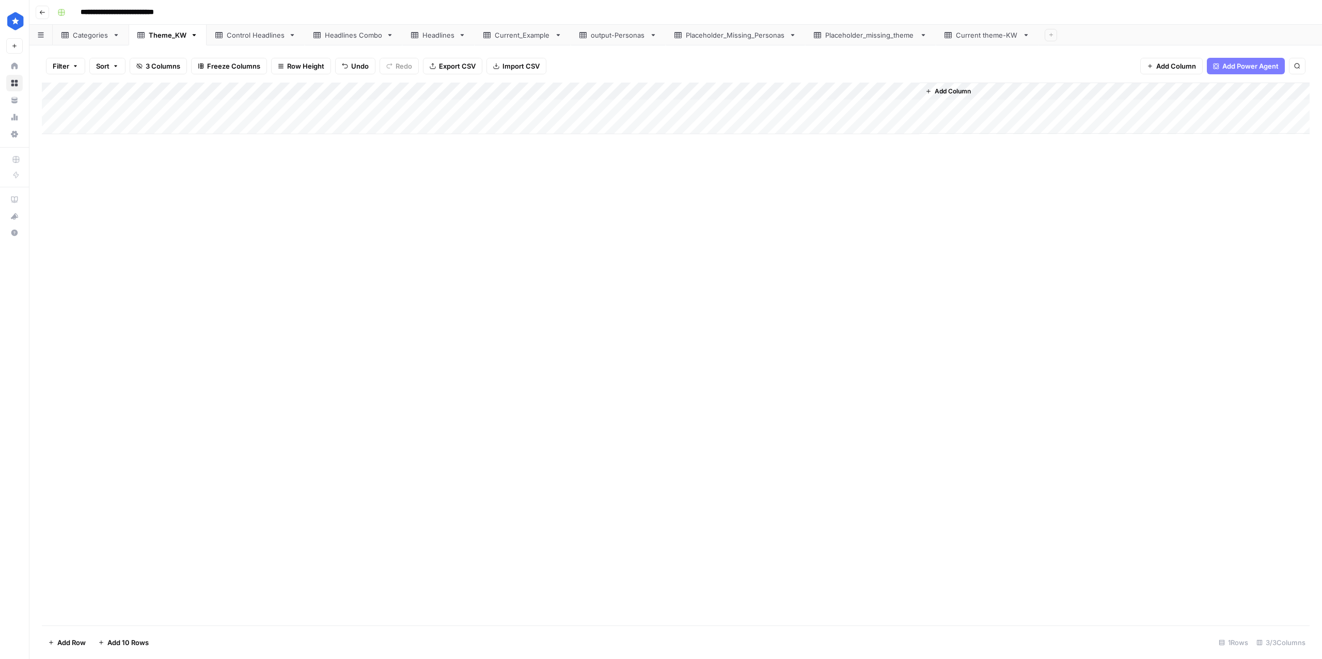
click at [76, 104] on div "Add Column" at bounding box center [675, 109] width 1267 height 52
click at [224, 202] on div "Add Column" at bounding box center [675, 354] width 1267 height 543
click at [300, 110] on div "Add Column" at bounding box center [675, 109] width 1267 height 52
click at [204, 107] on div "Add Column" at bounding box center [675, 109] width 1267 height 52
click at [306, 250] on div "Add Column" at bounding box center [675, 354] width 1267 height 543
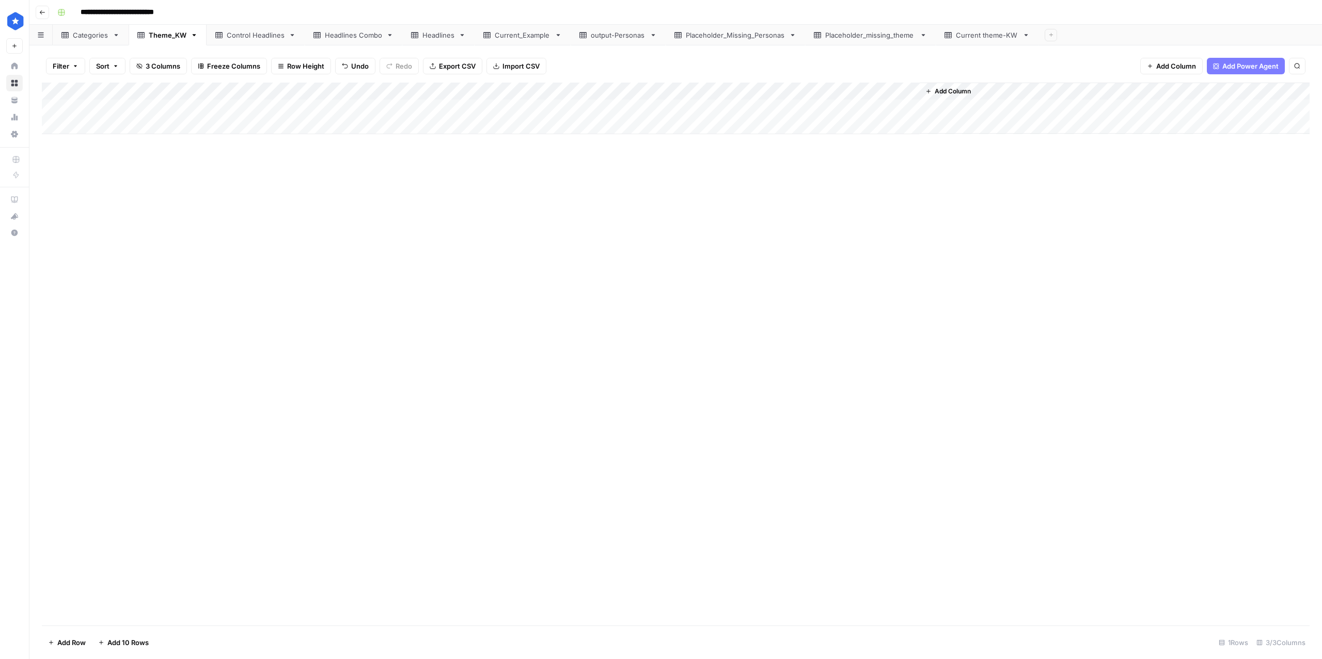
click at [250, 186] on div "Add Column" at bounding box center [675, 354] width 1267 height 543
click at [218, 105] on div "Add Column" at bounding box center [675, 109] width 1267 height 52
click at [67, 114] on div "Add Column" at bounding box center [675, 109] width 1267 height 52
click at [66, 112] on div "Add Column" at bounding box center [675, 109] width 1267 height 52
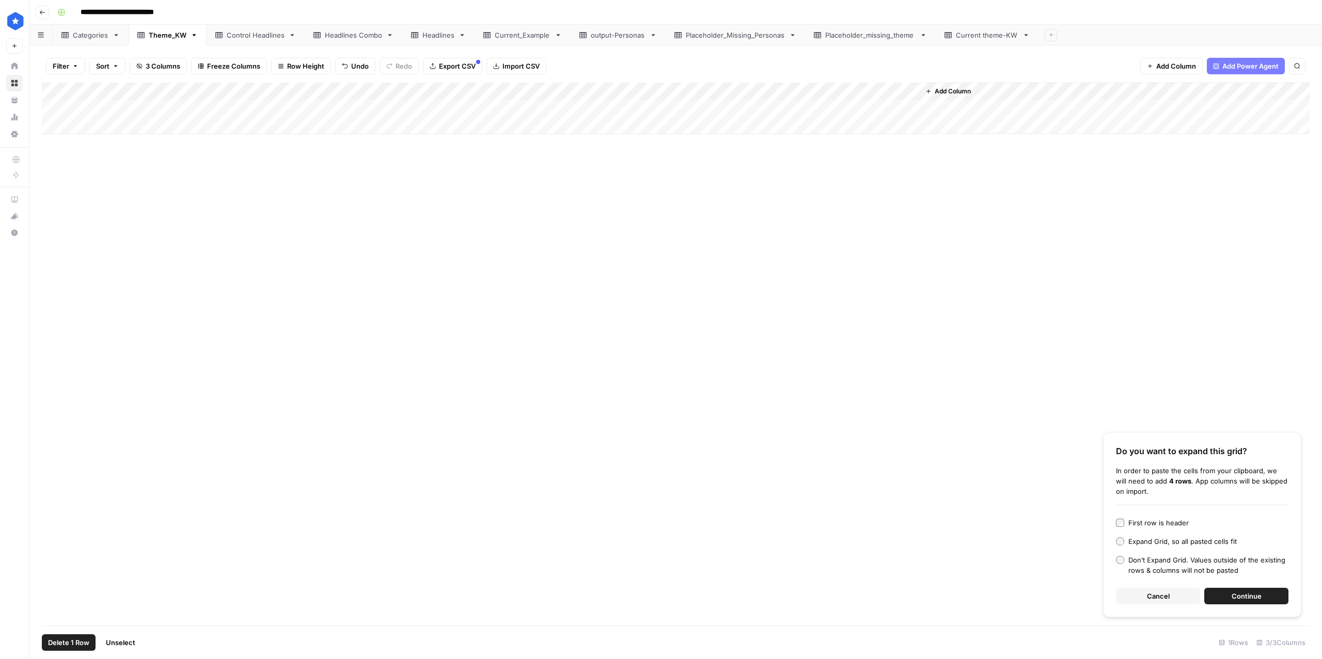
click at [1239, 595] on span "Continue" at bounding box center [1246, 596] width 30 height 10
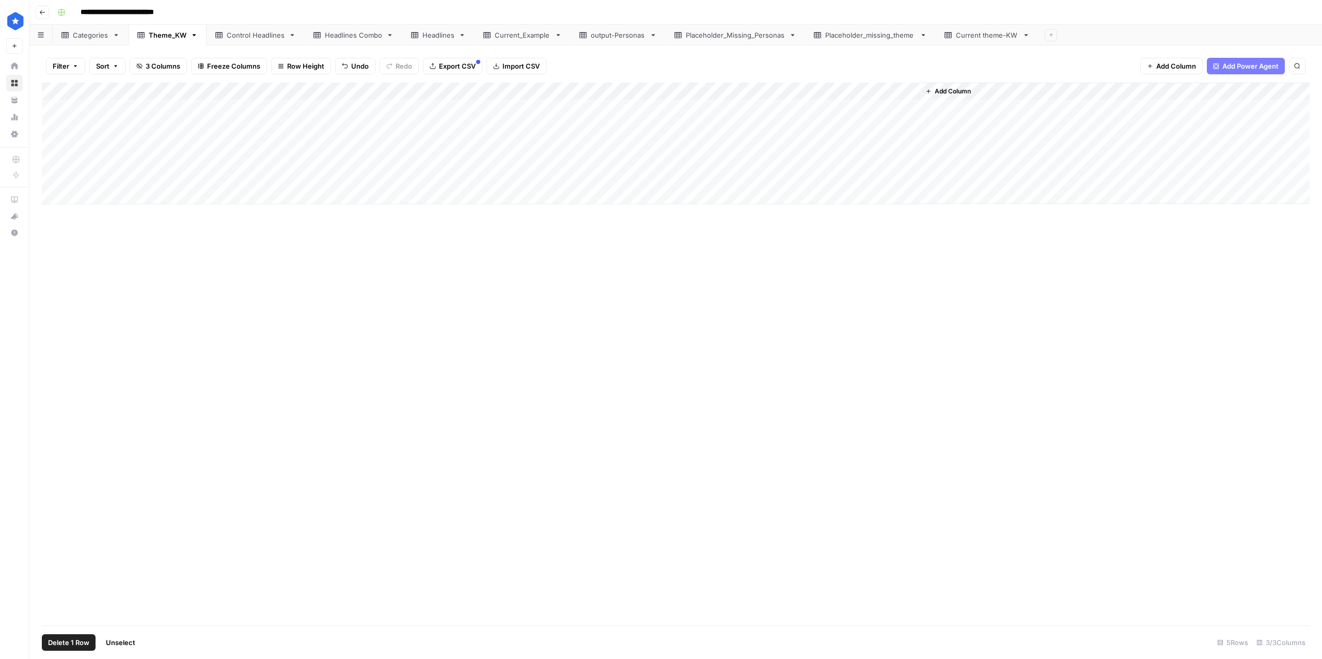
click at [714, 427] on div "Add Column" at bounding box center [675, 354] width 1267 height 543
click at [436, 41] on link "Headlines" at bounding box center [438, 35] width 72 height 21
type input "**********"
click at [63, 88] on div "Add Column" at bounding box center [675, 337] width 1267 height 508
click at [80, 648] on span "Delete 27 Rows" at bounding box center [73, 643] width 50 height 10
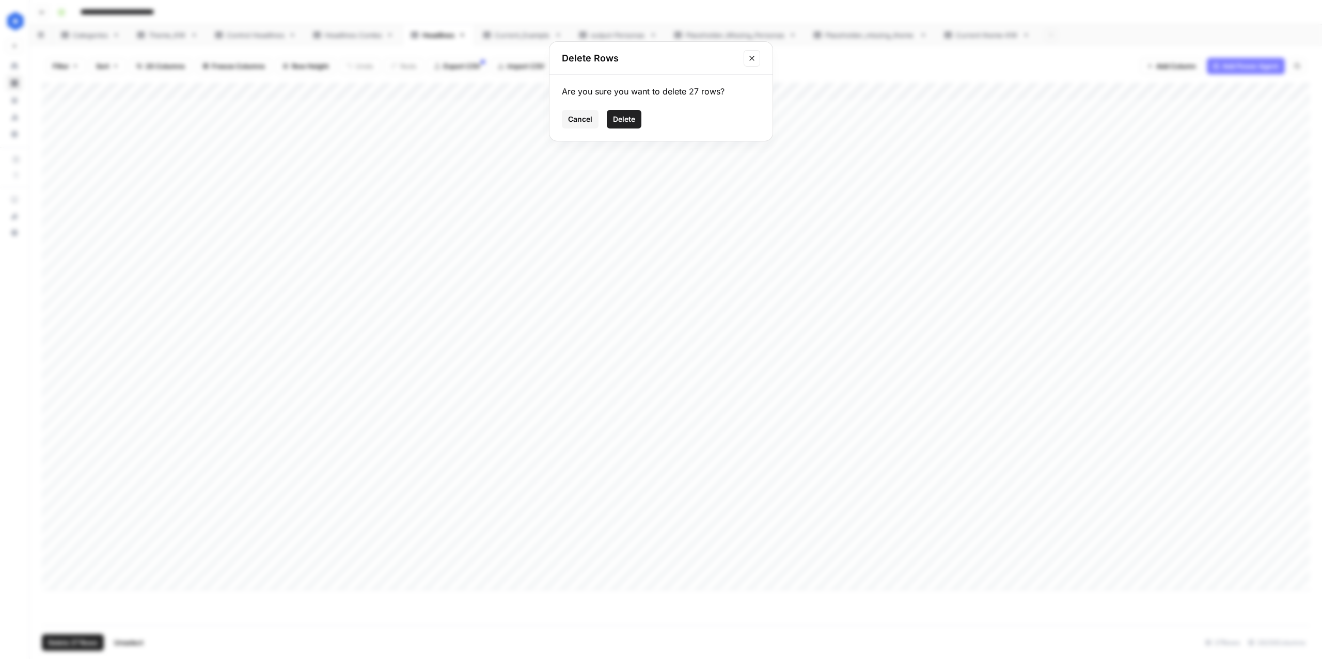
drag, startPoint x: 626, startPoint y: 123, endPoint x: 592, endPoint y: 228, distance: 110.4
click at [592, 228] on div "Delete Rows Are you sure you want to delete 27 rows? Cancel Delete" at bounding box center [661, 329] width 1322 height 659
click at [584, 121] on span "Cancel" at bounding box center [580, 119] width 24 height 10
click at [470, 66] on span "Export CSV" at bounding box center [461, 66] width 37 height 10
click at [84, 644] on span "Delete 27 Rows" at bounding box center [73, 643] width 50 height 10
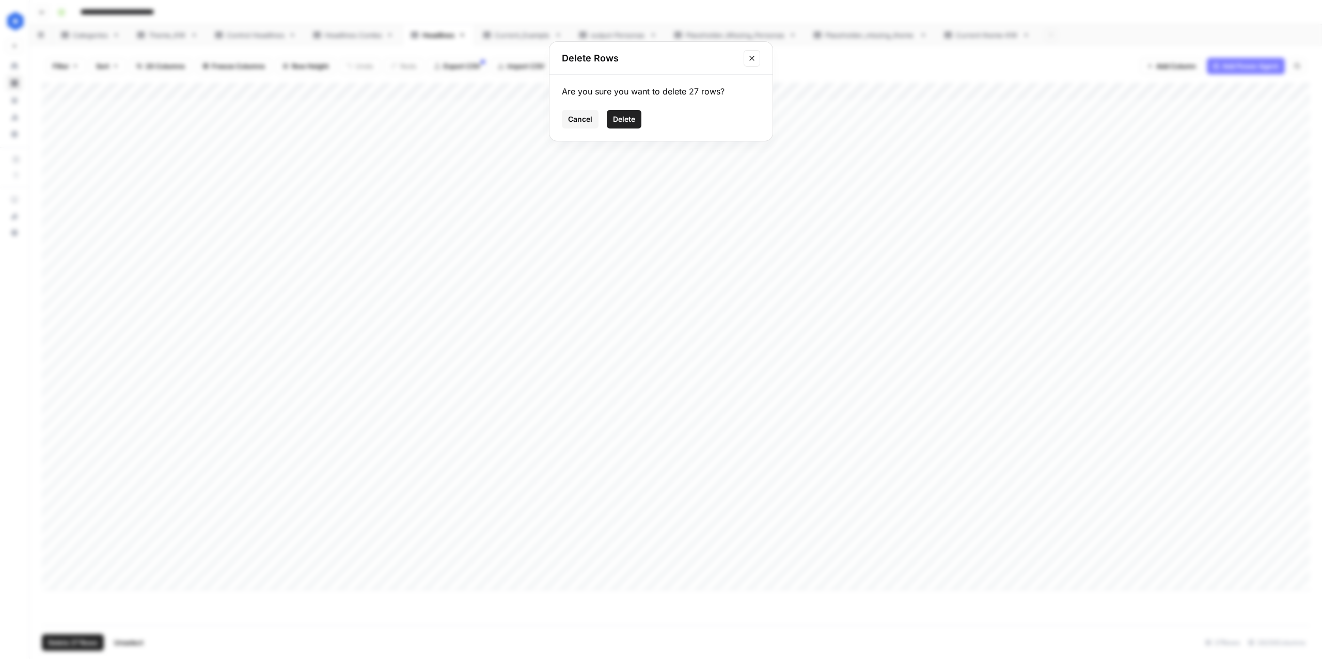
click at [631, 116] on span "Delete" at bounding box center [624, 119] width 22 height 10
click at [168, 31] on div "Theme_KW" at bounding box center [168, 35] width 38 height 10
click at [1011, 36] on div "Current theme-KW" at bounding box center [987, 35] width 62 height 10
click at [62, 324] on div "Add Column" at bounding box center [675, 354] width 1267 height 543
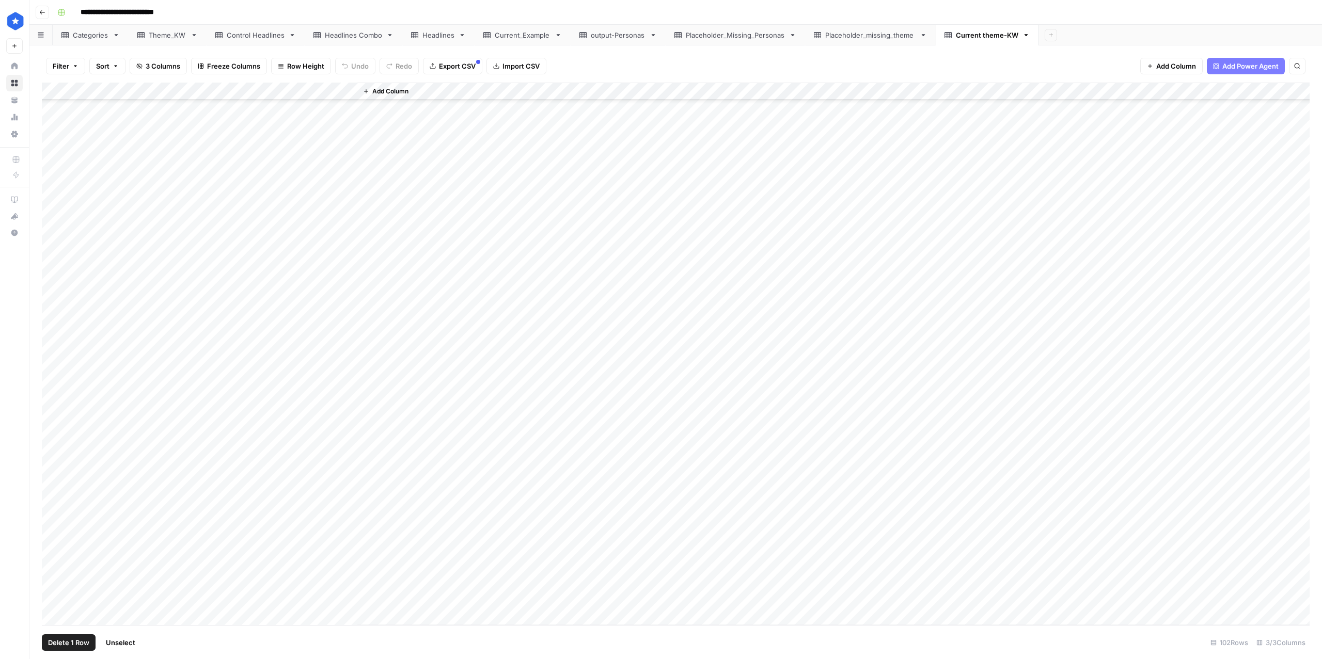
click at [60, 342] on div "Add Column" at bounding box center [675, 354] width 1267 height 543
click at [62, 363] on div "Add Column" at bounding box center [675, 354] width 1267 height 543
click at [61, 342] on div "Add Column" at bounding box center [675, 354] width 1267 height 543
click at [62, 359] on div "Add Column" at bounding box center [675, 354] width 1267 height 543
click at [154, 45] on div "Filter Sort 3 Columns Freeze Columns Row Height Undo Redo Export CSV Import CSV…" at bounding box center [675, 352] width 1292 height 614
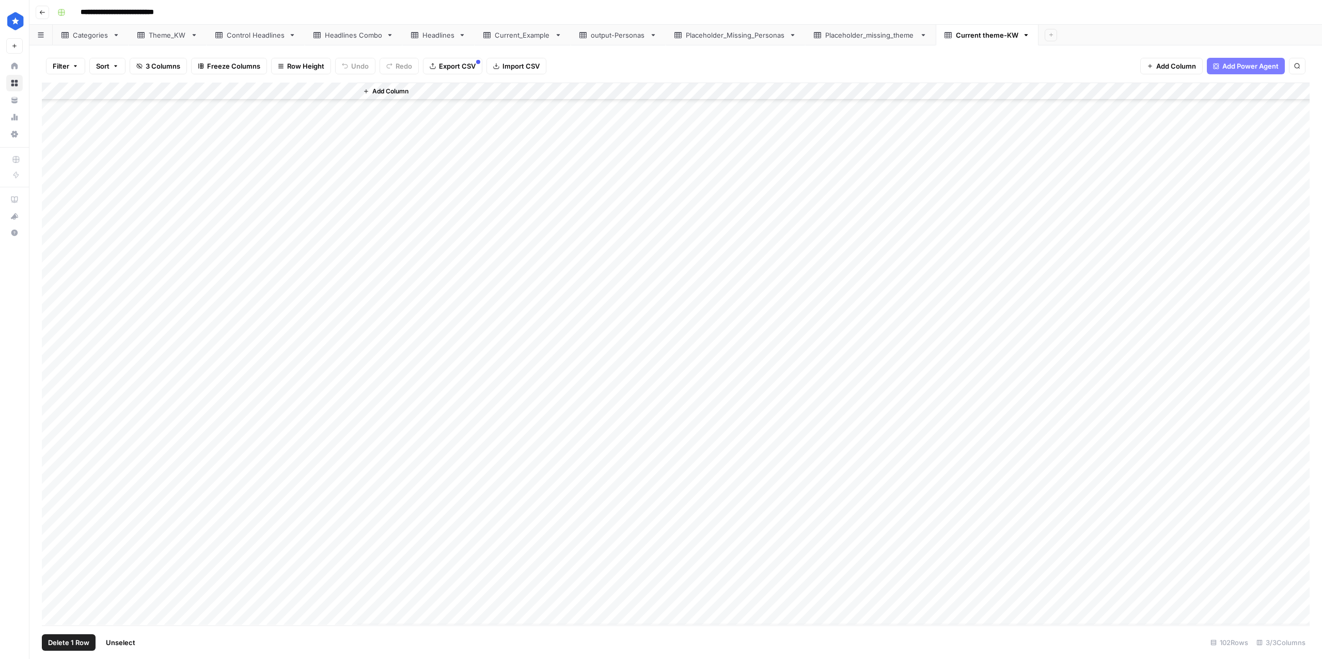
click at [156, 40] on link "Theme_KW" at bounding box center [168, 35] width 78 height 21
click at [65, 162] on div "Add Column" at bounding box center [675, 144] width 1267 height 122
click at [66, 181] on div "Add Column" at bounding box center [675, 144] width 1267 height 122
click at [62, 160] on div "Add Column" at bounding box center [675, 144] width 1267 height 122
click at [61, 162] on div "Add Column" at bounding box center [675, 144] width 1267 height 122
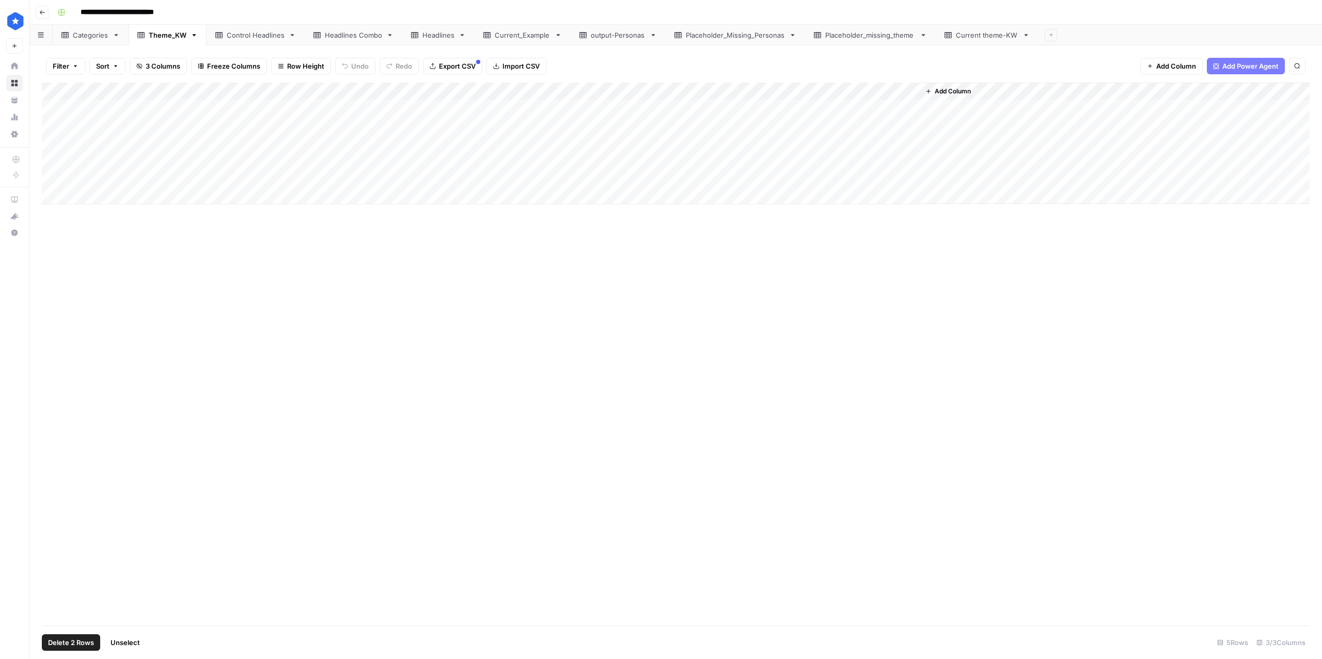
click at [71, 646] on span "Delete 2 Rows" at bounding box center [71, 643] width 46 height 10
click at [620, 126] on button "Delete" at bounding box center [624, 119] width 35 height 19
click at [620, 124] on div "Add Column" at bounding box center [675, 144] width 1267 height 122
click at [71, 160] on div "Add Column" at bounding box center [675, 126] width 1267 height 87
click at [135, 160] on div "Add Column" at bounding box center [675, 126] width 1267 height 87
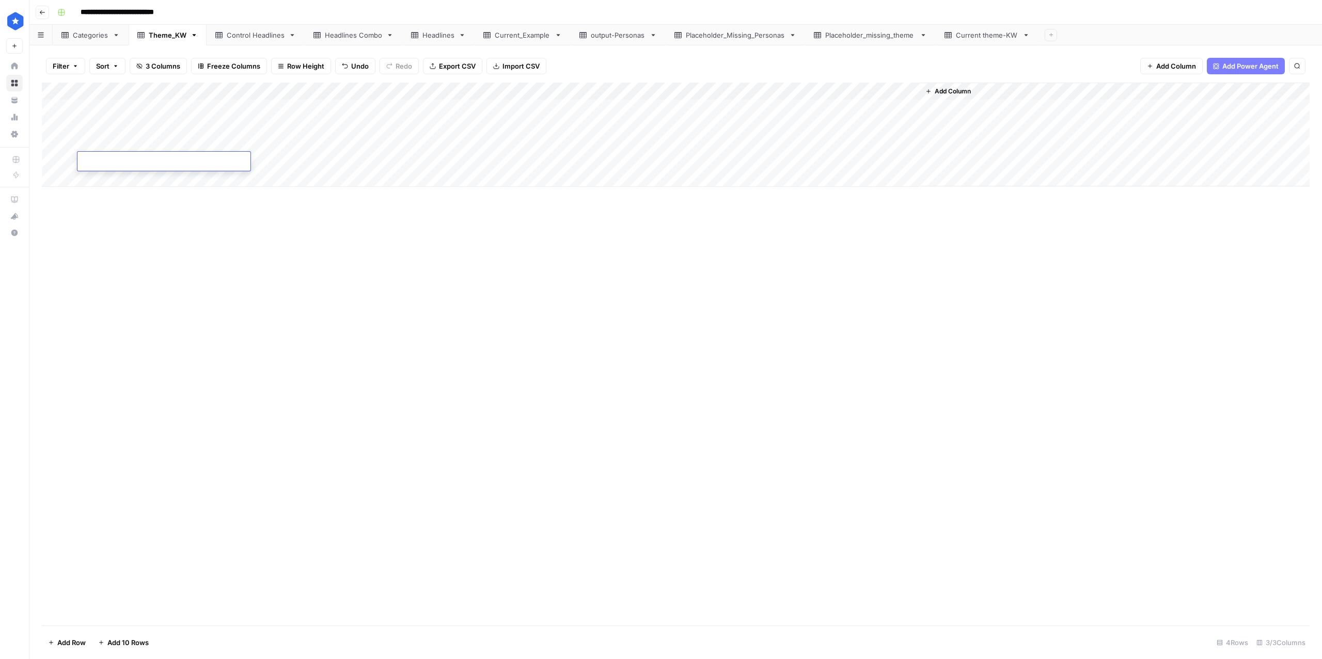
type textarea "**********"
click at [152, 310] on div "Add Column" at bounding box center [675, 354] width 1267 height 543
click at [68, 158] on div "Add Column" at bounding box center [675, 135] width 1267 height 104
click at [64, 161] on div "Add Column" at bounding box center [675, 135] width 1267 height 104
click at [413, 353] on div "Add Column" at bounding box center [675, 354] width 1267 height 543
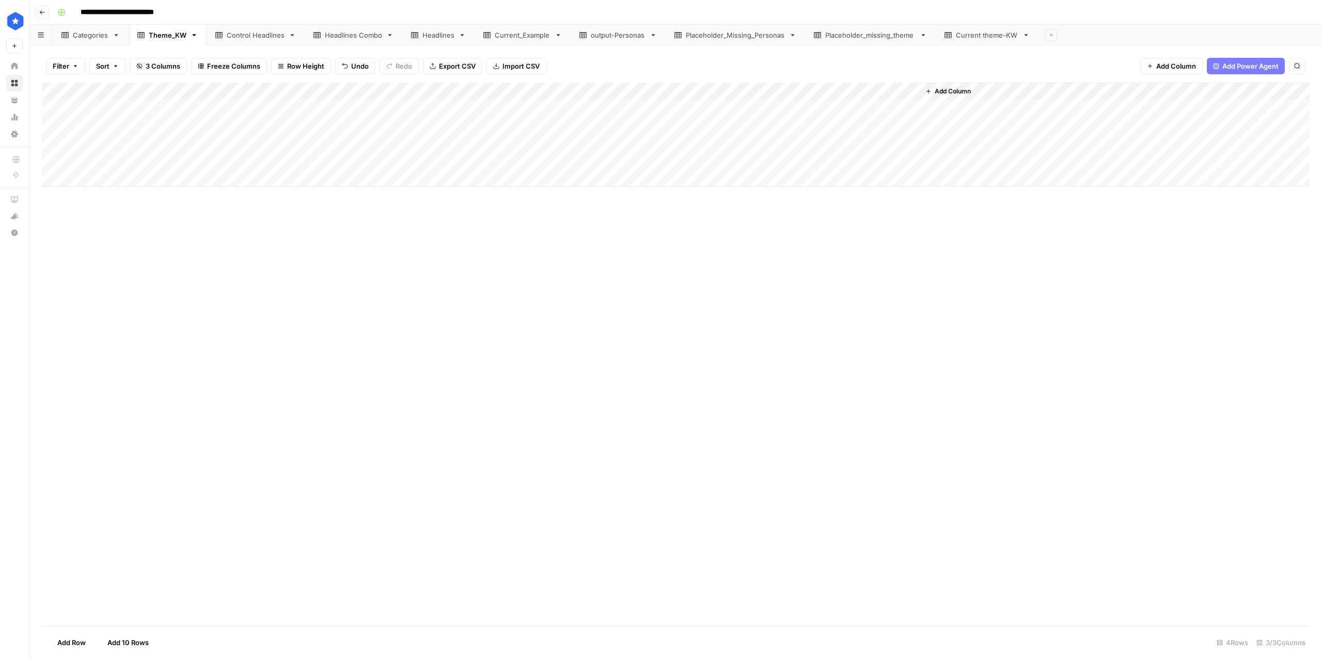
click at [63, 162] on div "Add Column" at bounding box center [675, 135] width 1267 height 104
click at [443, 37] on div "Headlines" at bounding box center [438, 35] width 32 height 10
